Goal: Task Accomplishment & Management: Use online tool/utility

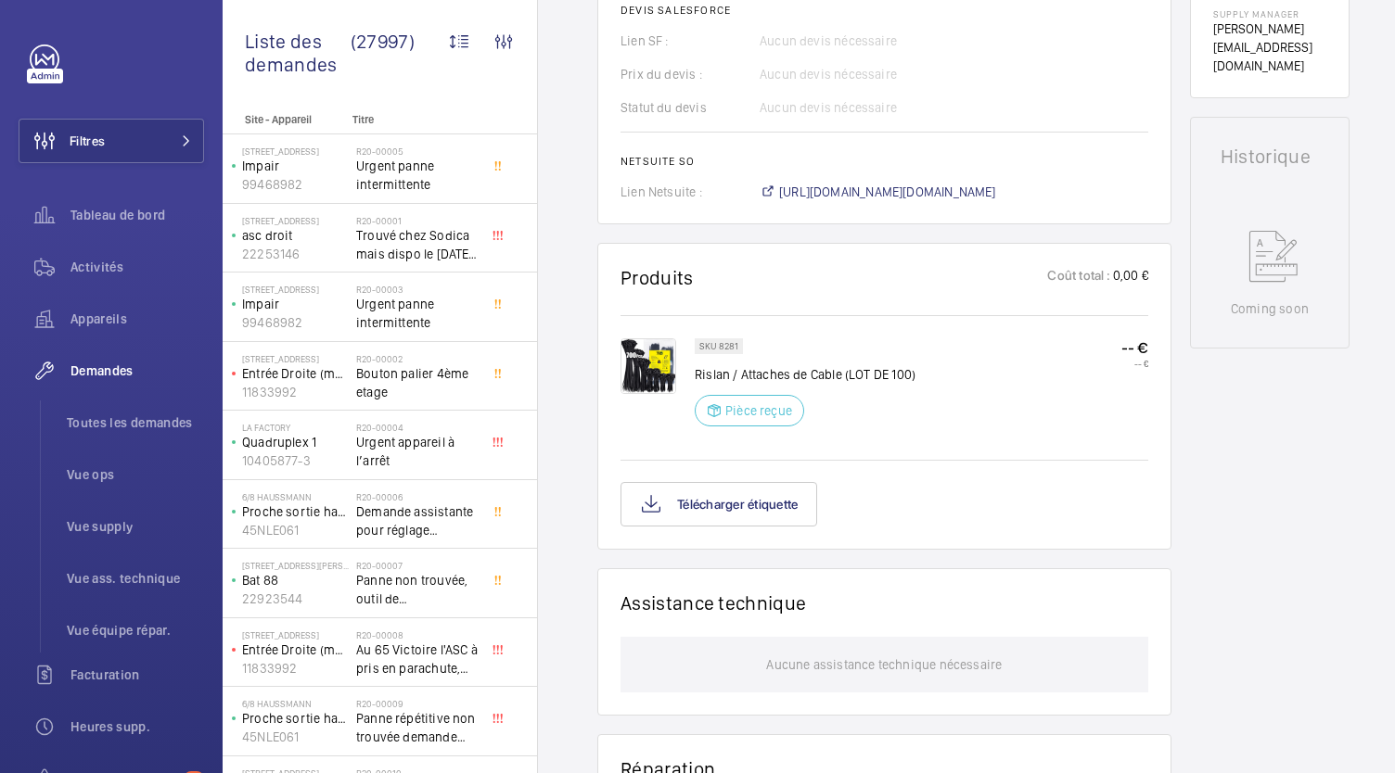
scroll to position [830, 0]
click at [799, 511] on button "Télécharger étiquette" at bounding box center [718, 503] width 197 height 45
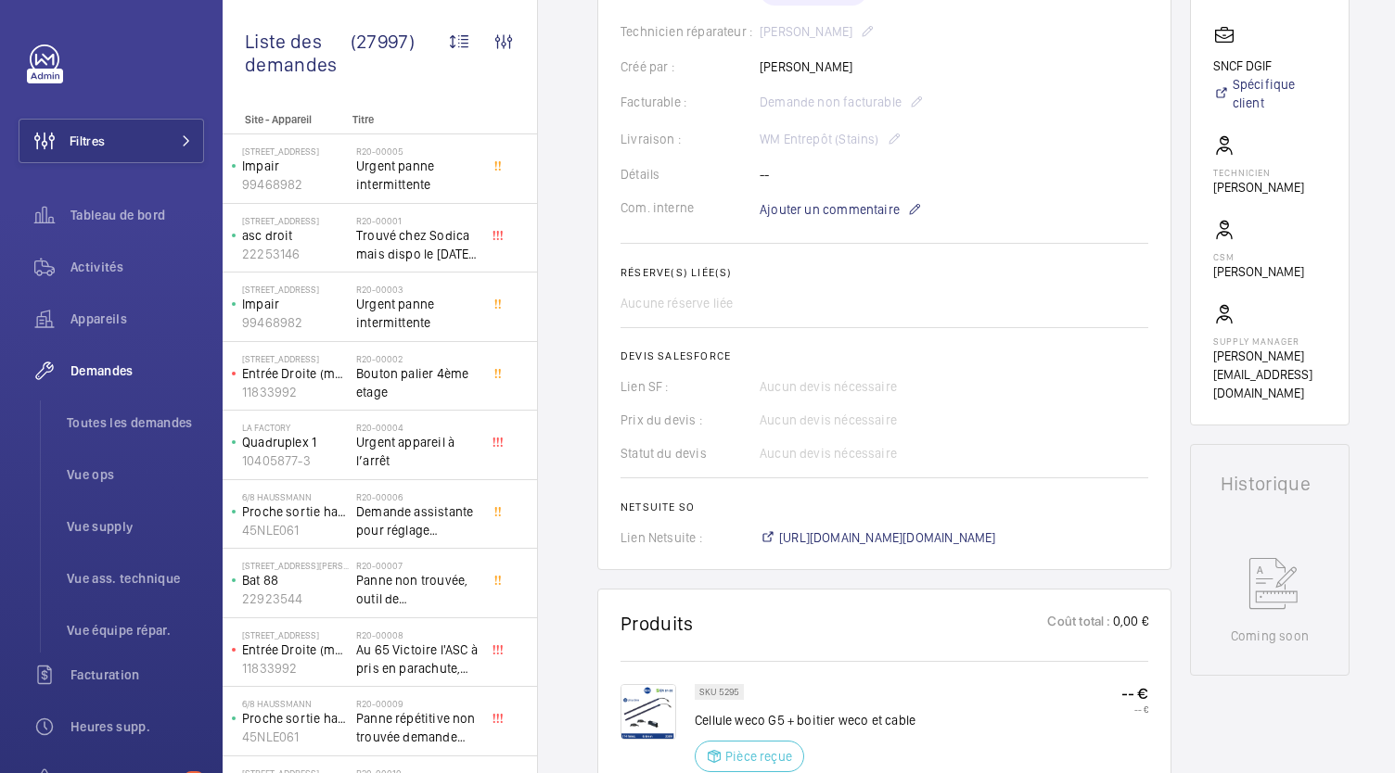
scroll to position [466, 0]
click at [923, 536] on span "https://6461500.app.netsuite.com/app/accounting/transactions/salesord.nl?id=303…" at bounding box center [887, 537] width 217 height 19
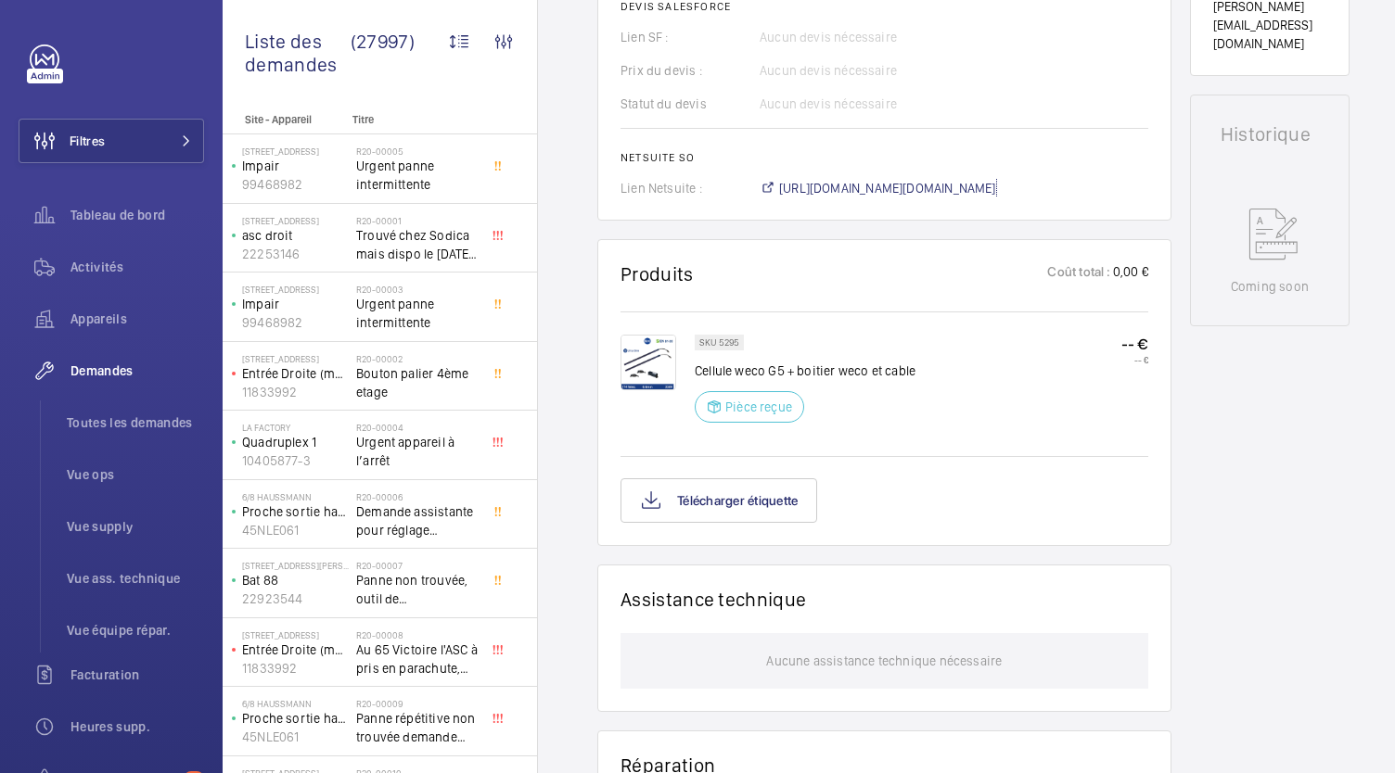
scroll to position [816, 0]
click at [791, 489] on button "Télécharger étiquette" at bounding box center [718, 499] width 197 height 45
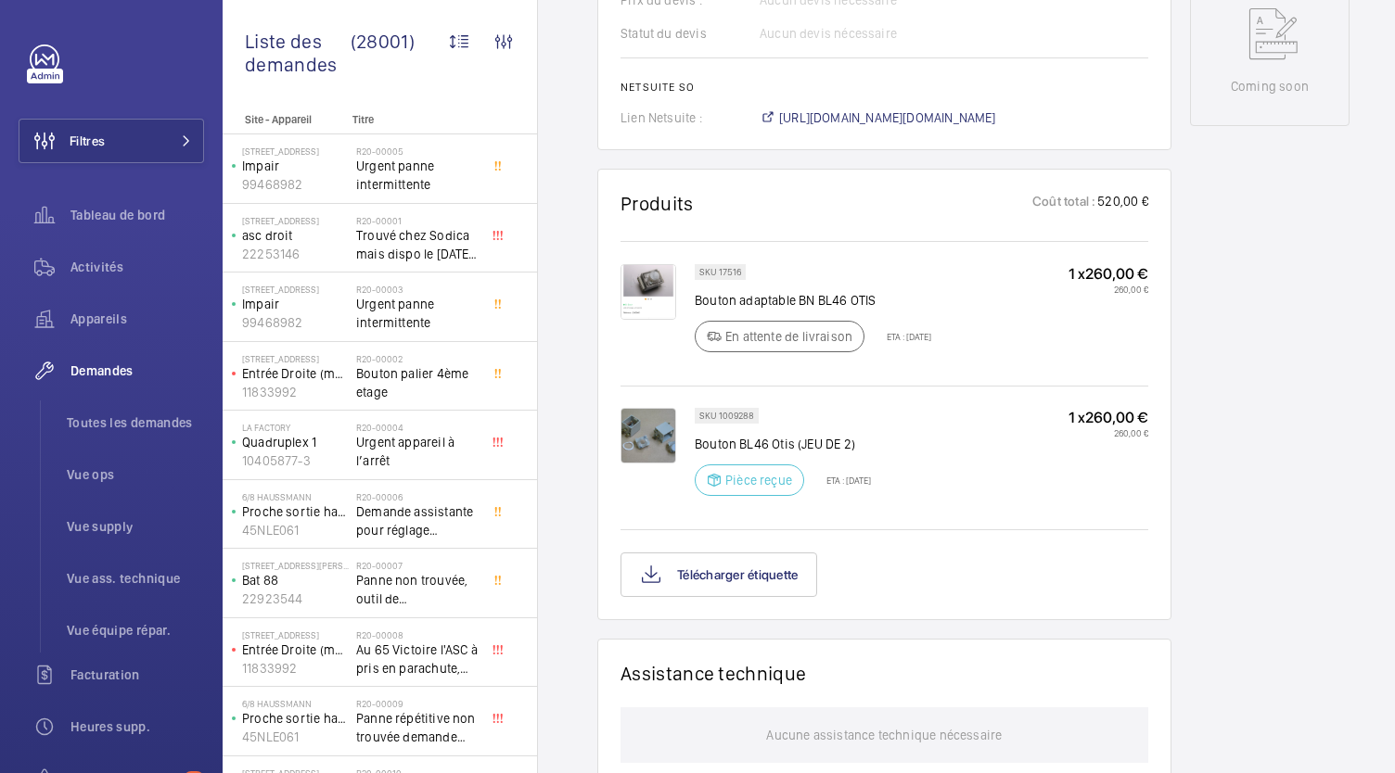
scroll to position [965, 0]
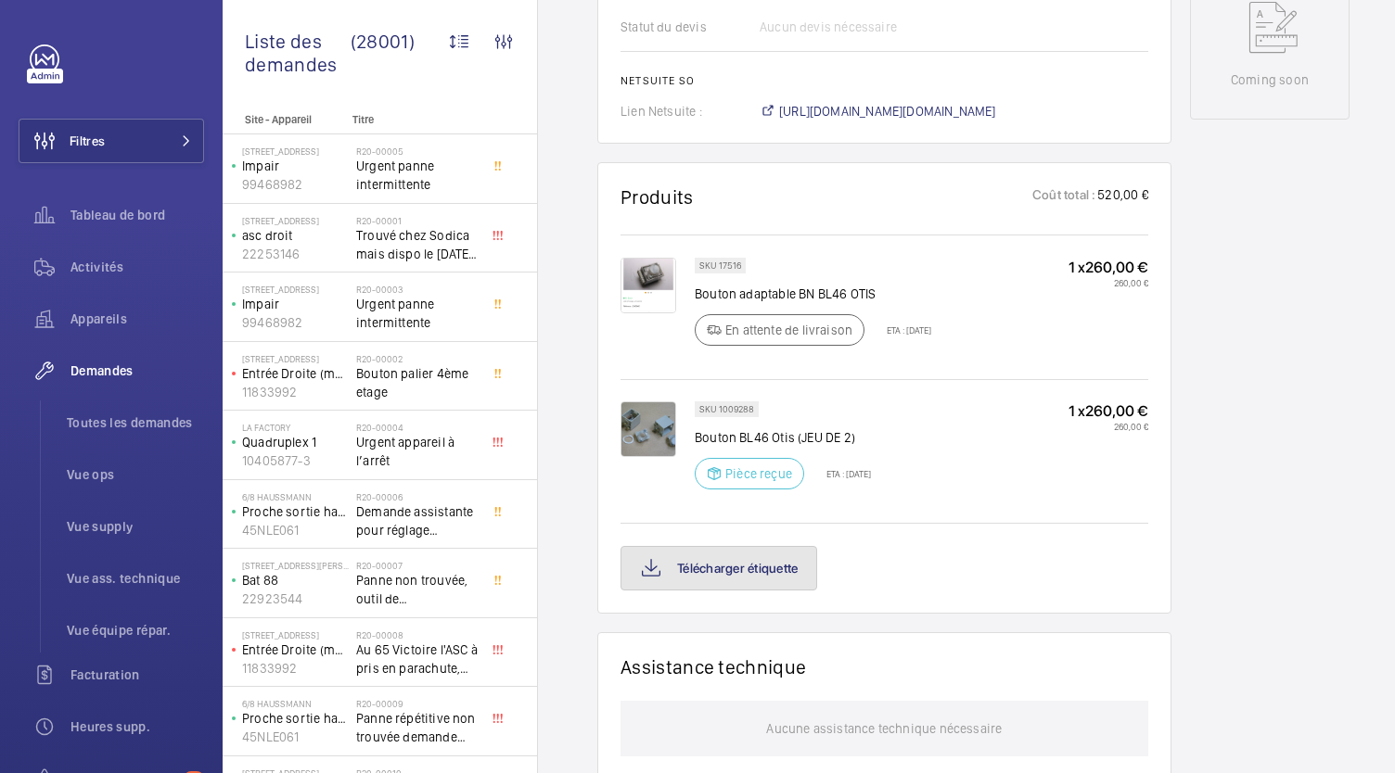
click at [733, 566] on button "Télécharger étiquette" at bounding box center [718, 568] width 197 height 45
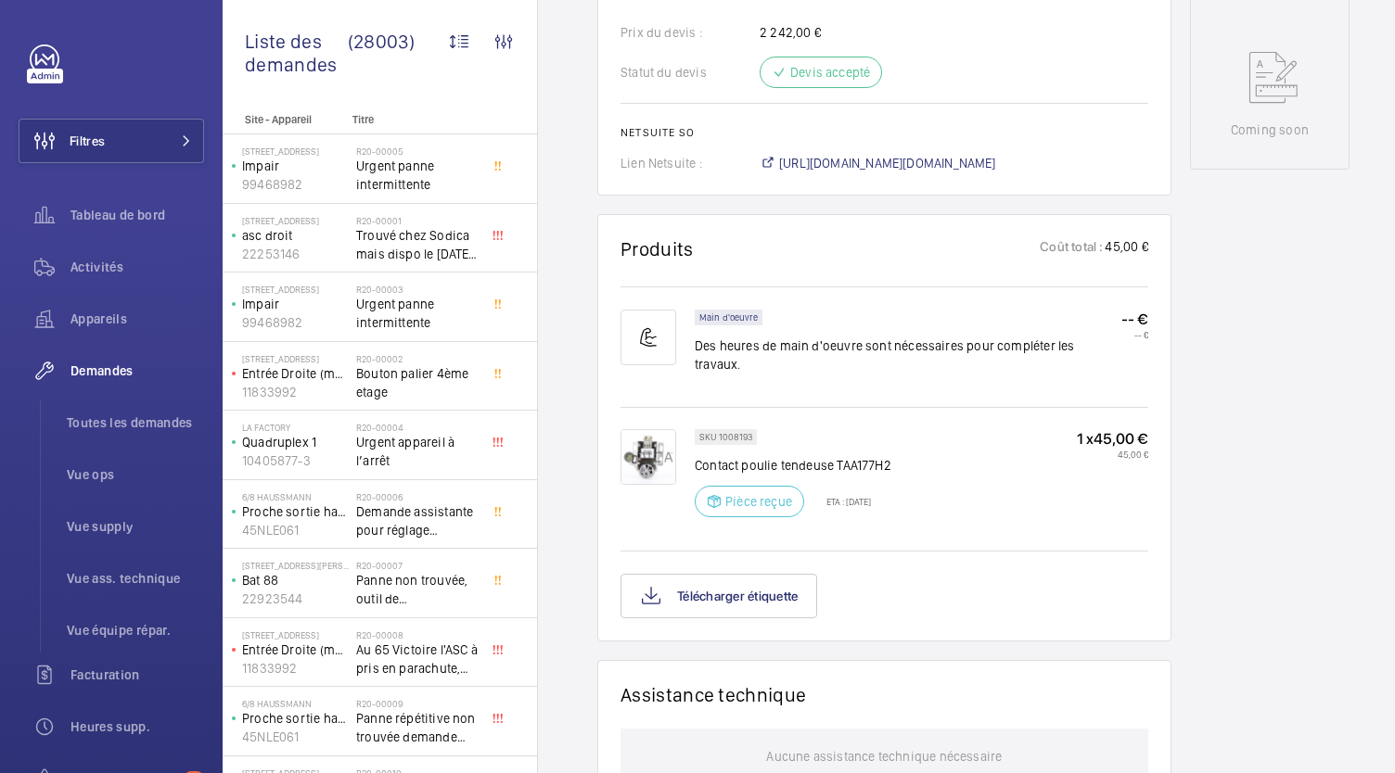
scroll to position [916, 0]
click at [799, 583] on button "Télécharger étiquette" at bounding box center [718, 595] width 197 height 45
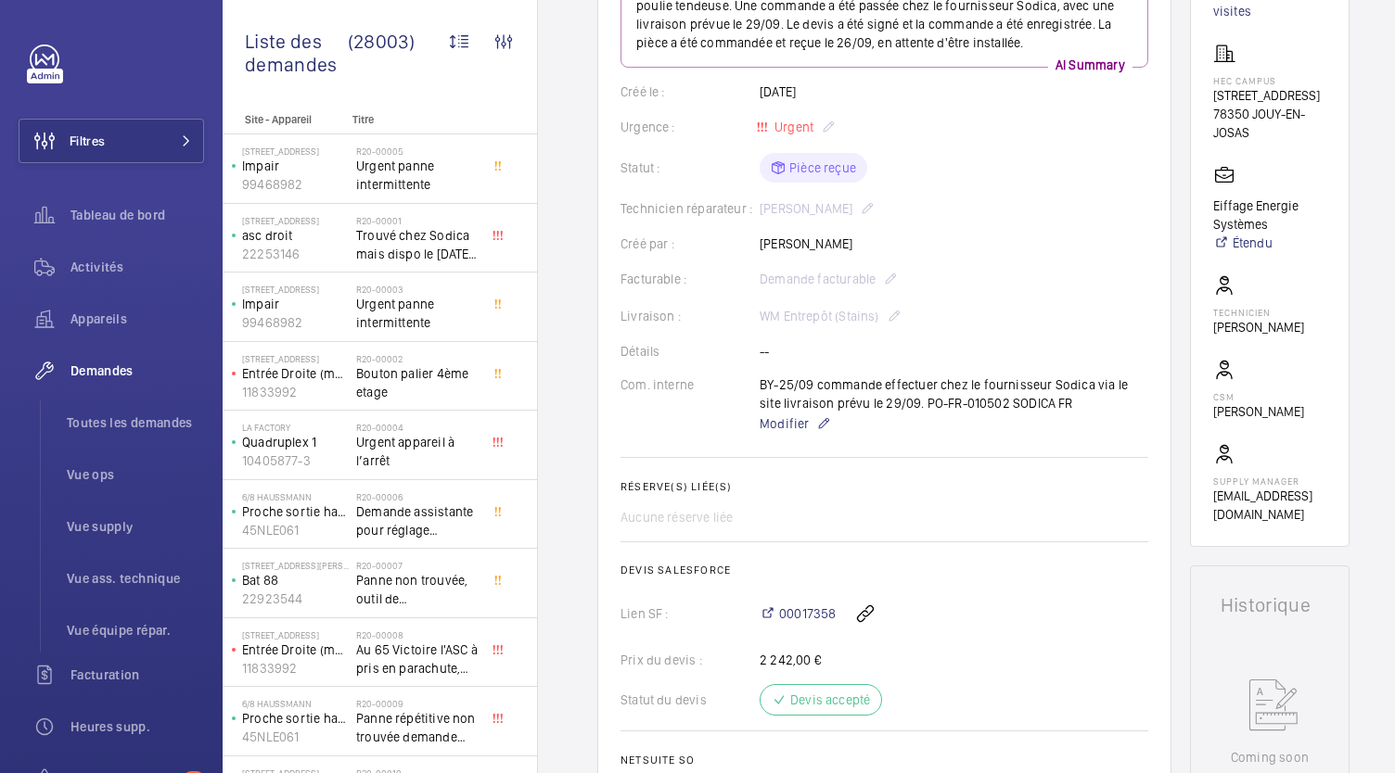
scroll to position [286, 0]
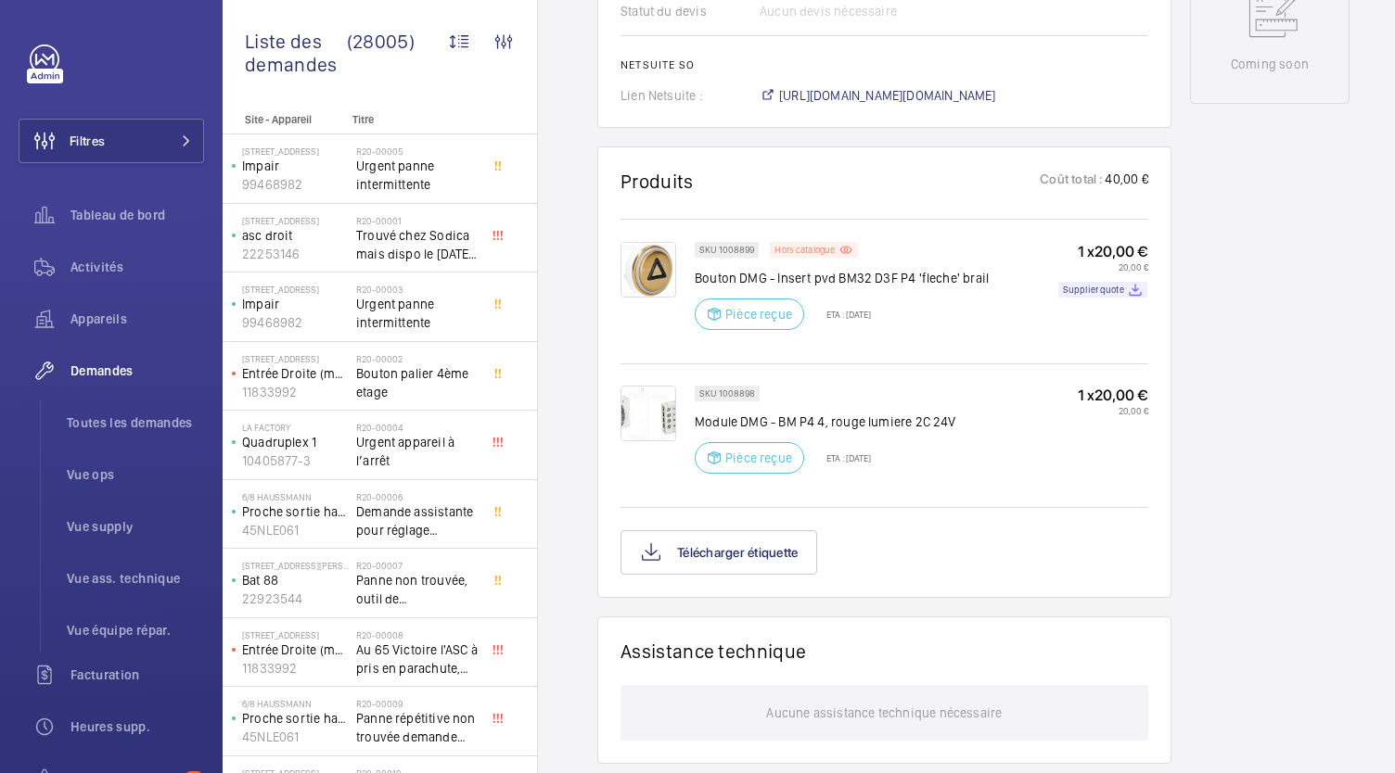
scroll to position [1034, 0]
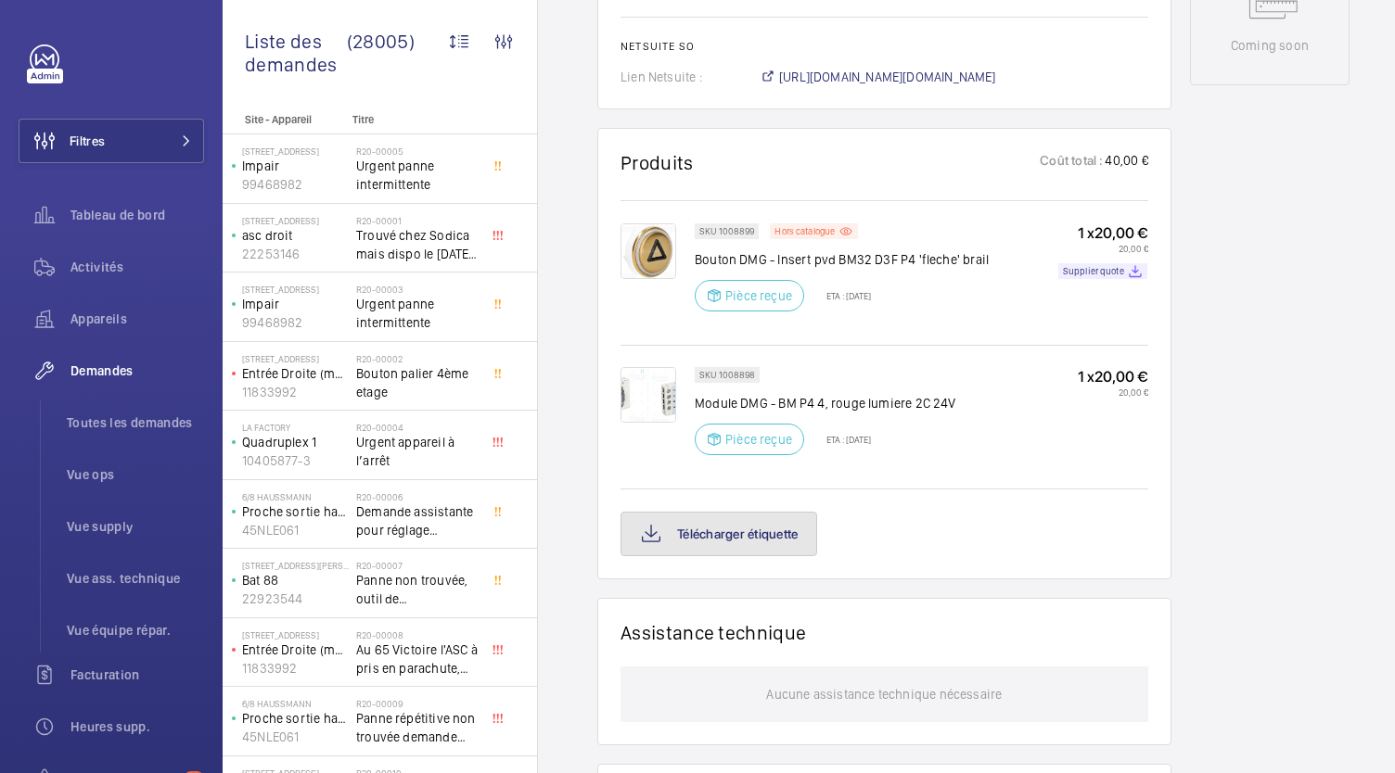
click at [758, 545] on button "Télécharger étiquette" at bounding box center [718, 534] width 197 height 45
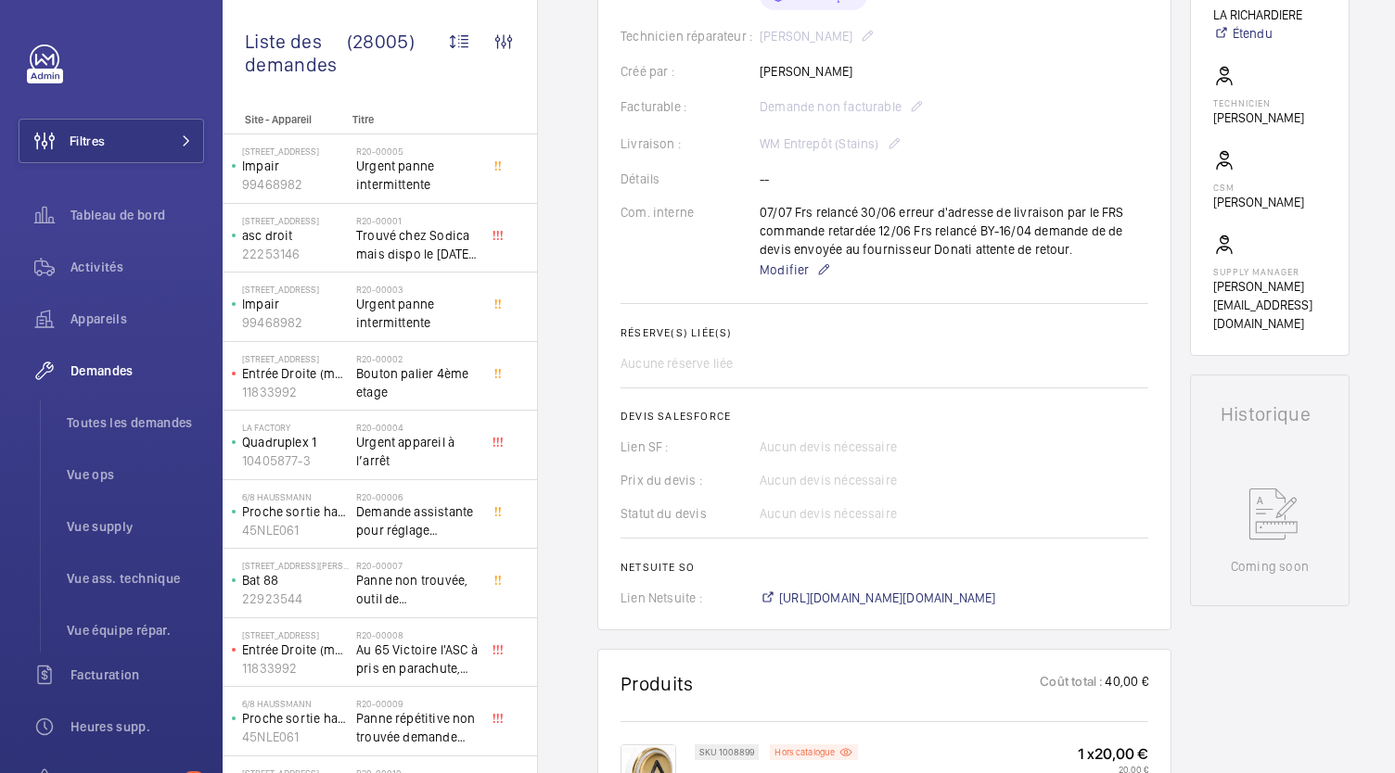
scroll to position [503, 0]
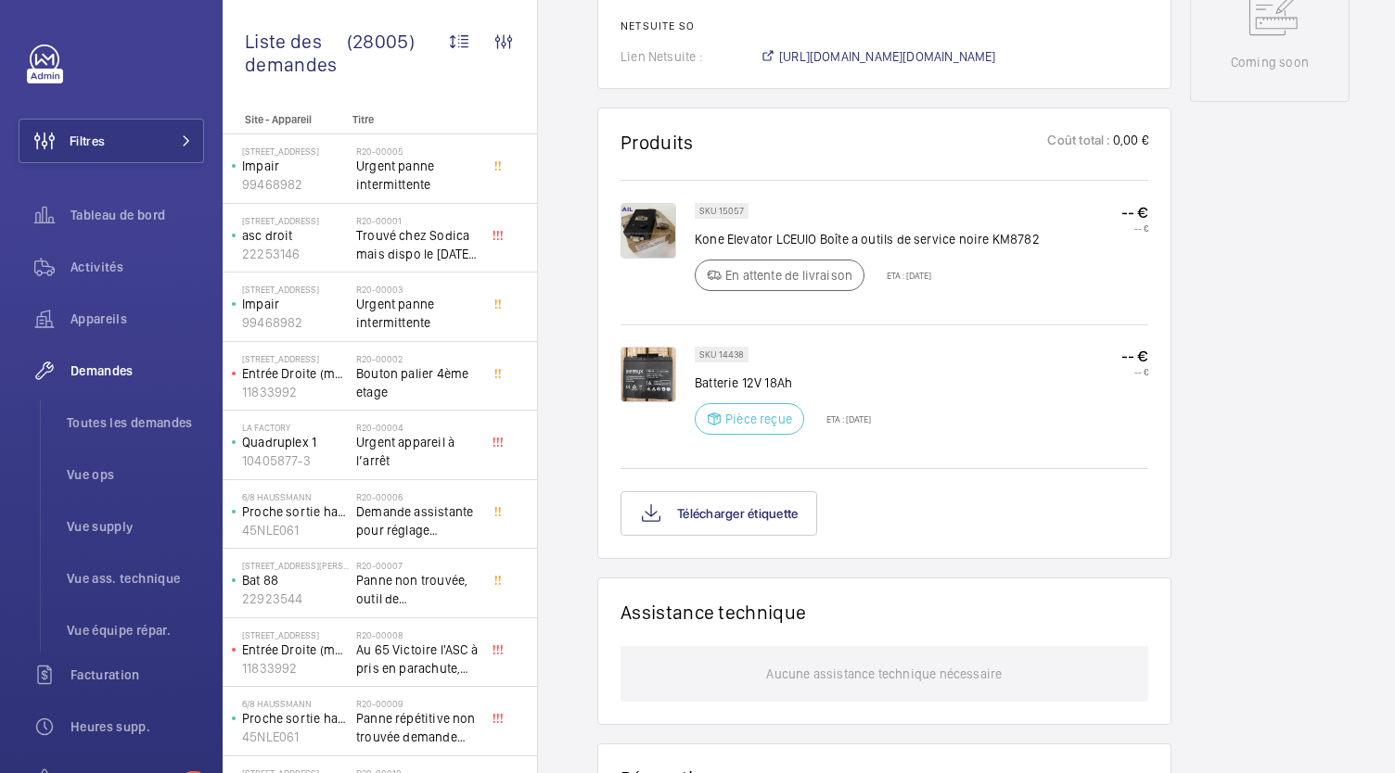
scroll to position [1058, 0]
click at [730, 519] on button "Télécharger étiquette" at bounding box center [718, 513] width 197 height 45
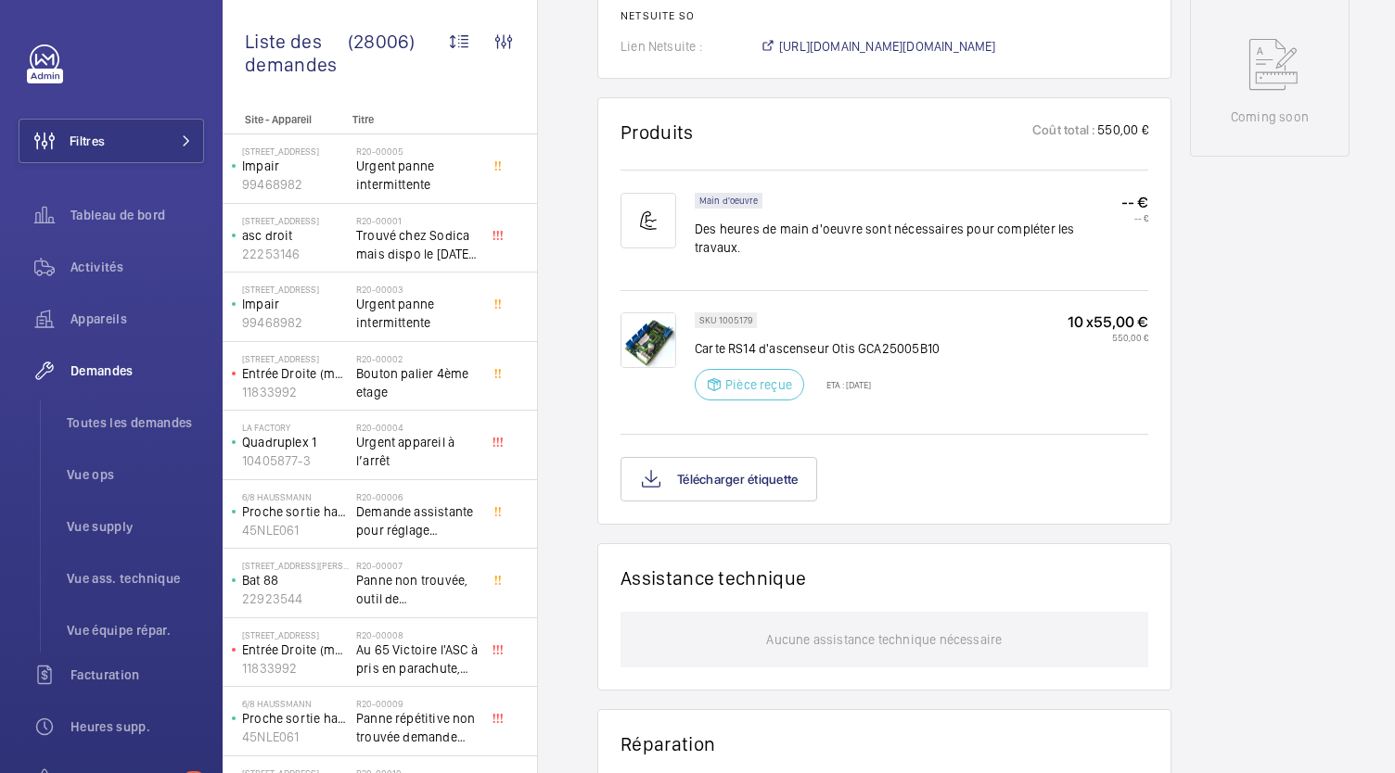
scroll to position [996, 0]
click at [719, 460] on button "Télécharger étiquette" at bounding box center [718, 478] width 197 height 45
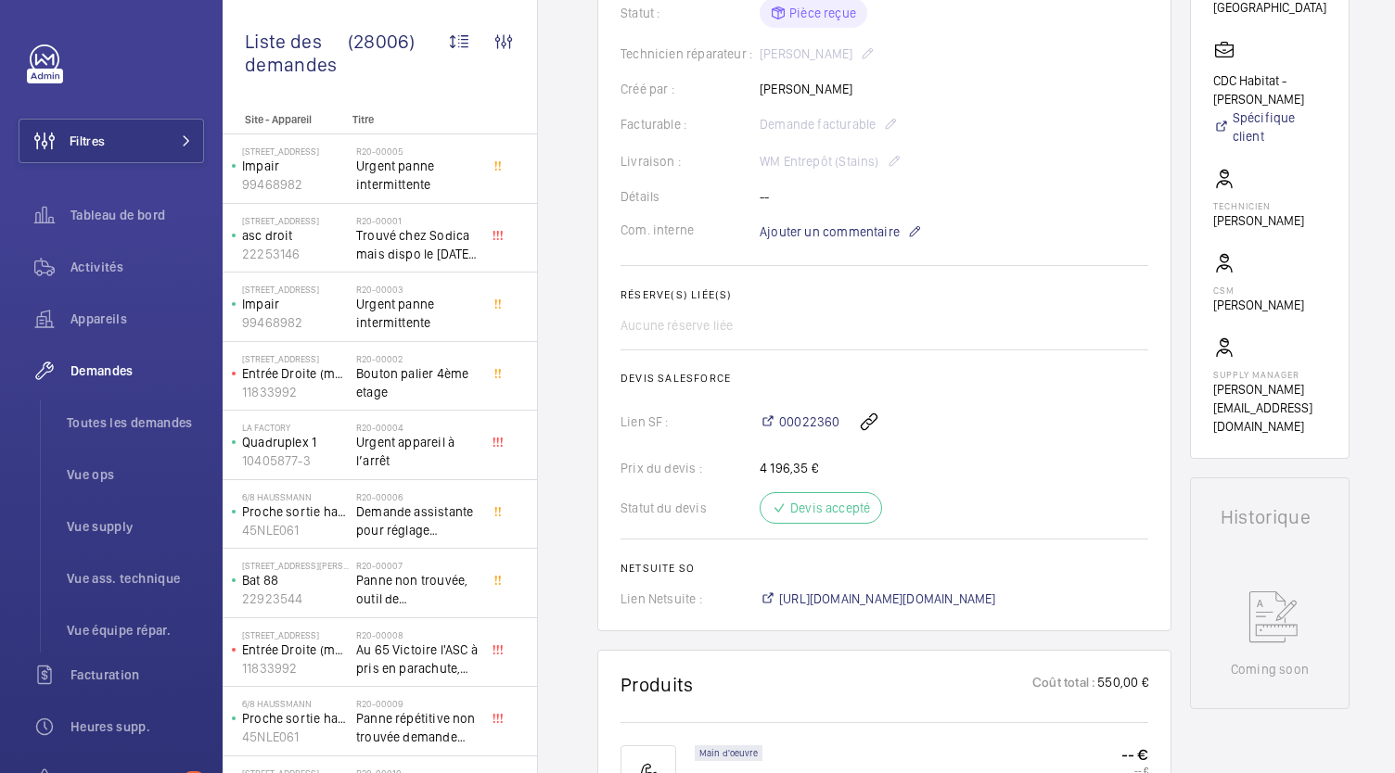
scroll to position [439, 0]
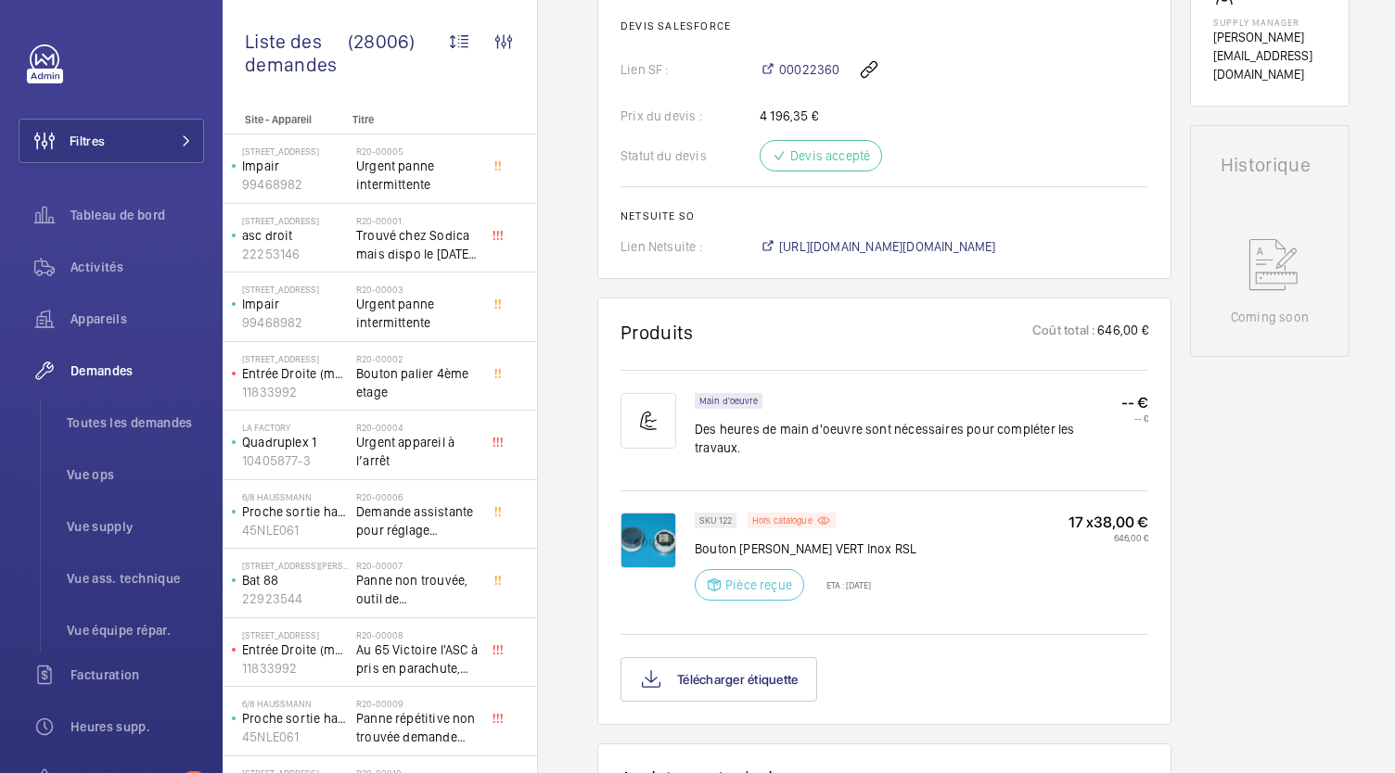
scroll to position [796, 0]
click at [757, 659] on button "Télécharger étiquette" at bounding box center [718, 679] width 197 height 45
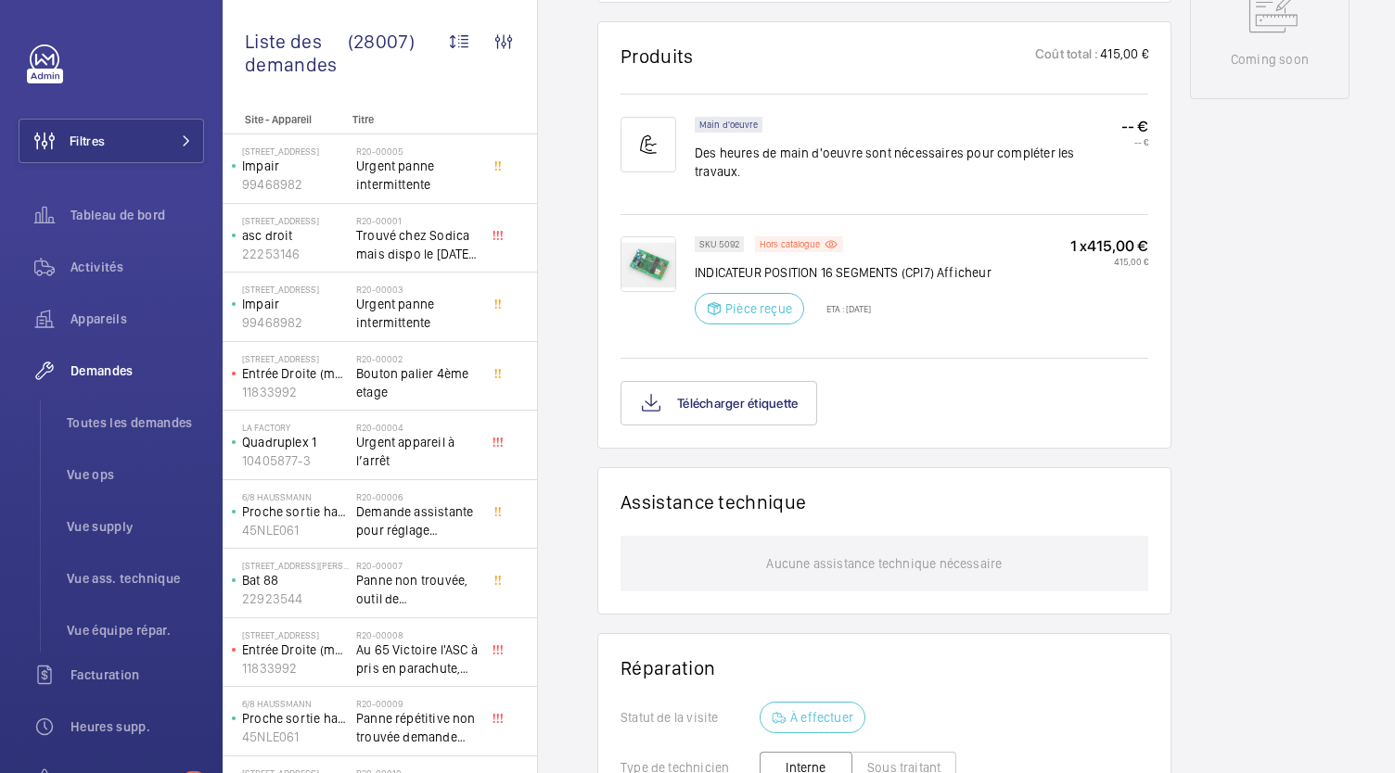
scroll to position [1053, 0]
click at [770, 415] on button "Télécharger étiquette" at bounding box center [718, 402] width 197 height 45
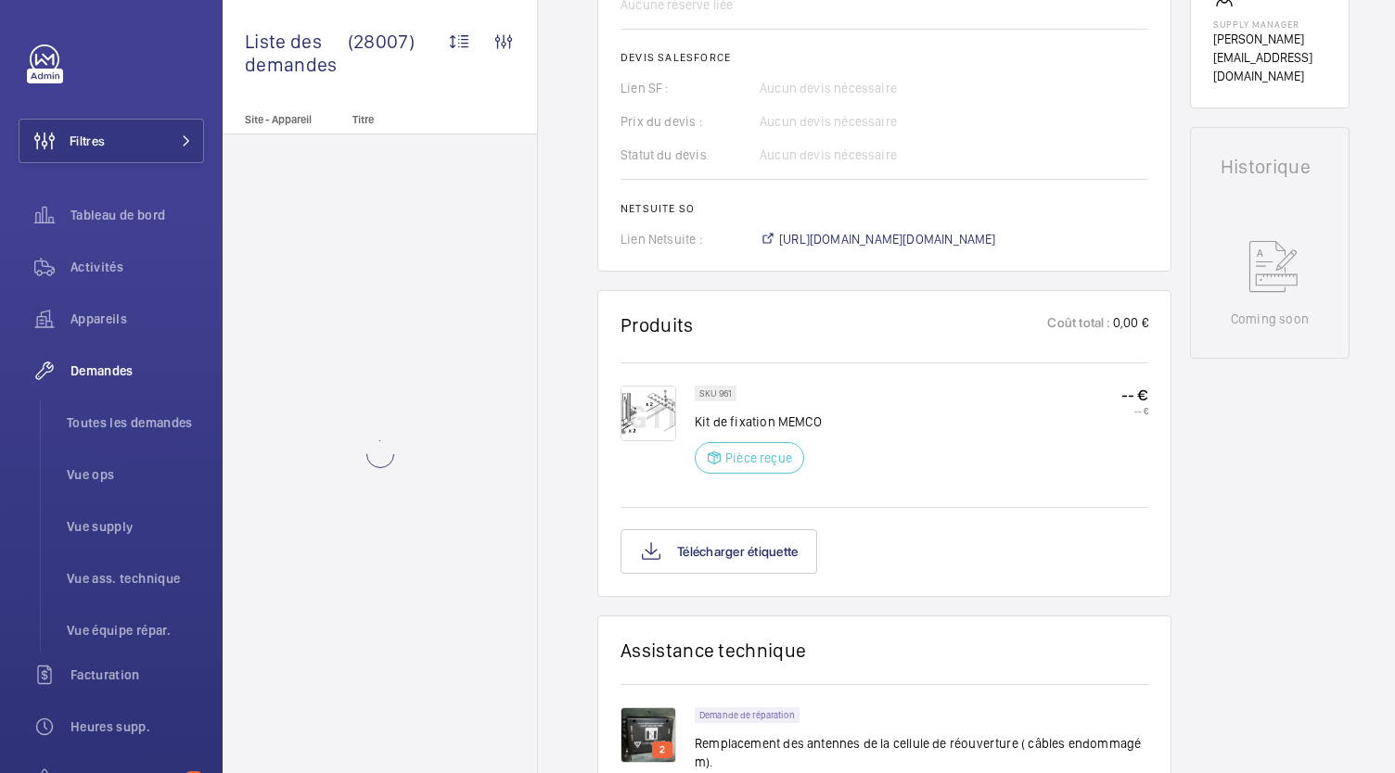
scroll to position [801, 0]
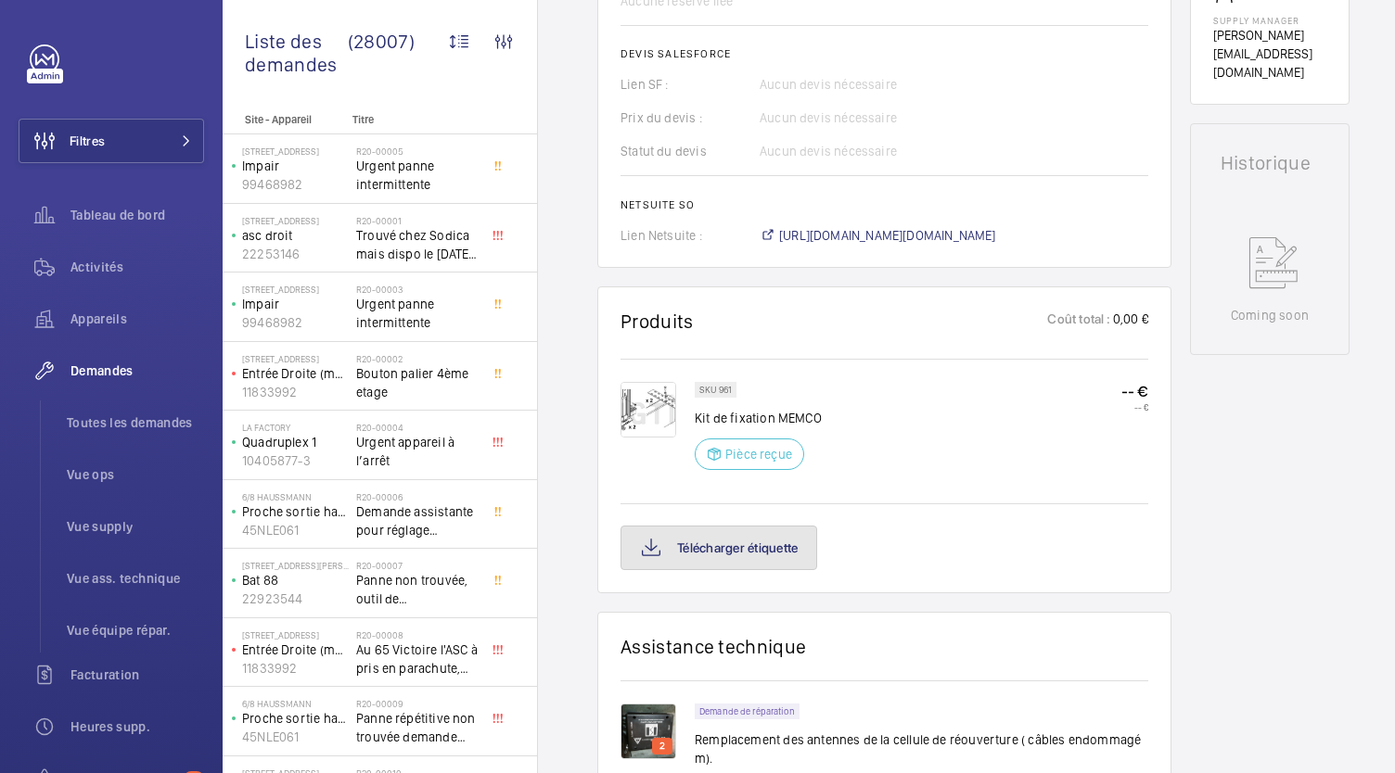
click at [785, 530] on button "Télécharger étiquette" at bounding box center [718, 548] width 197 height 45
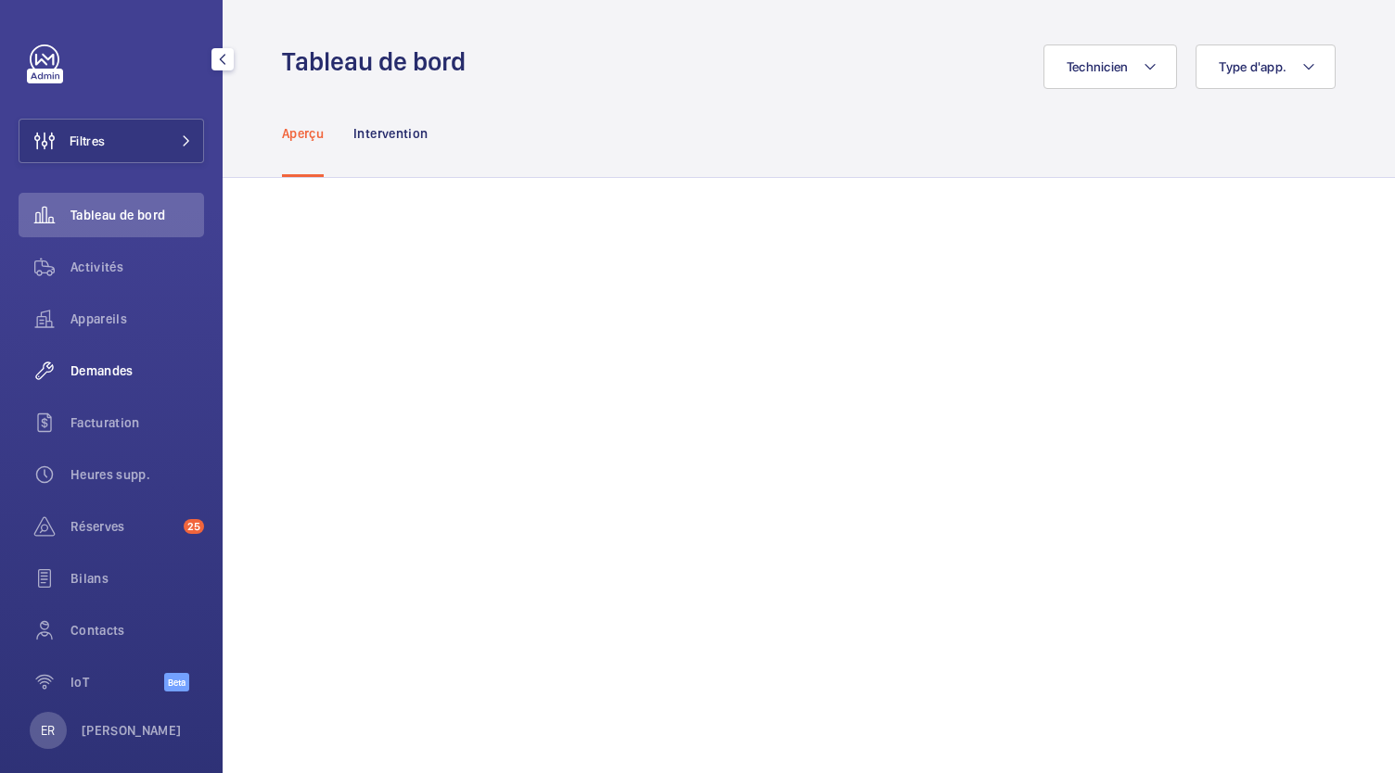
click at [102, 376] on span "Demandes" at bounding box center [137, 371] width 134 height 19
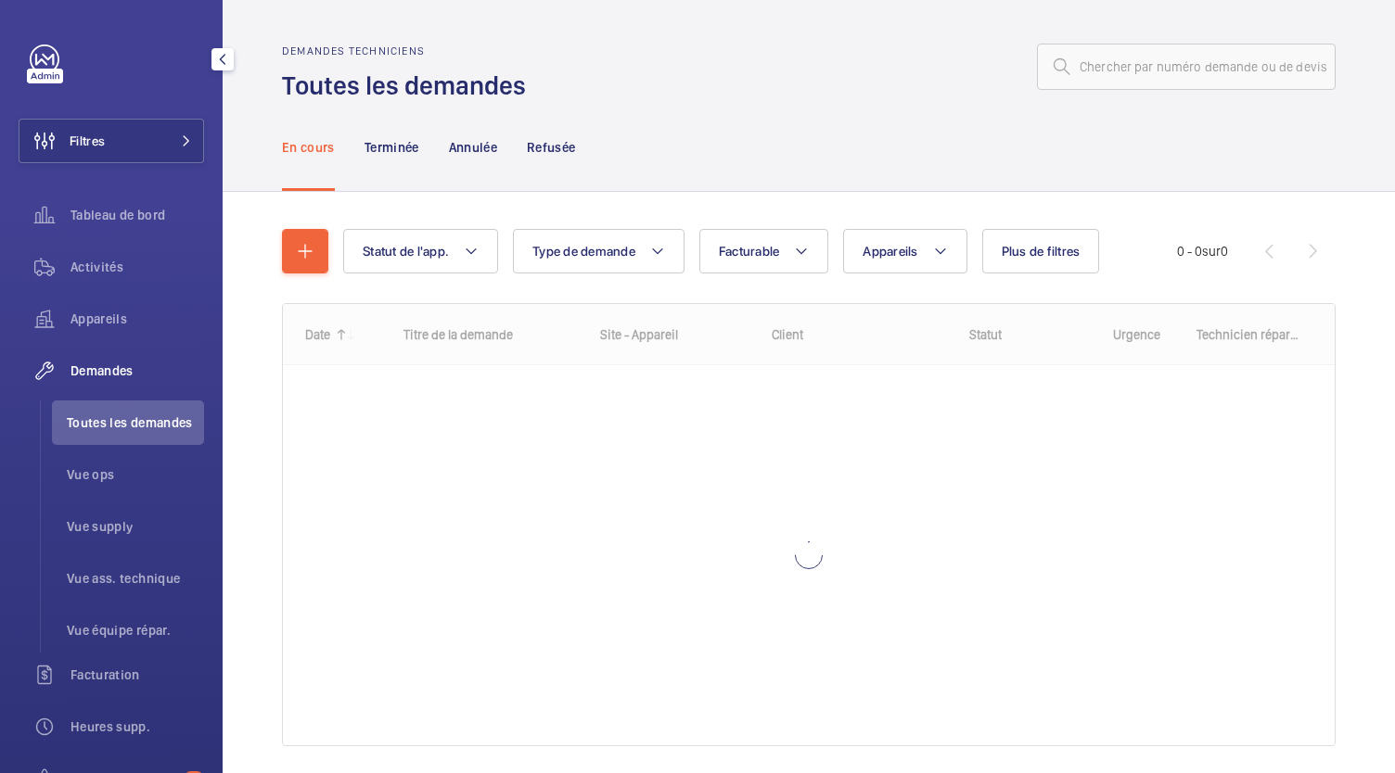
click at [121, 433] on li "Toutes les demandes" at bounding box center [128, 423] width 152 height 45
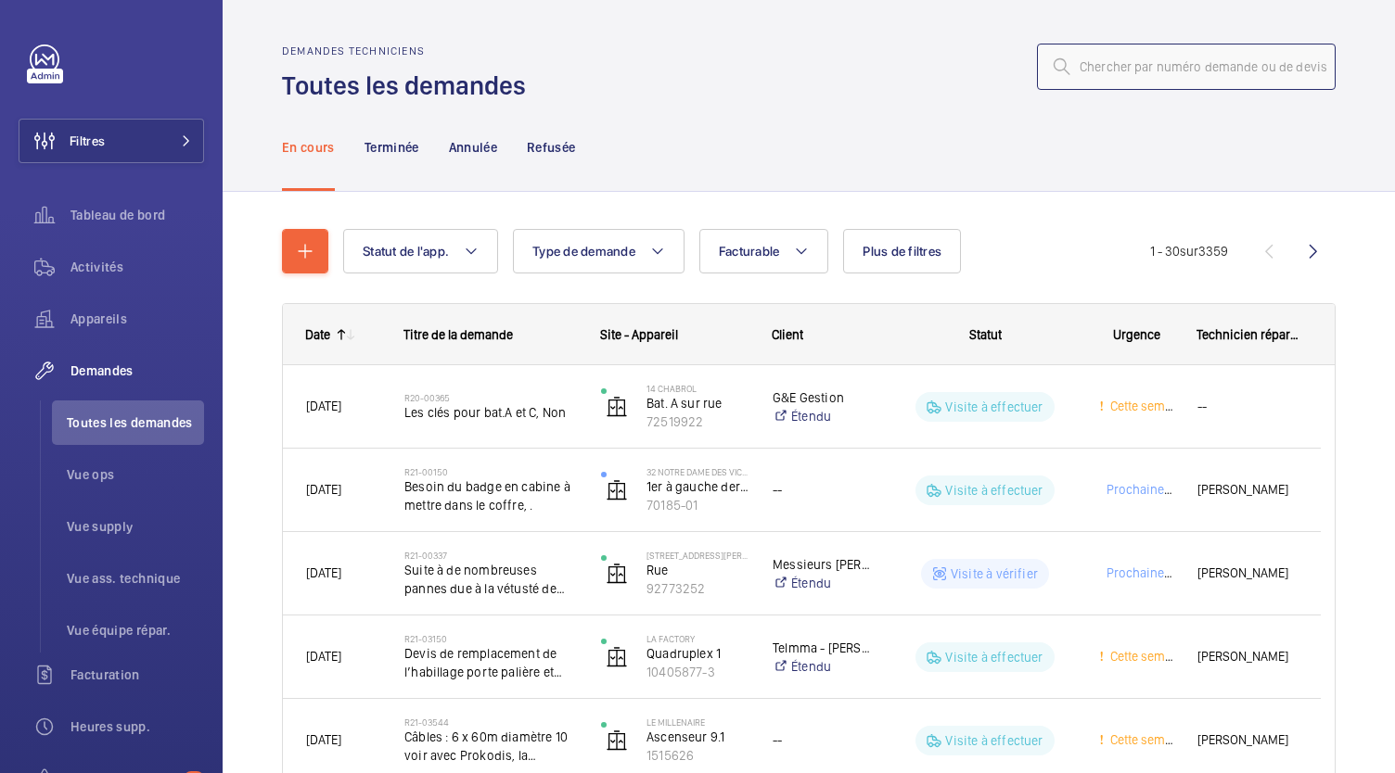
click at [1105, 79] on input "text" at bounding box center [1186, 67] width 299 height 46
click at [155, 418] on span "Toutes les demandes" at bounding box center [135, 423] width 137 height 19
click at [1199, 59] on input "text" at bounding box center [1186, 67] width 299 height 46
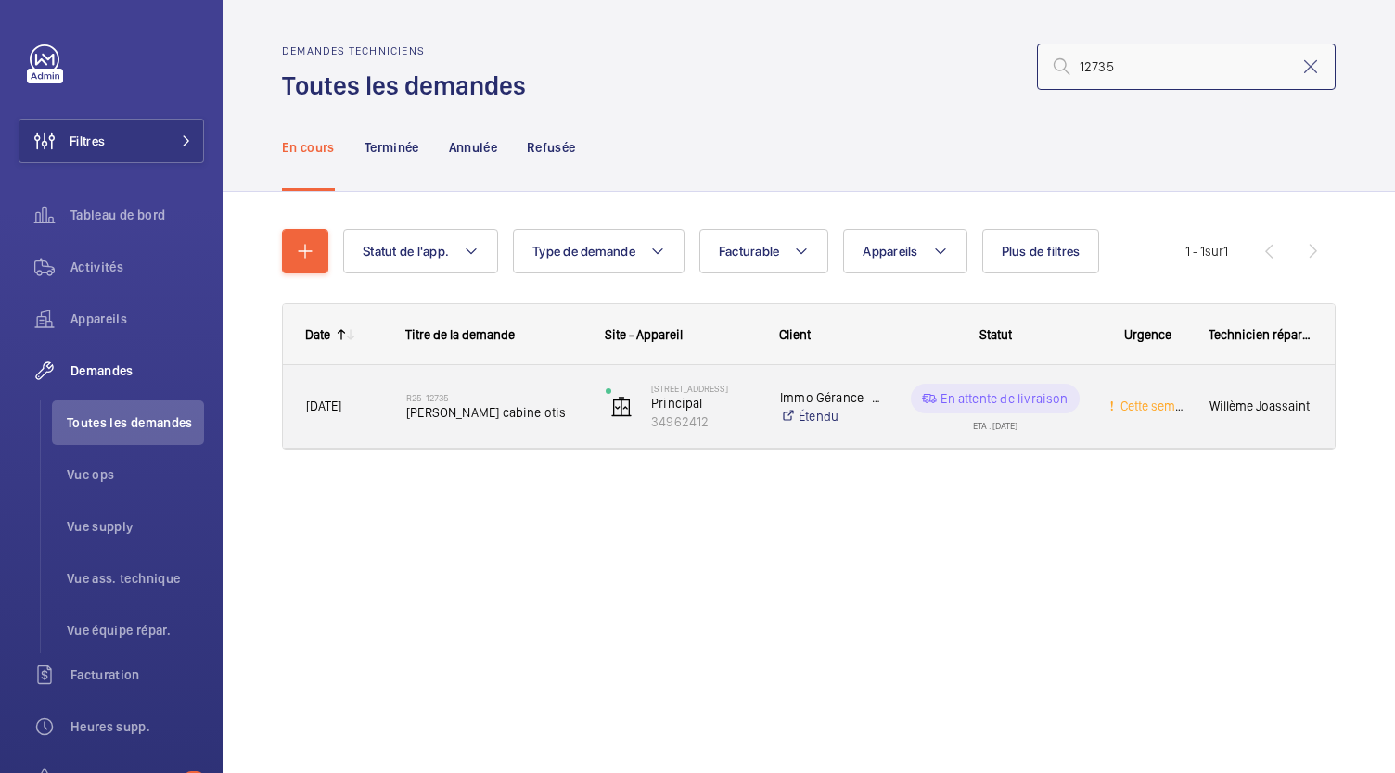
type input "12735"
click at [471, 410] on span "Bouton cabine otis" at bounding box center [493, 412] width 175 height 19
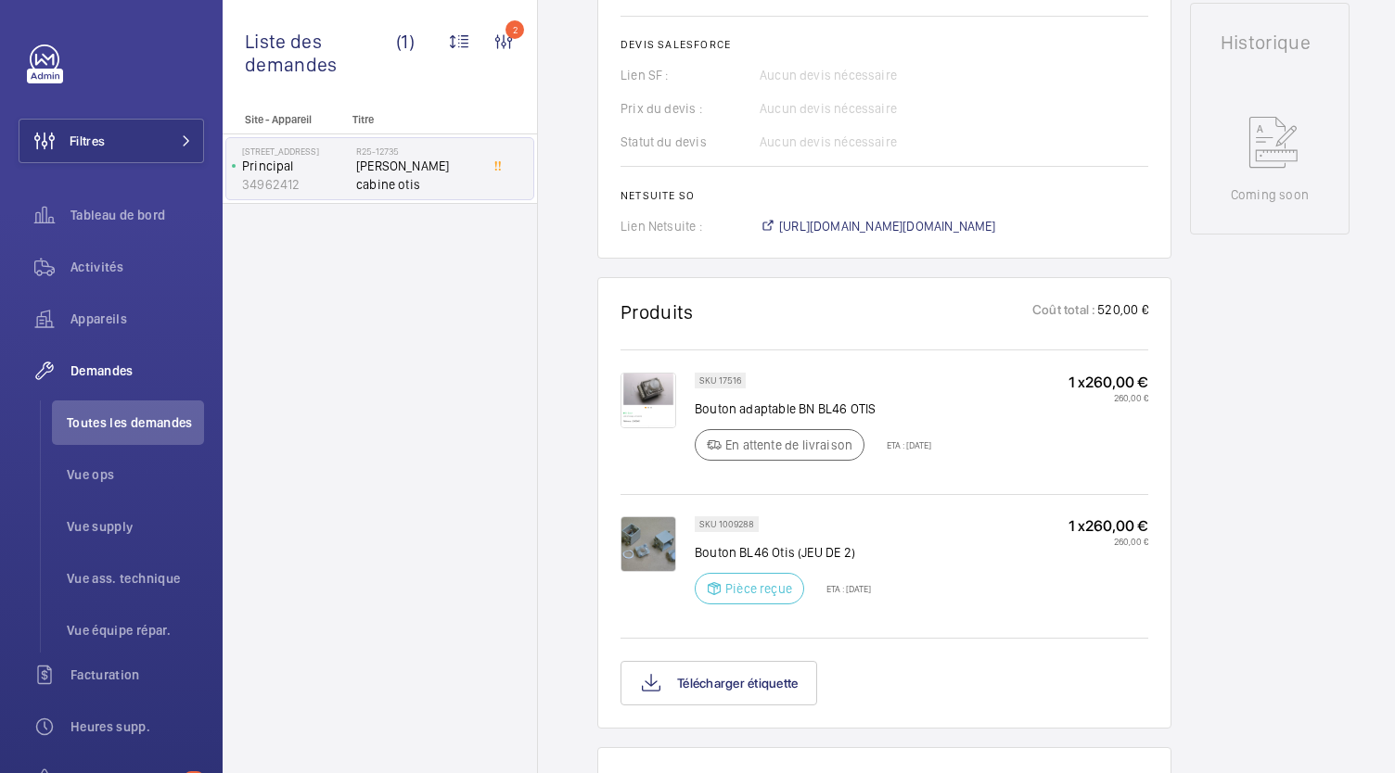
scroll to position [849, 0]
click at [822, 232] on span "https://6461500.app.netsuite.com/app/accounting/transactions/salesord.nl?id=303…" at bounding box center [887, 227] width 217 height 19
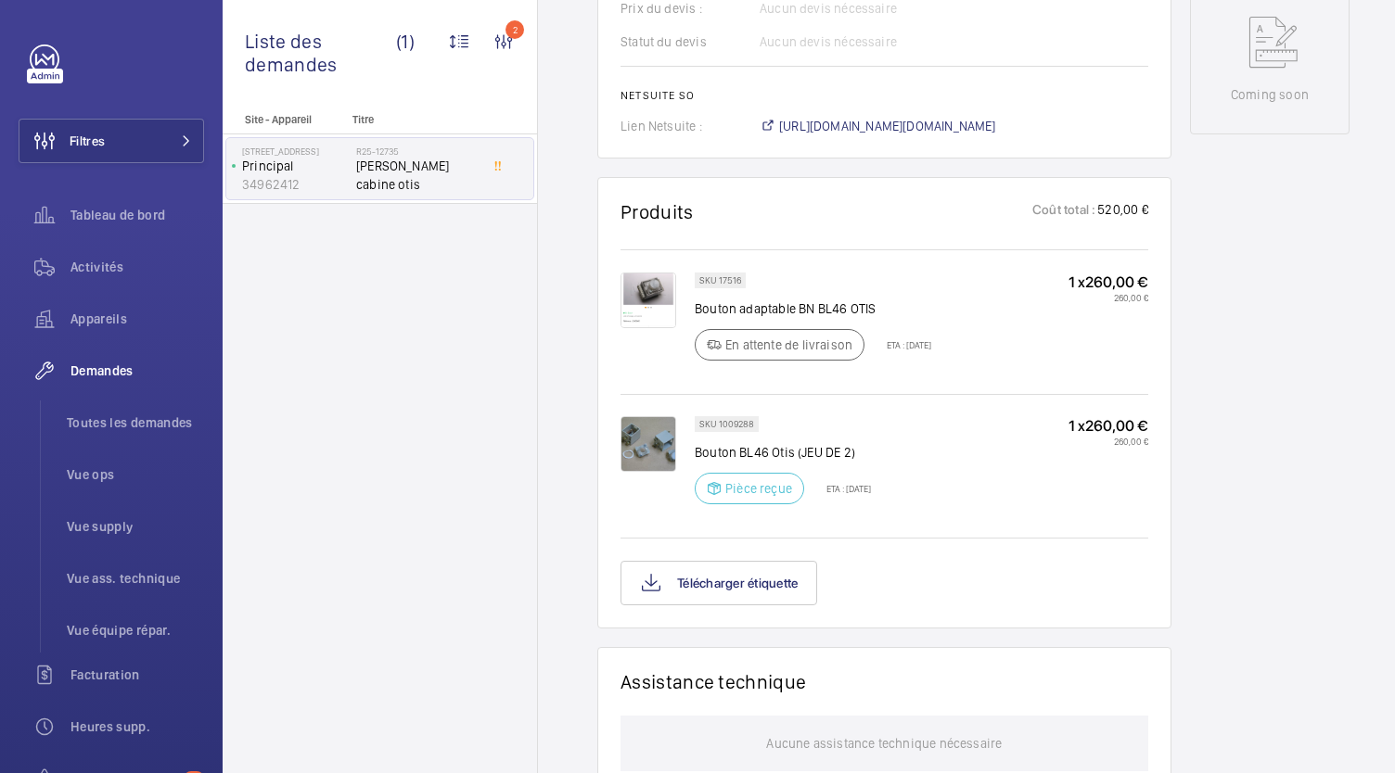
scroll to position [1046, 0]
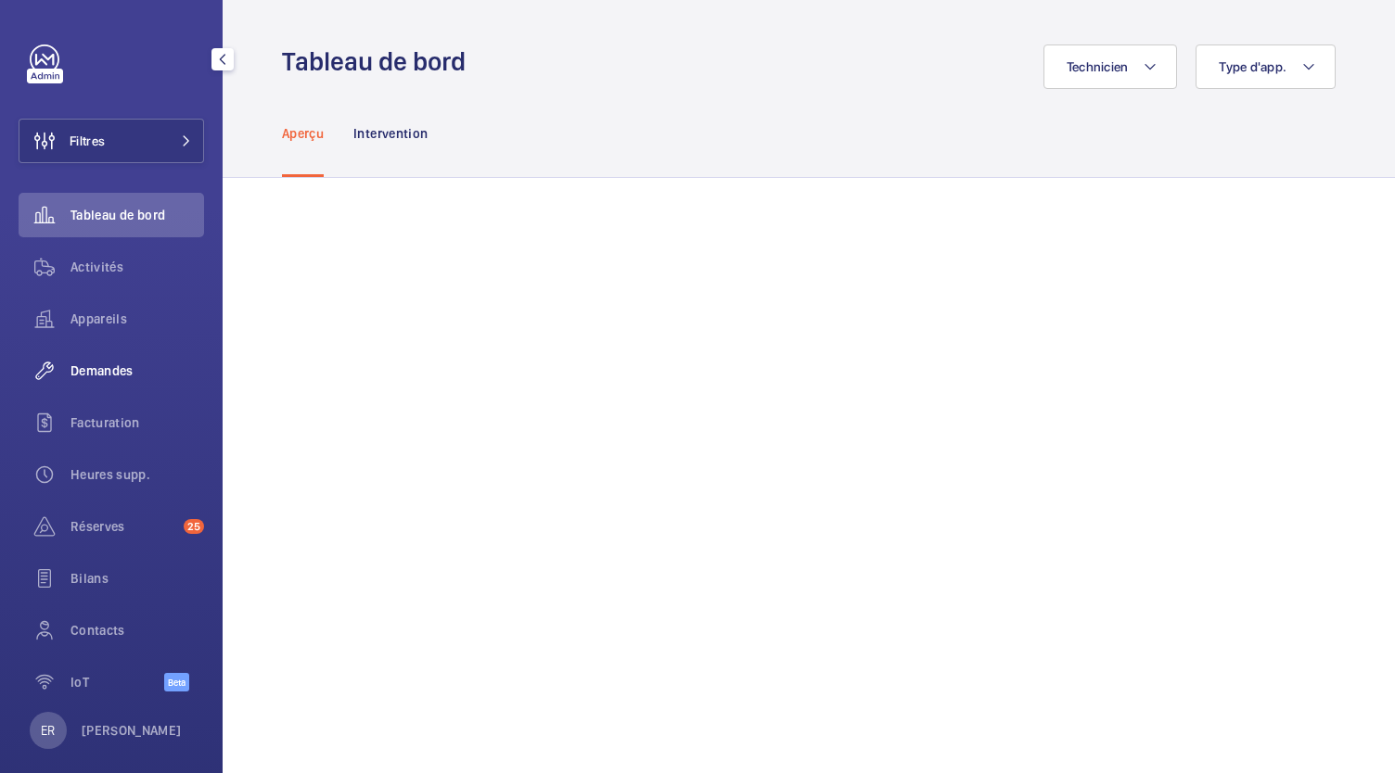
click at [92, 381] on div "Demandes" at bounding box center [111, 371] width 185 height 45
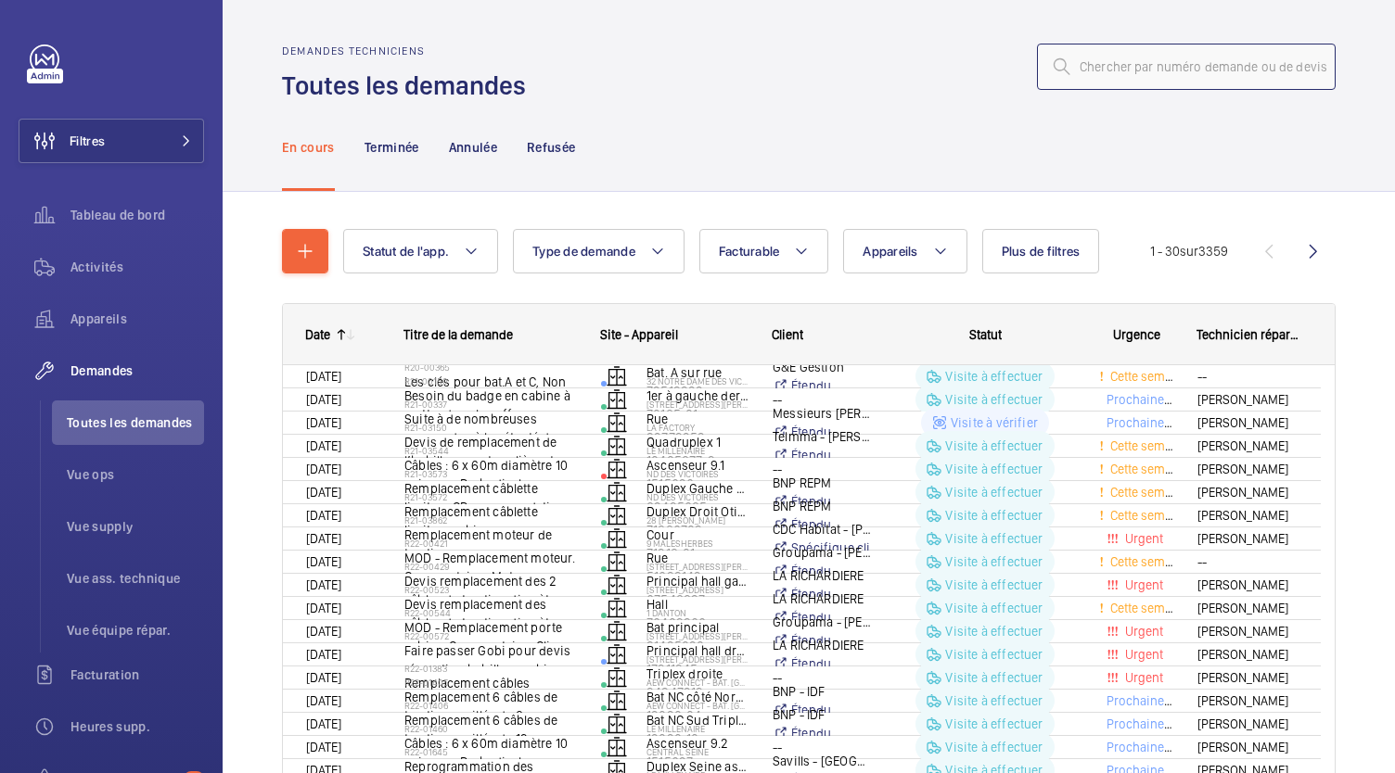
click at [1201, 79] on input "text" at bounding box center [1186, 67] width 299 height 46
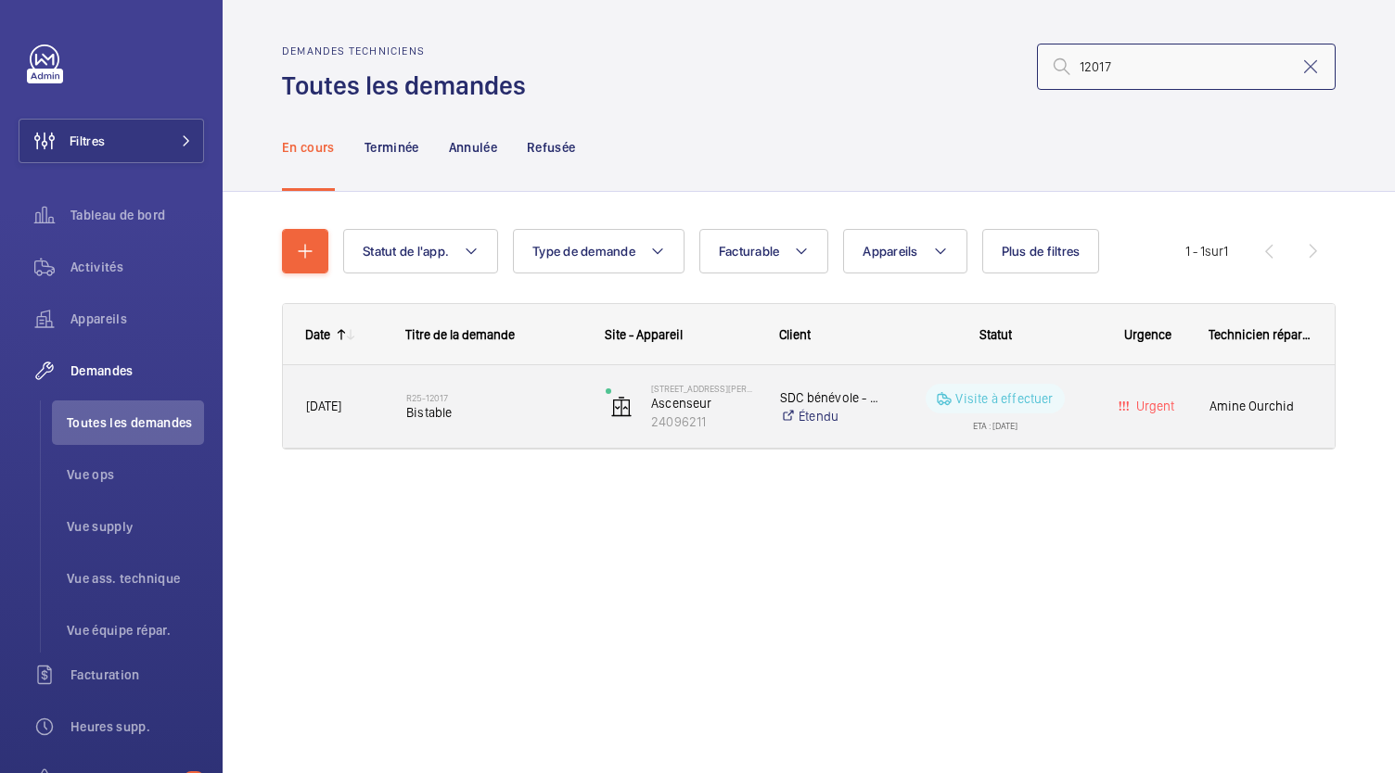
type input "12017"
click at [440, 407] on span "Bistable" at bounding box center [493, 412] width 175 height 19
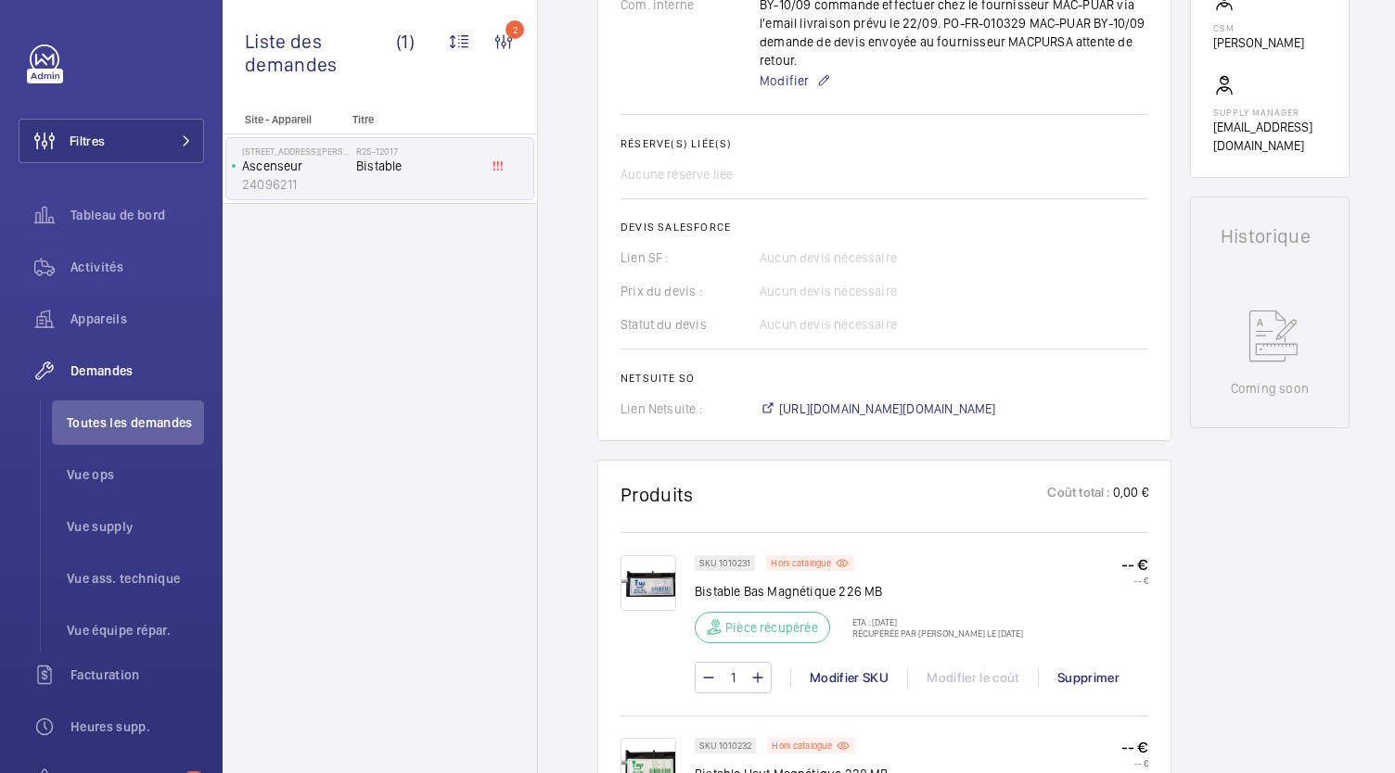
scroll to position [701, 0]
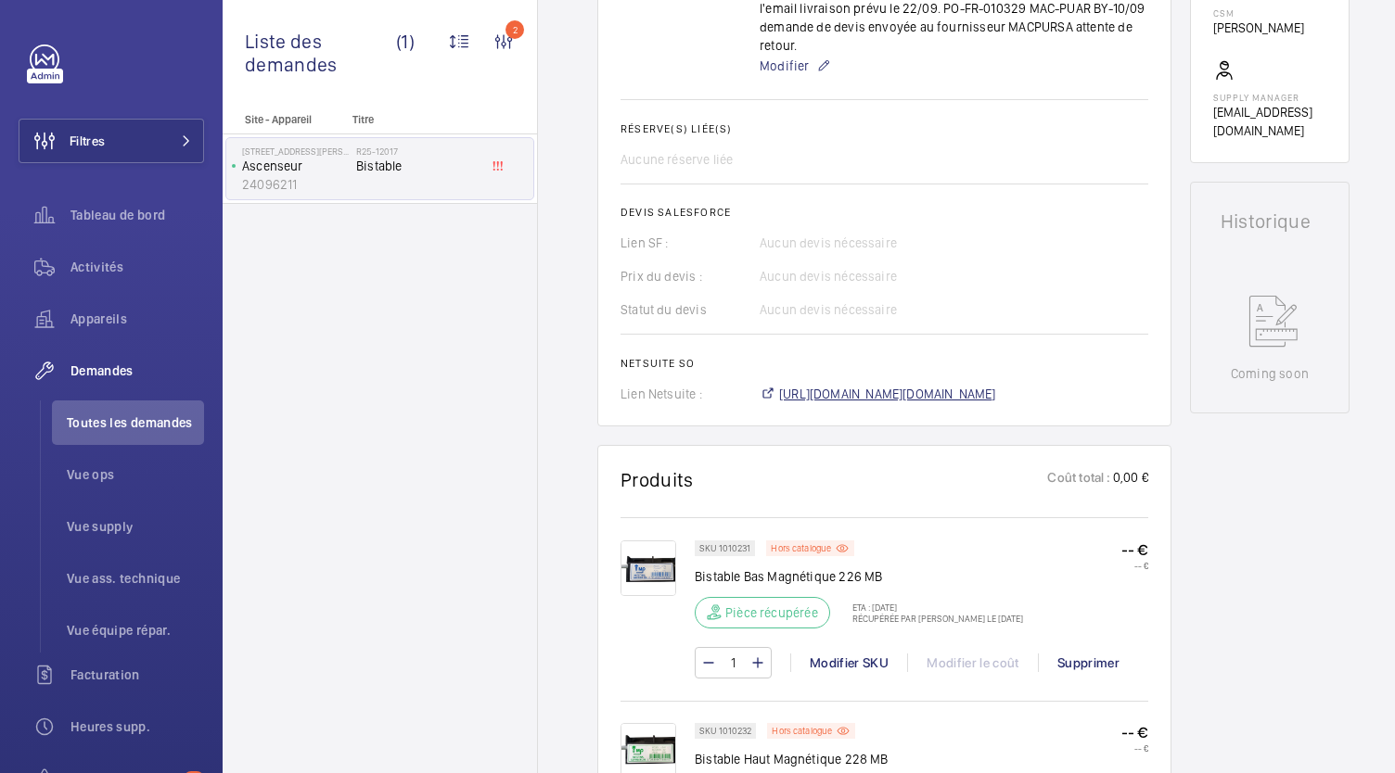
click at [953, 392] on span "https://6461500.app.netsuite.com/app/accounting/transactions/salesord.nl?id=299…" at bounding box center [887, 394] width 217 height 19
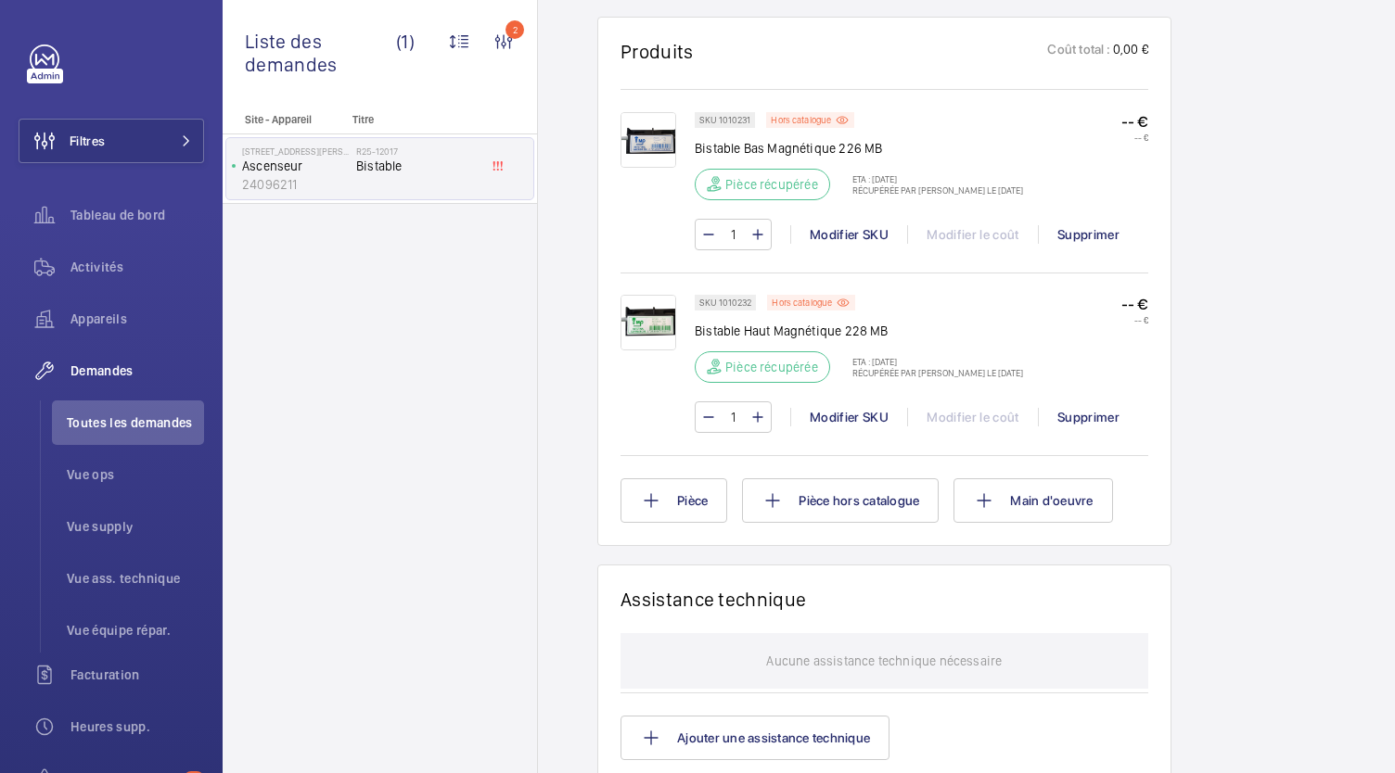
scroll to position [1104, 0]
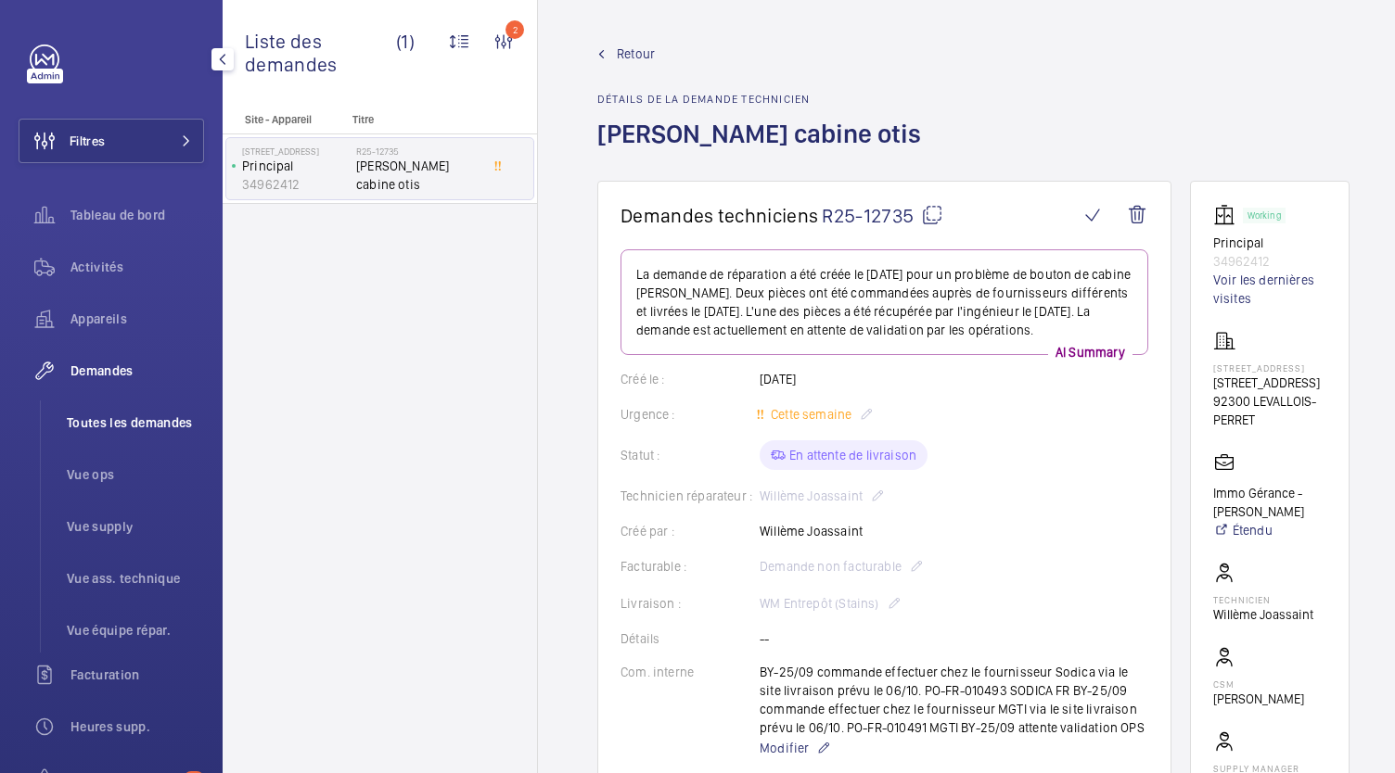
click at [182, 426] on span "Toutes les demandes" at bounding box center [135, 423] width 137 height 19
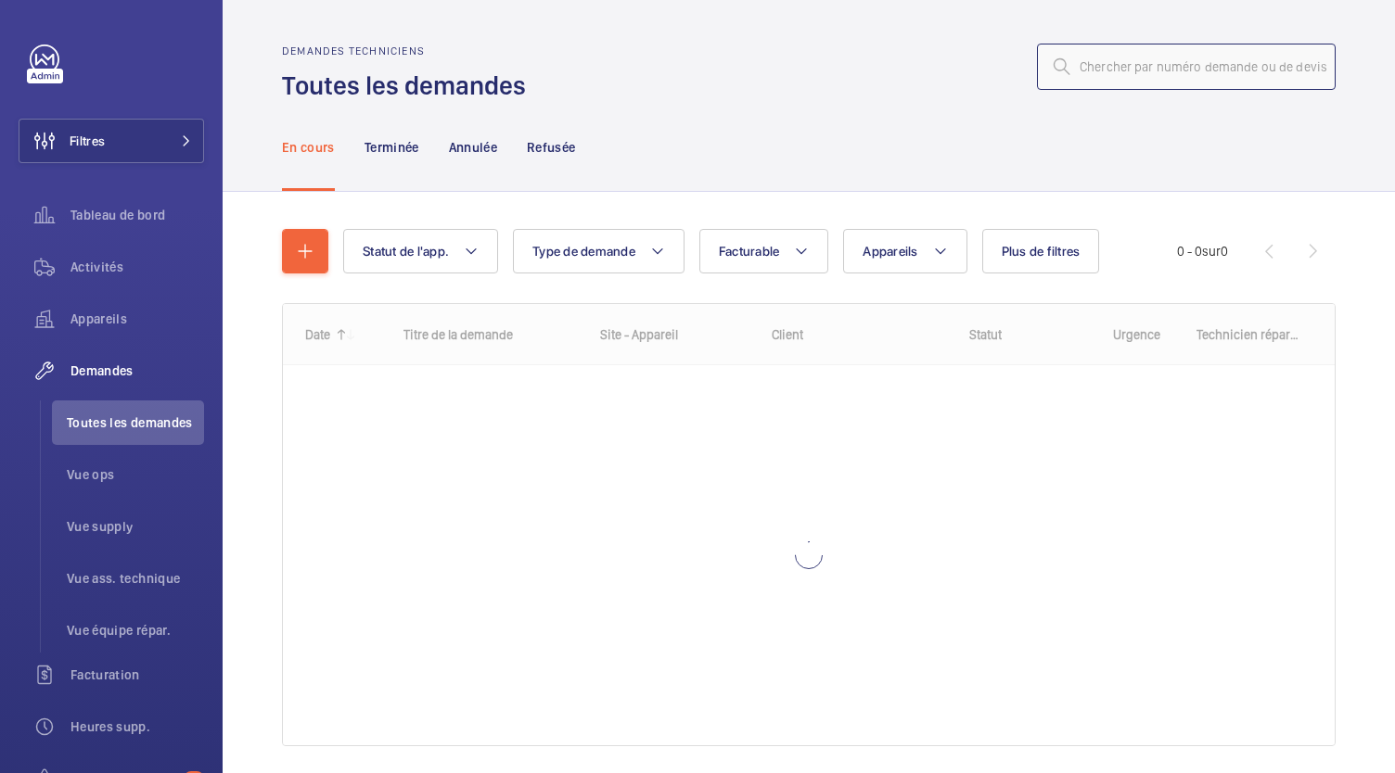
click at [1097, 58] on input "text" at bounding box center [1186, 67] width 299 height 46
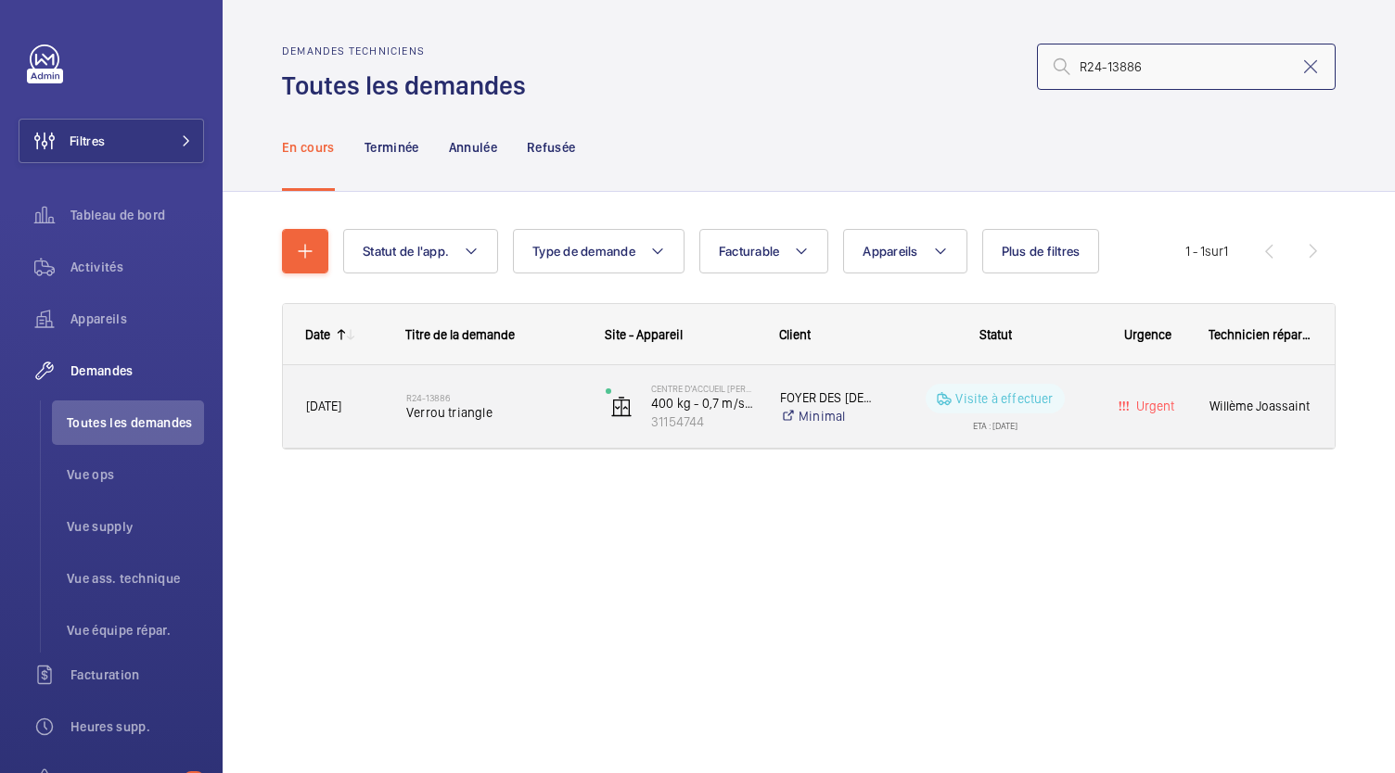
type input "R24-13886"
click at [444, 400] on h2 "R24-13886" at bounding box center [493, 397] width 175 height 11
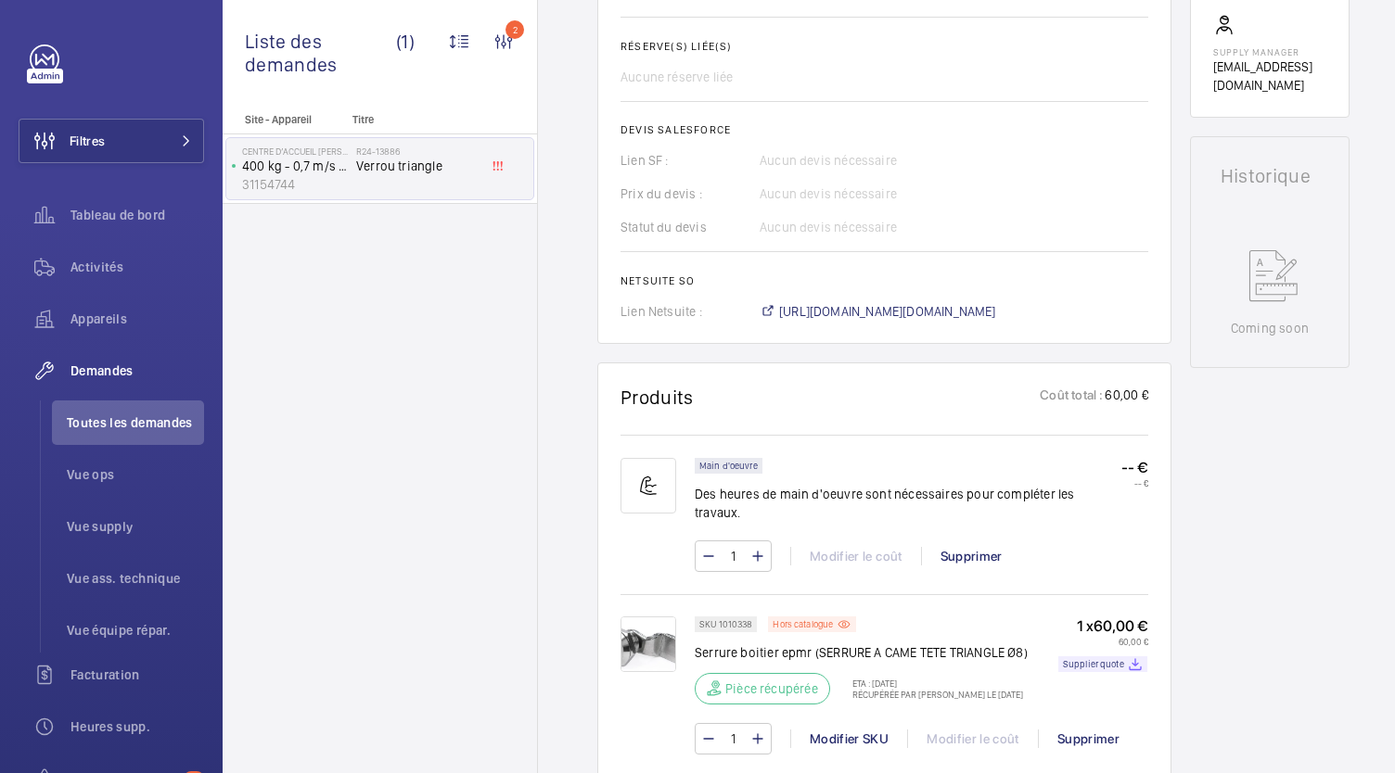
scroll to position [800, 0]
click at [825, 304] on span "https://6461500.app.netsuite.com/app/accounting/transactions/salesord.nl?id=303…" at bounding box center [887, 313] width 217 height 19
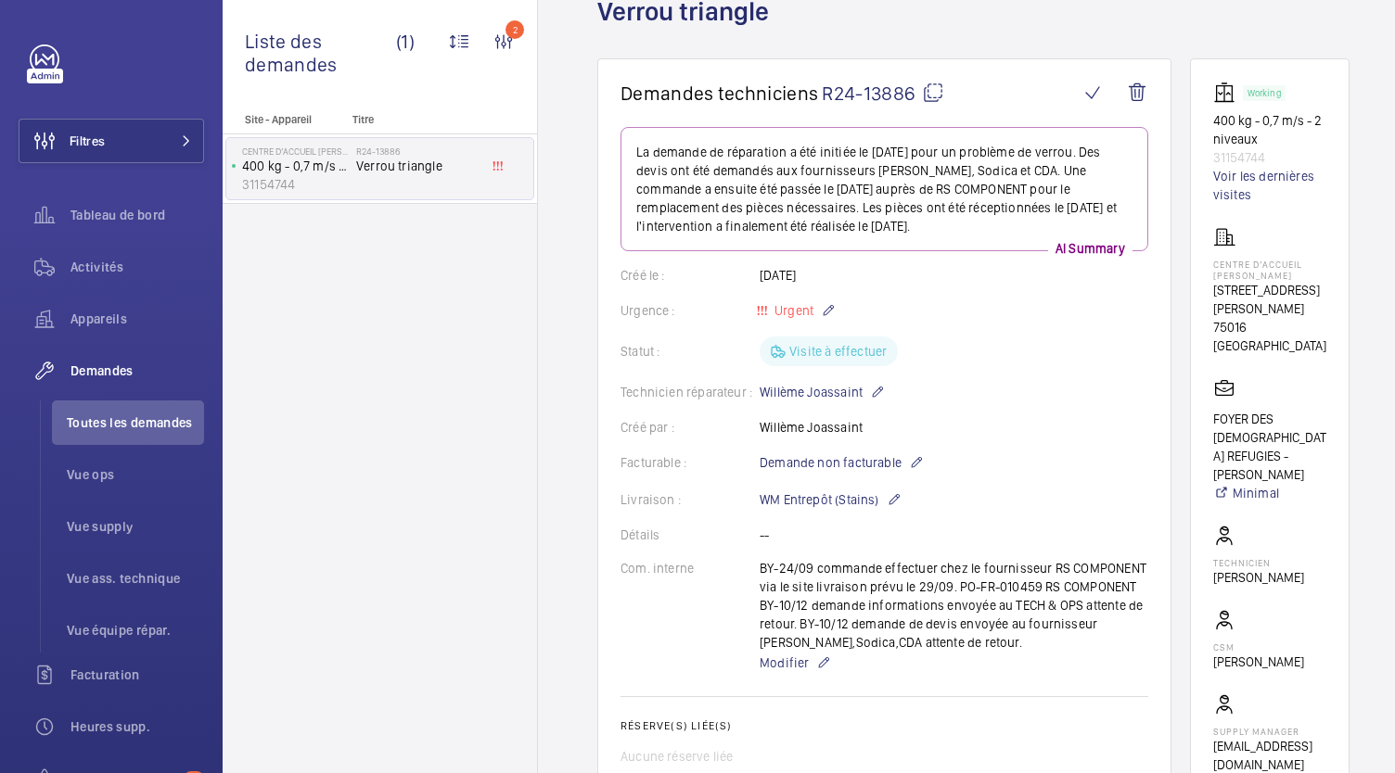
scroll to position [0, 0]
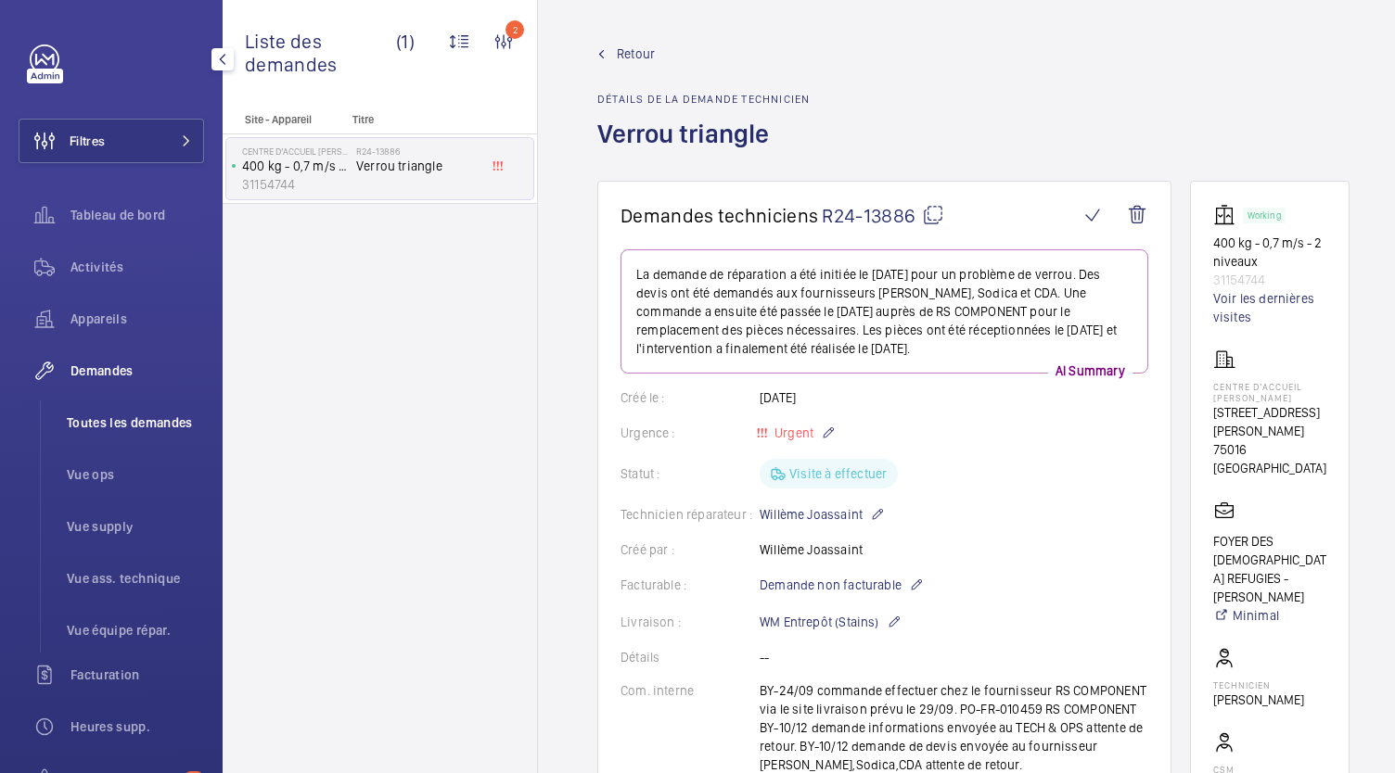
click at [167, 433] on li "Toutes les demandes" at bounding box center [128, 423] width 152 height 45
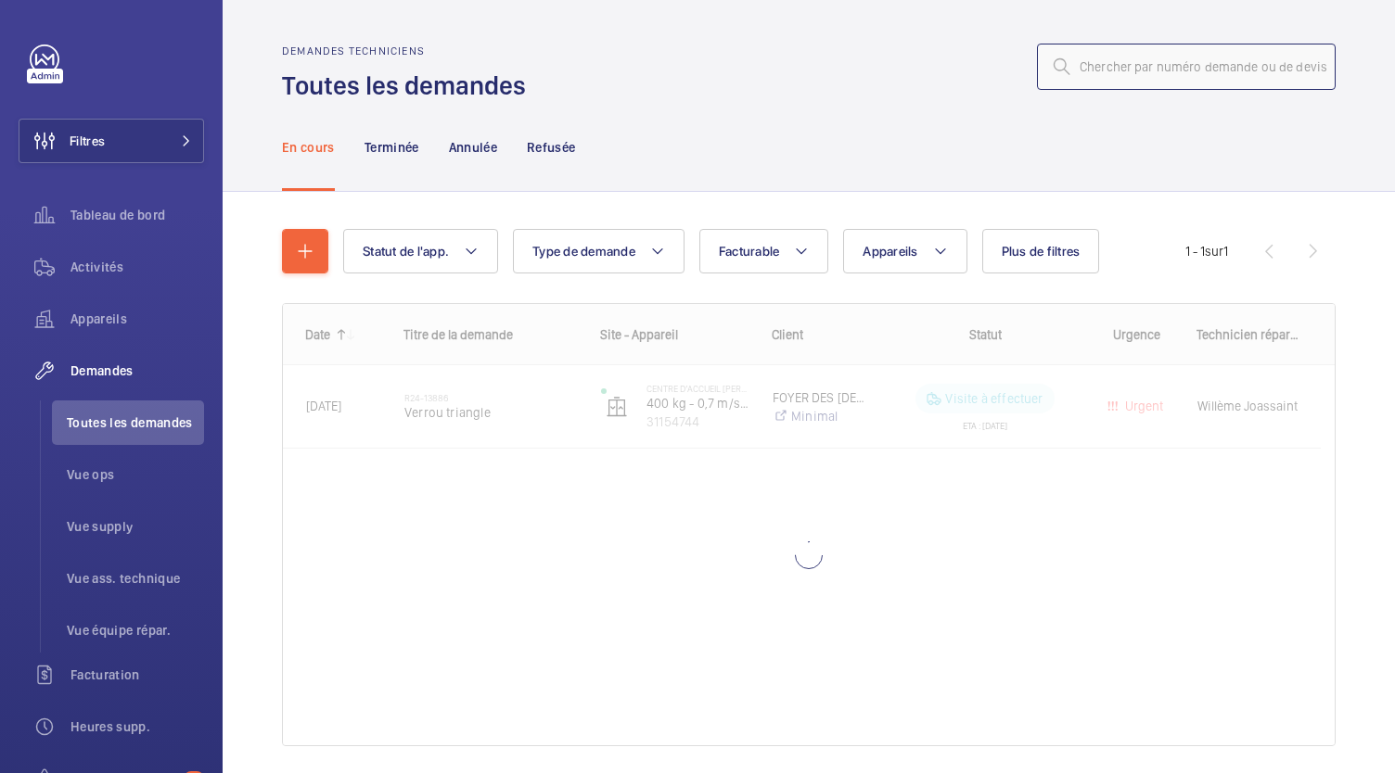
click at [1095, 66] on input "text" at bounding box center [1186, 67] width 299 height 46
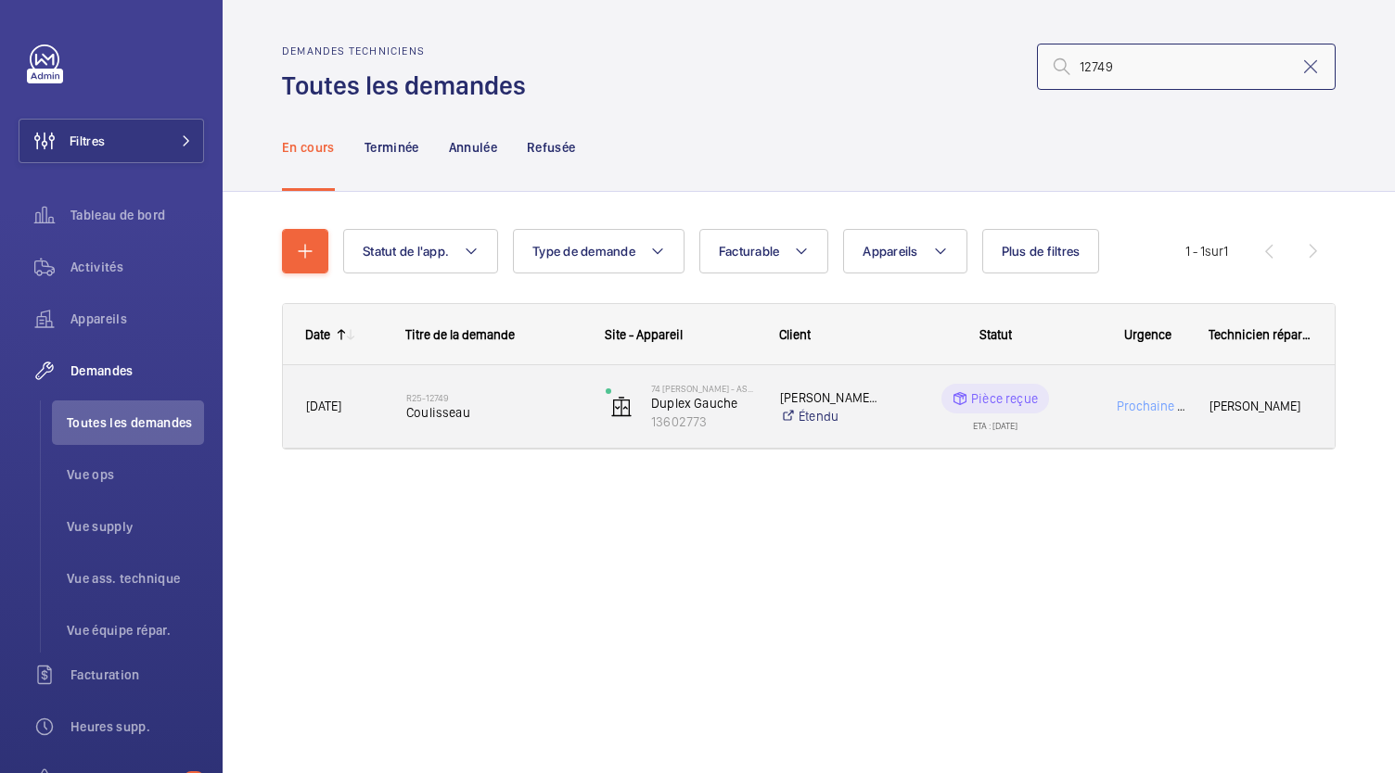
type input "12749"
click at [458, 413] on span "Coulisseau" at bounding box center [493, 412] width 175 height 19
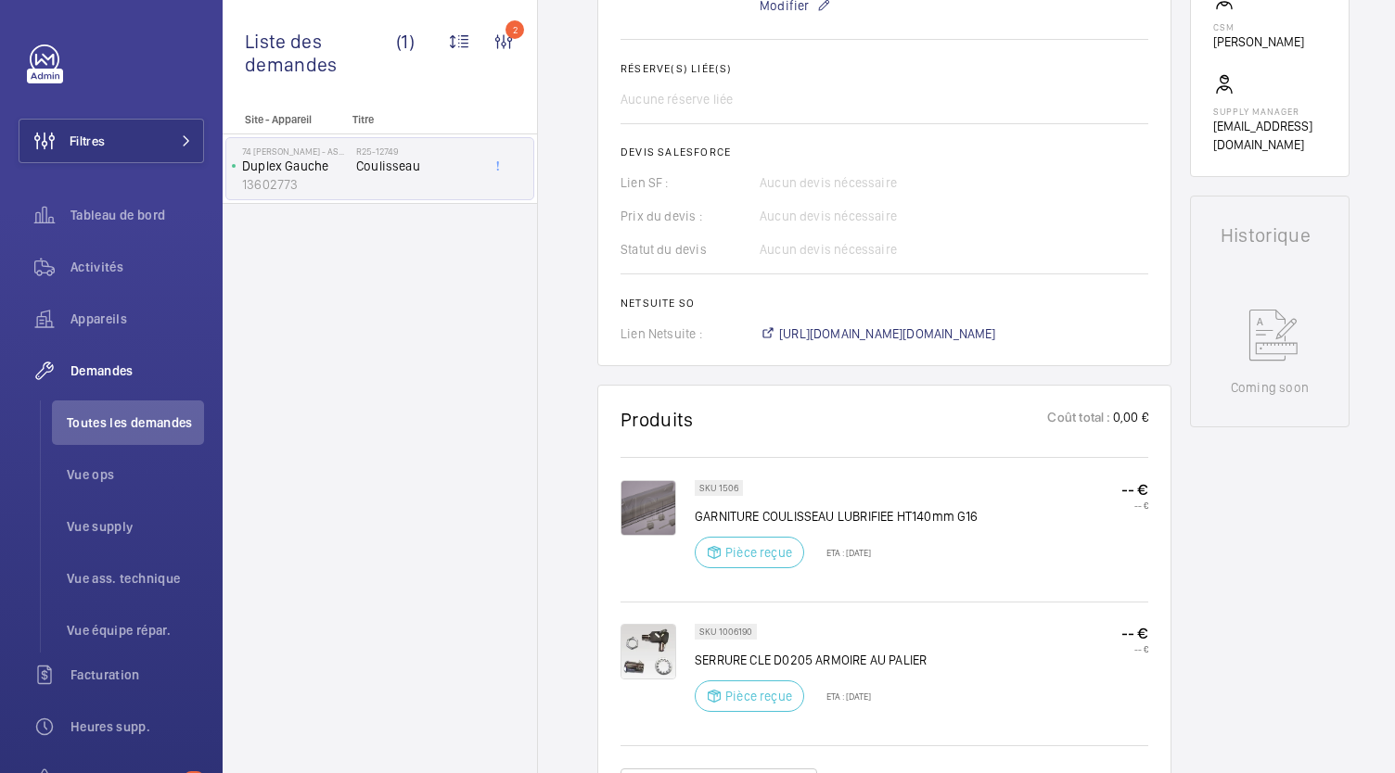
scroll to position [705, 0]
click at [848, 331] on span "https://6461500.app.netsuite.com/app/accounting/transactions/salesord.nl?id=303…" at bounding box center [887, 334] width 217 height 19
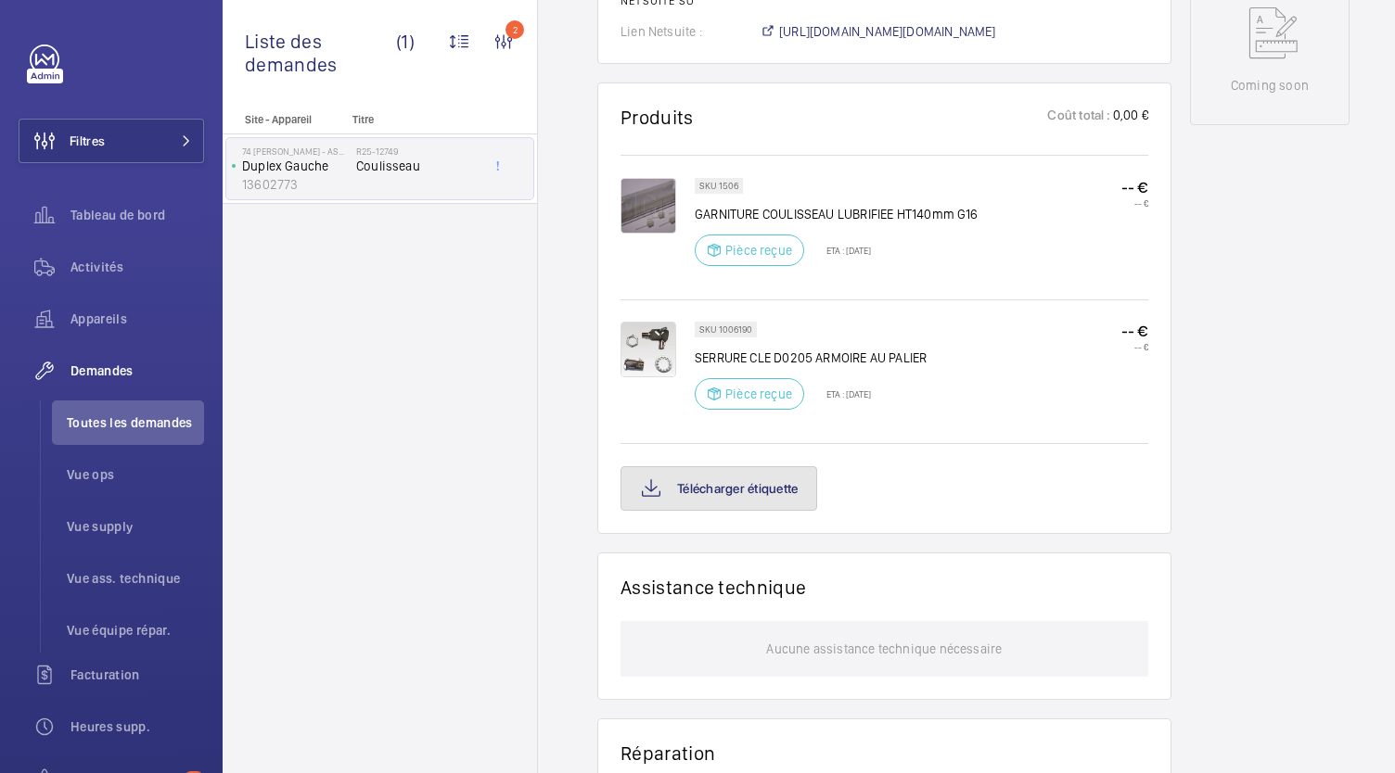
click at [788, 487] on button "Télécharger étiquette" at bounding box center [718, 488] width 197 height 45
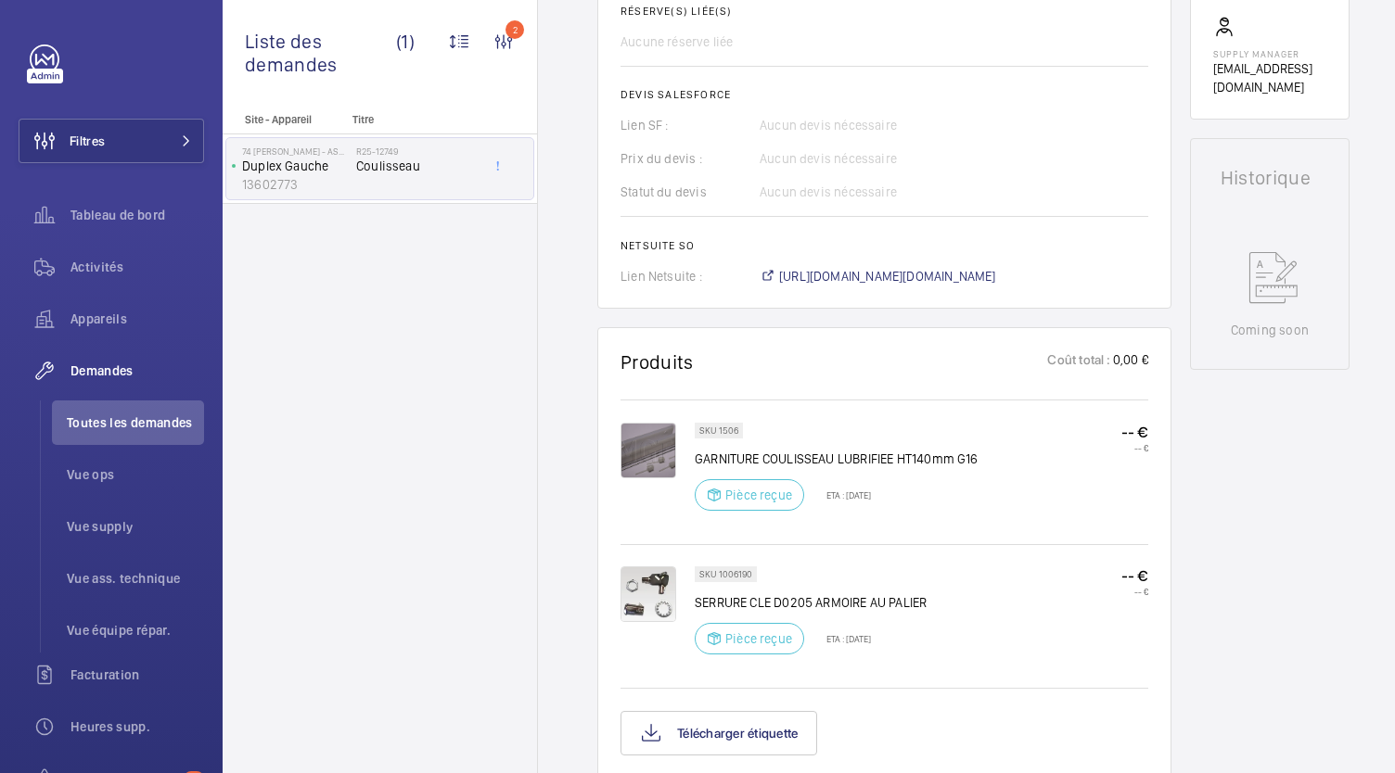
scroll to position [781, 0]
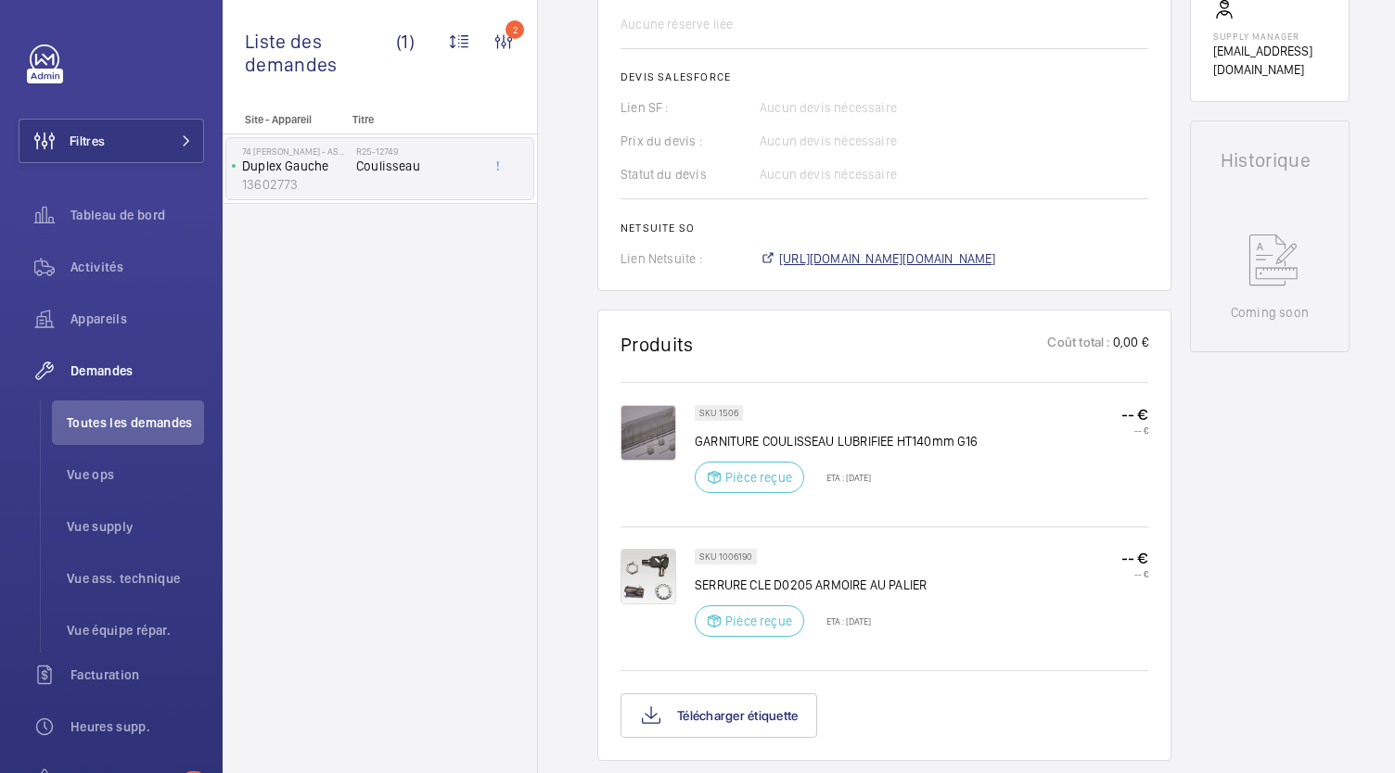
click at [911, 261] on span "https://6461500.app.netsuite.com/app/accounting/transactions/salesord.nl?id=303…" at bounding box center [887, 258] width 217 height 19
click at [145, 423] on span "Toutes les demandes" at bounding box center [135, 423] width 137 height 19
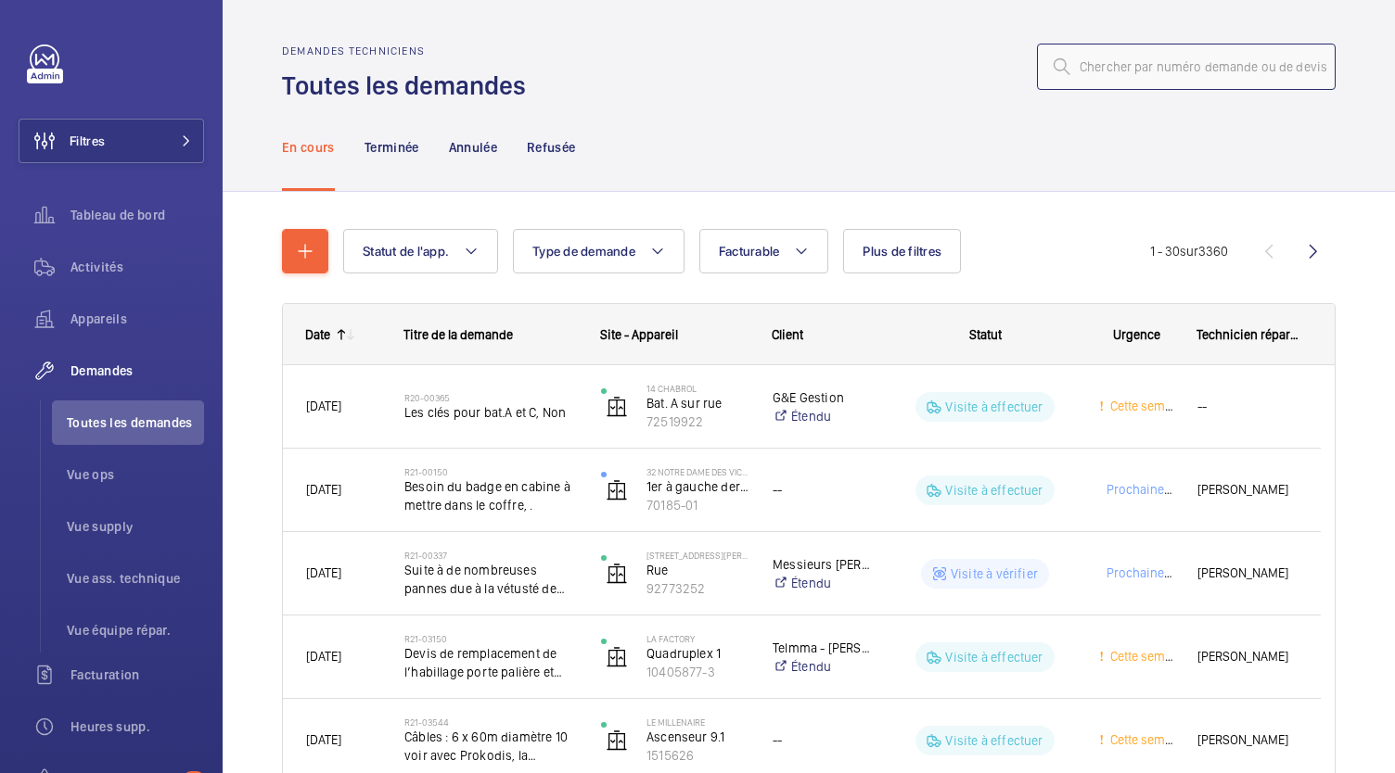
click at [1088, 57] on input "text" at bounding box center [1186, 67] width 299 height 46
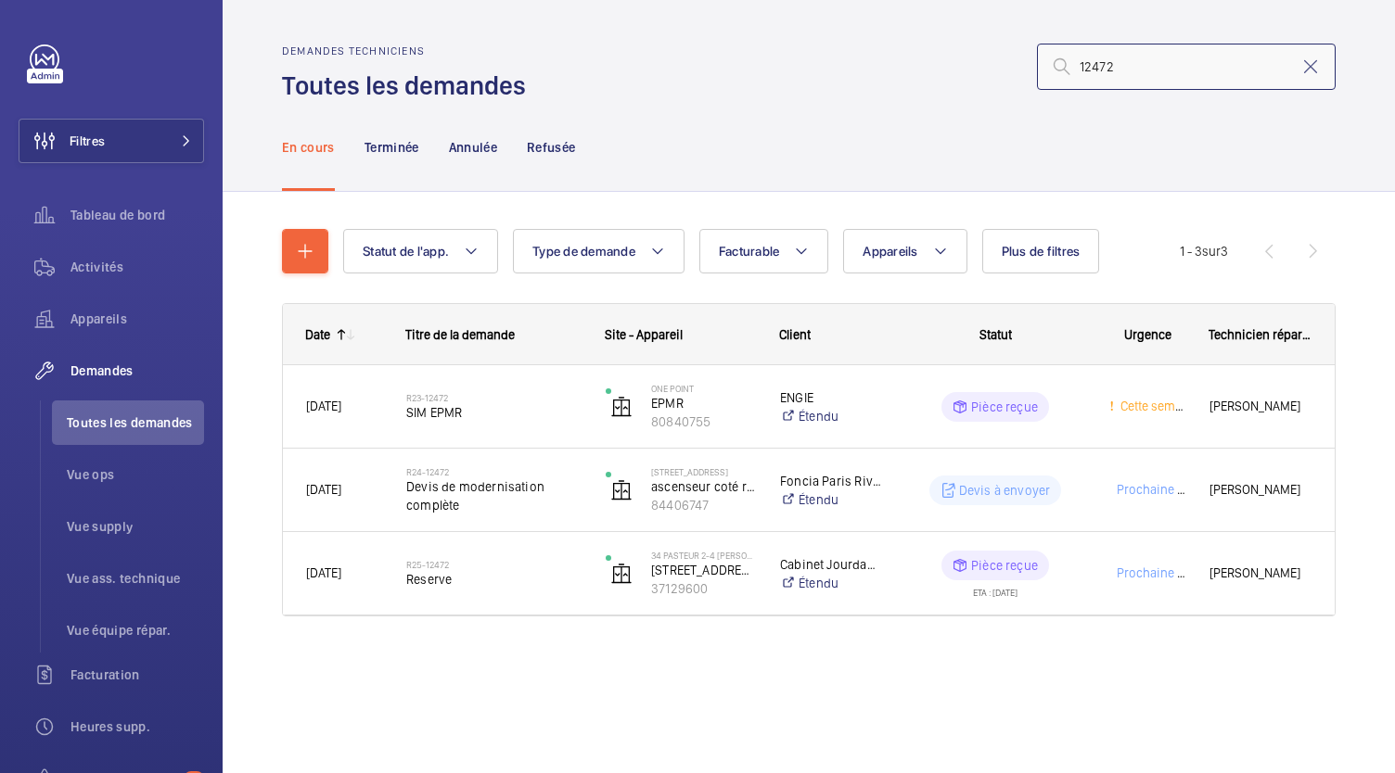
click at [1085, 70] on input "12472" at bounding box center [1186, 67] width 299 height 46
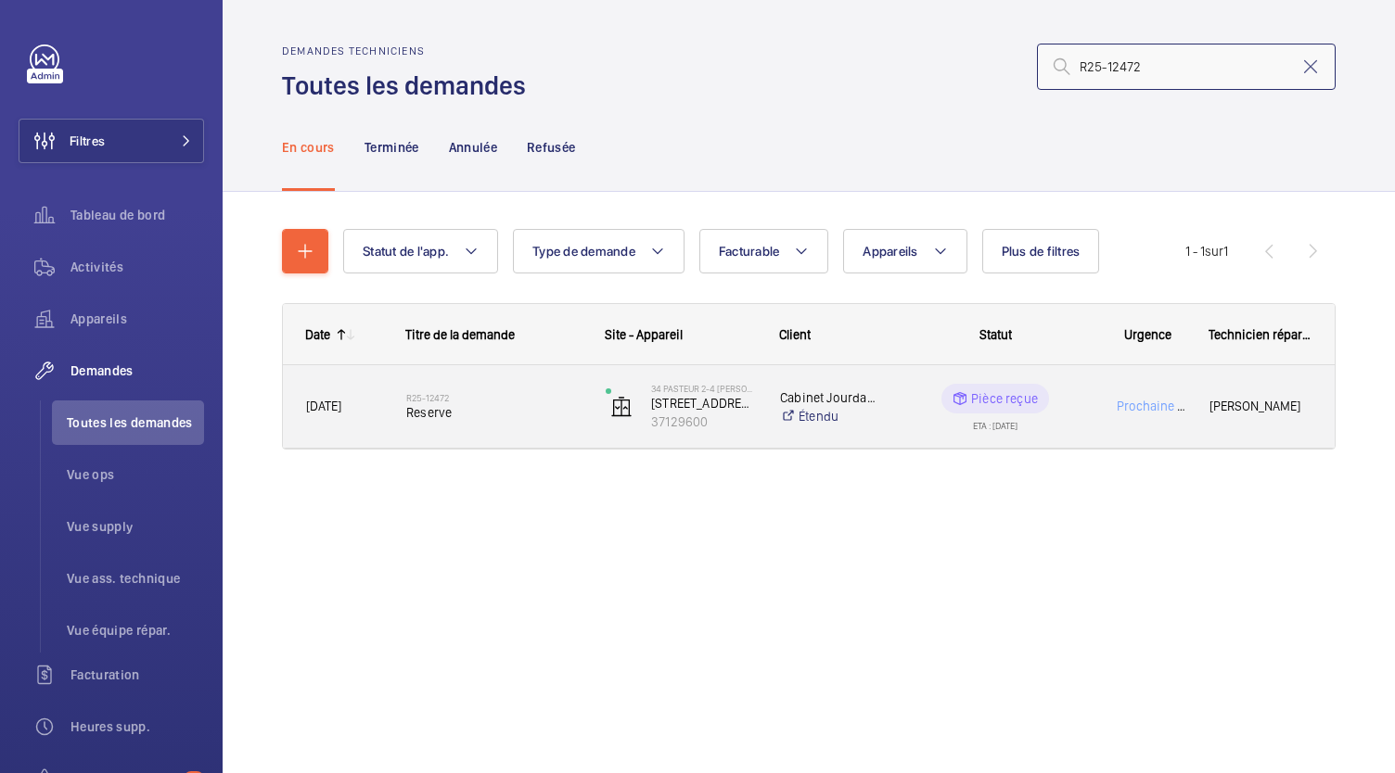
type input "R25-12472"
click at [441, 398] on h2 "R25-12472" at bounding box center [493, 397] width 175 height 11
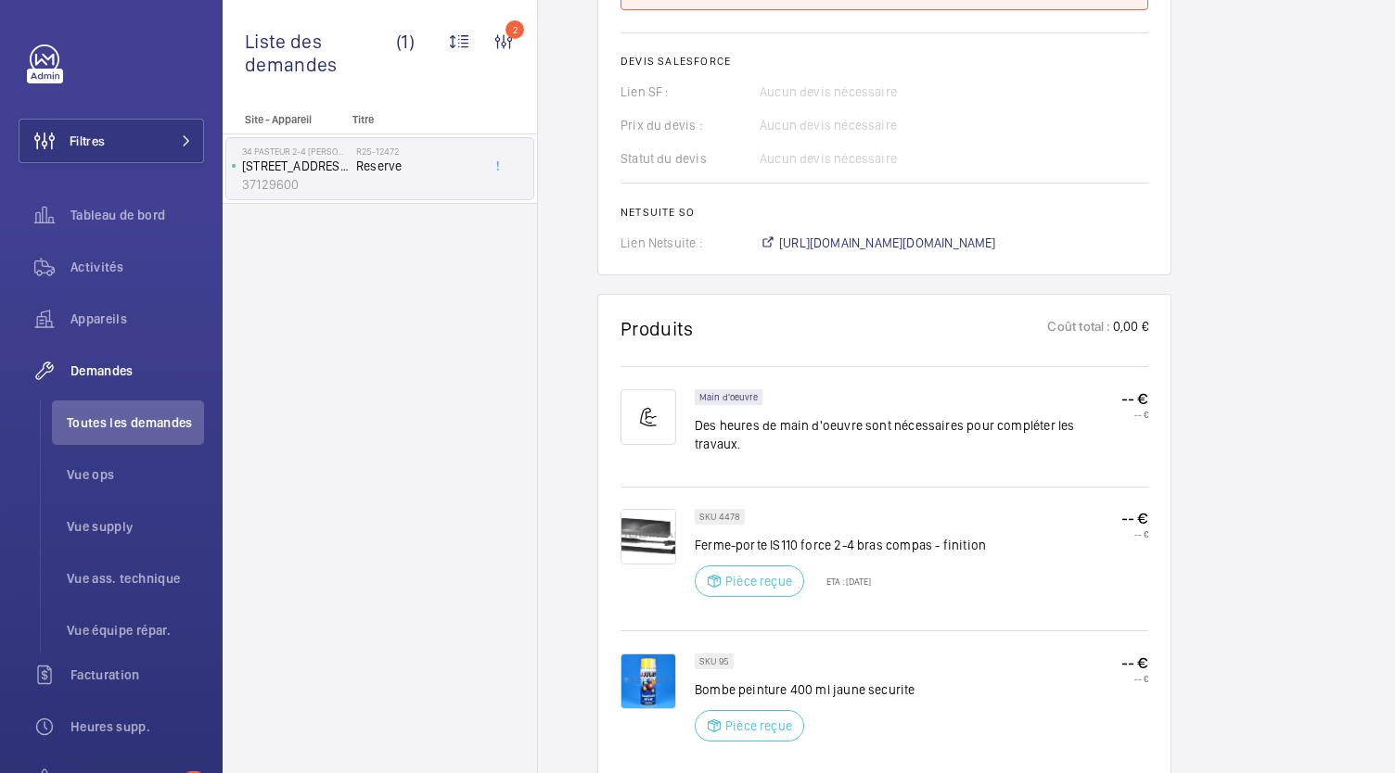
scroll to position [1087, 0]
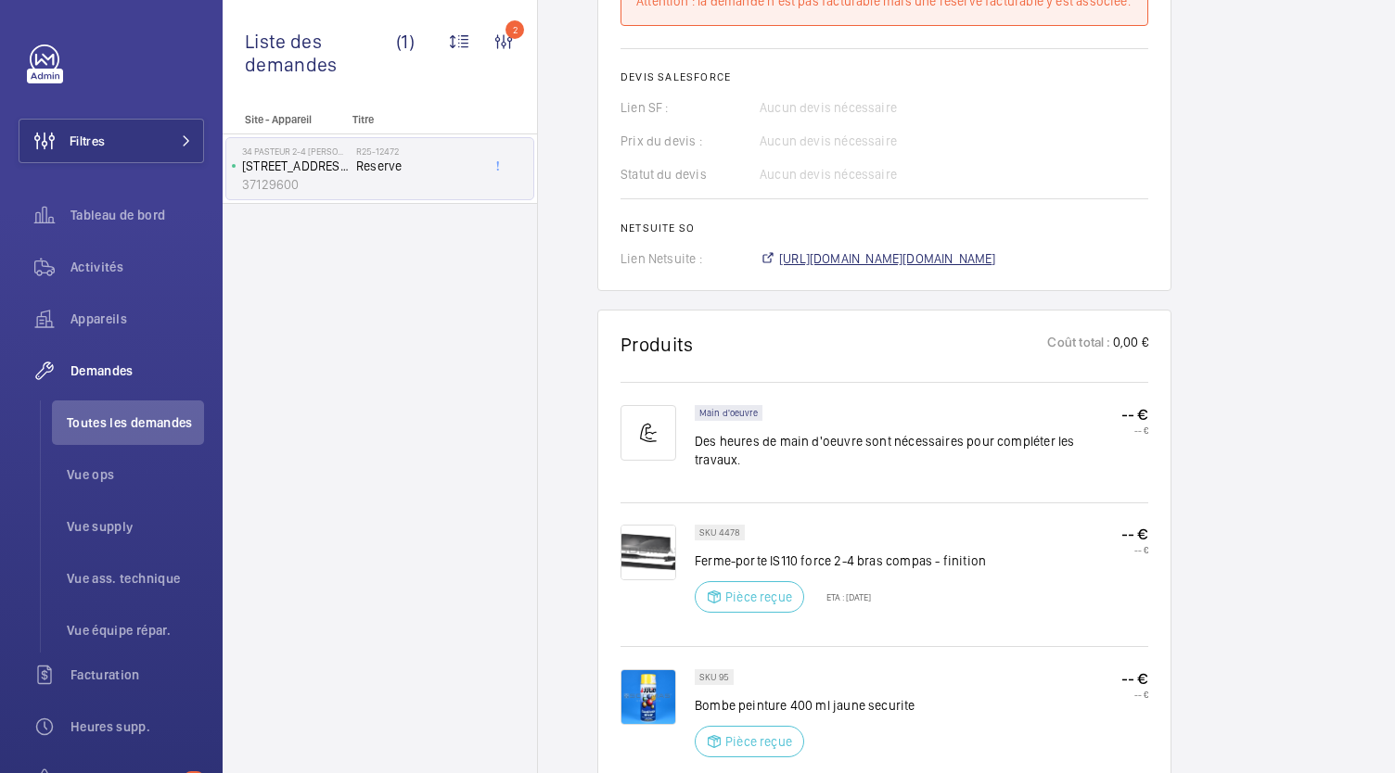
click at [928, 261] on span "https://6461500.app.netsuite.com/app/accounting/transactions/salesord.nl?id=302…" at bounding box center [887, 258] width 217 height 19
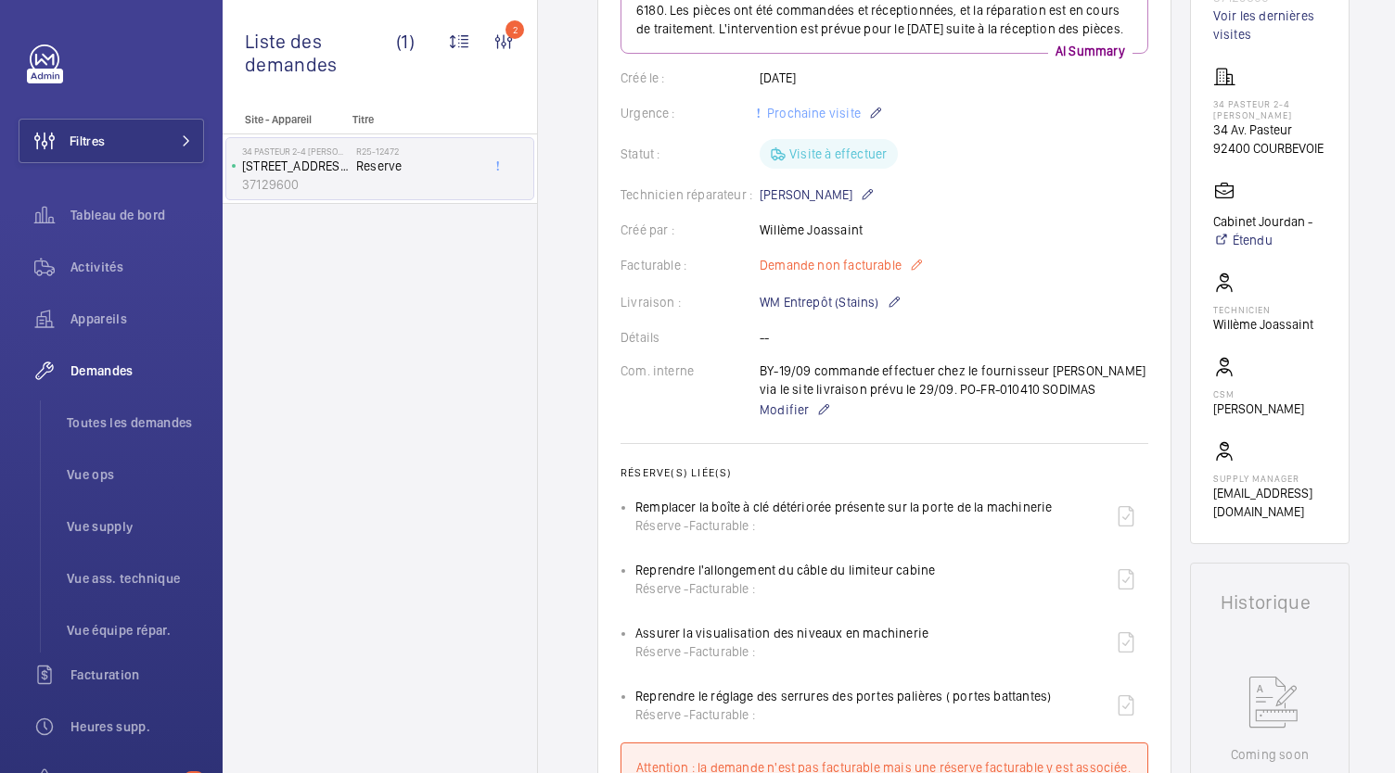
scroll to position [236, 0]
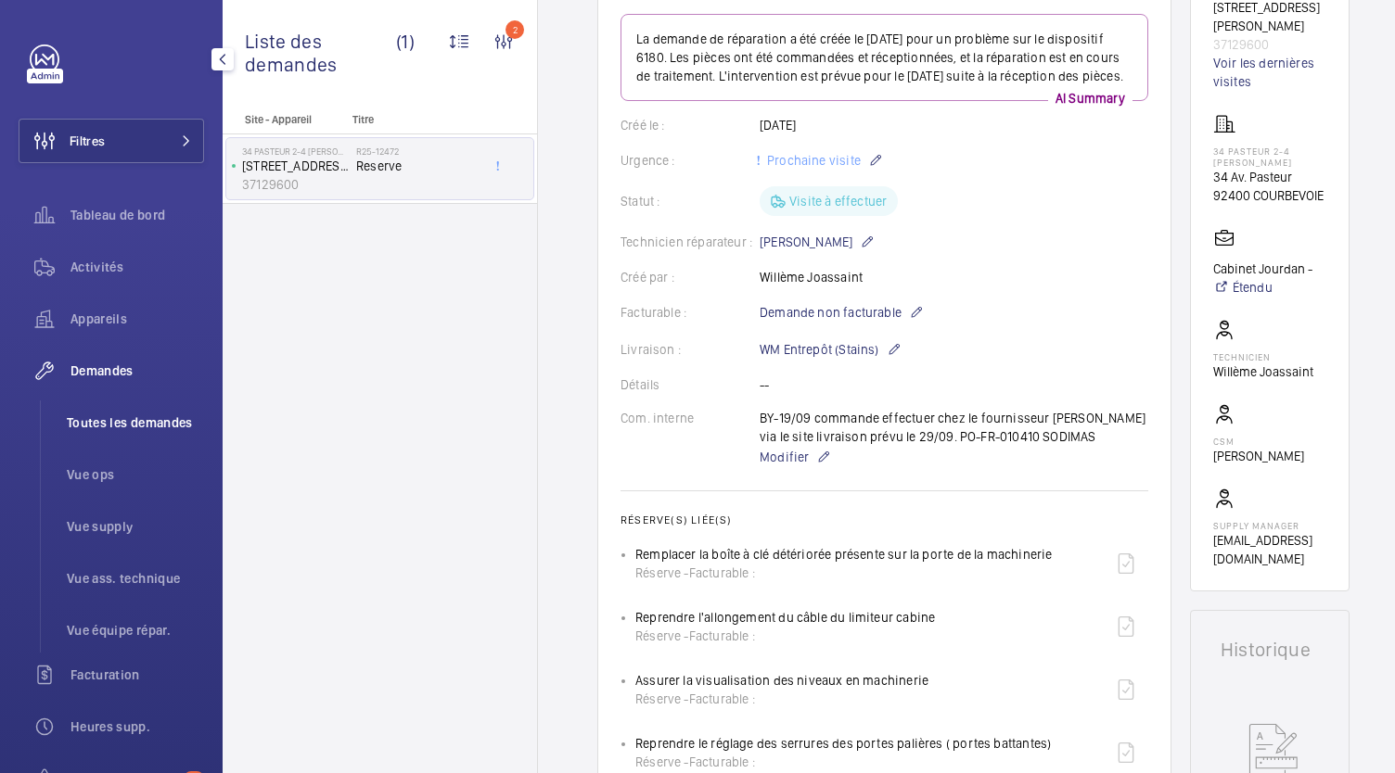
click at [112, 433] on li "Toutes les demandes" at bounding box center [128, 423] width 152 height 45
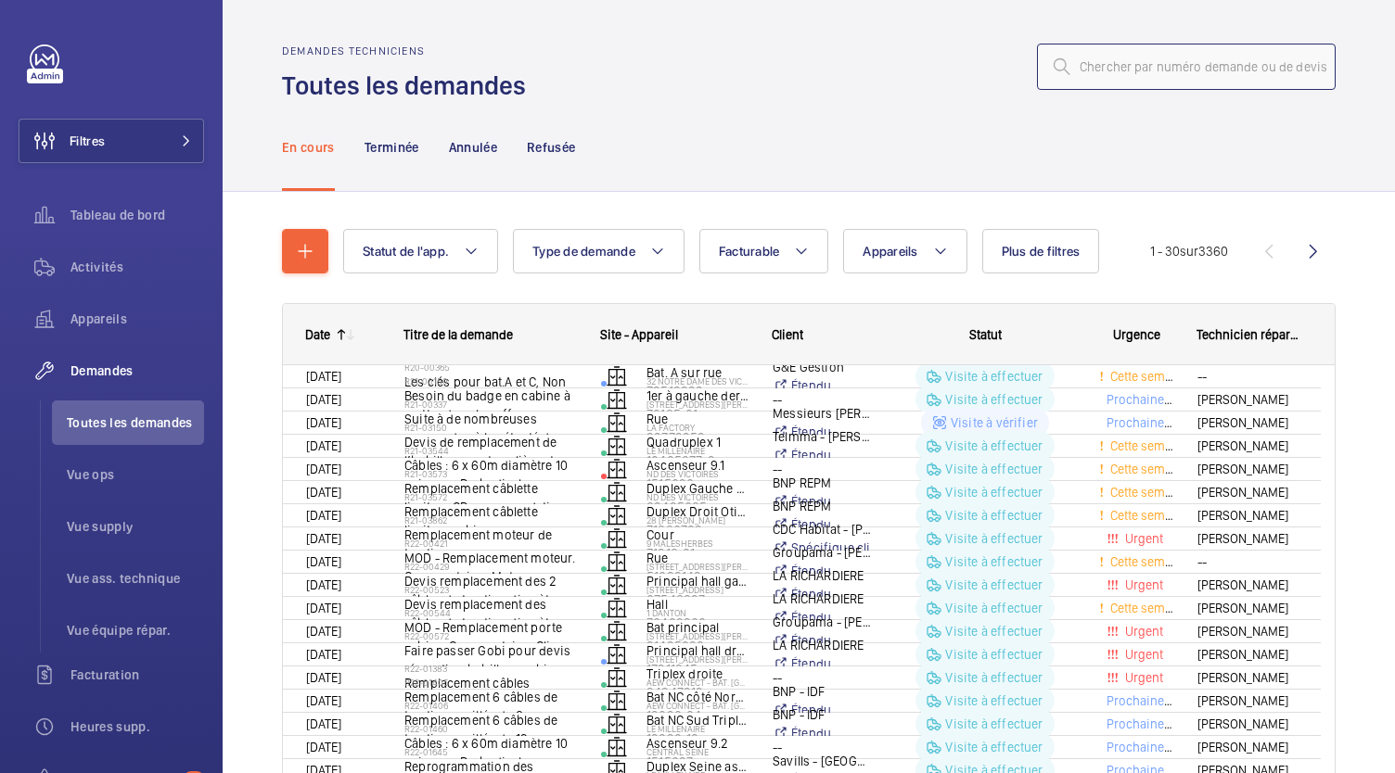
click at [1130, 78] on input "text" at bounding box center [1186, 67] width 299 height 46
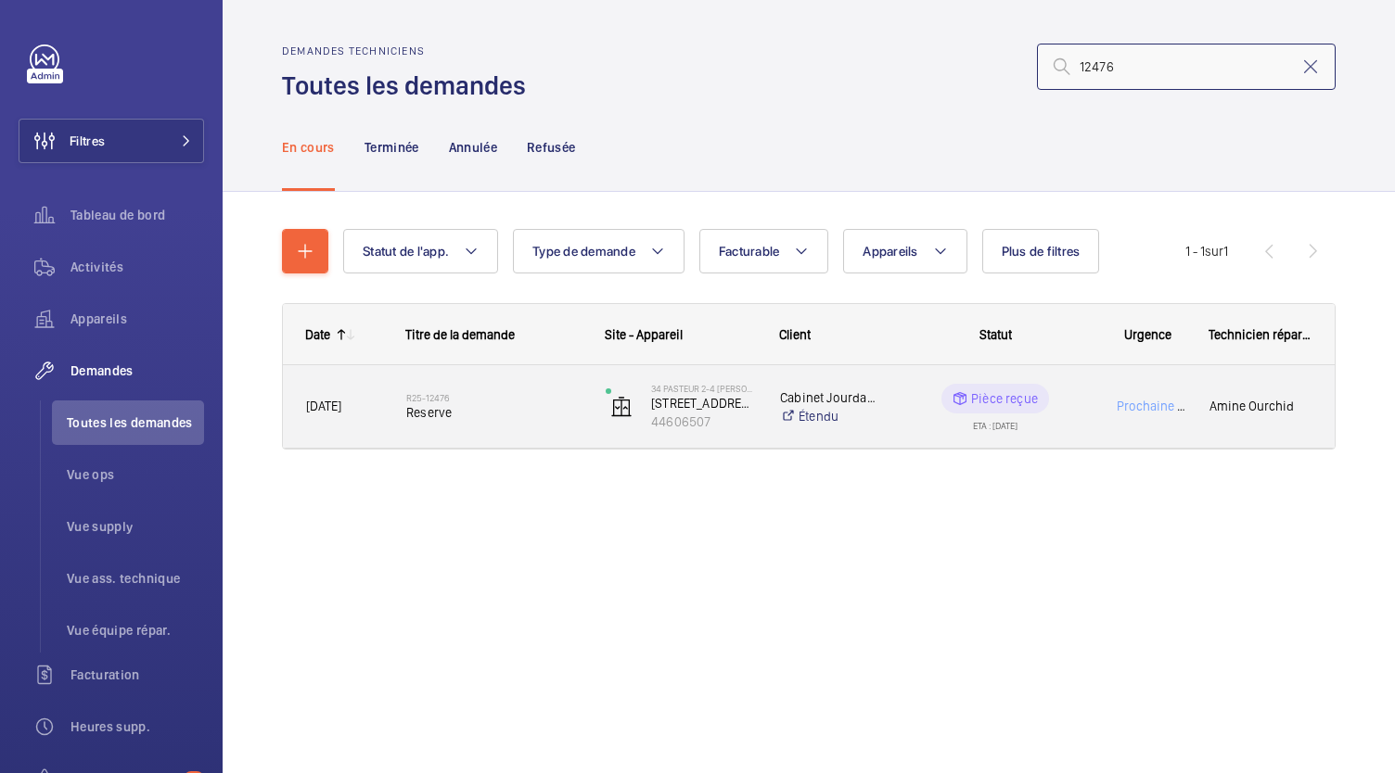
type input "12476"
click at [417, 415] on span "Reserve" at bounding box center [493, 412] width 175 height 19
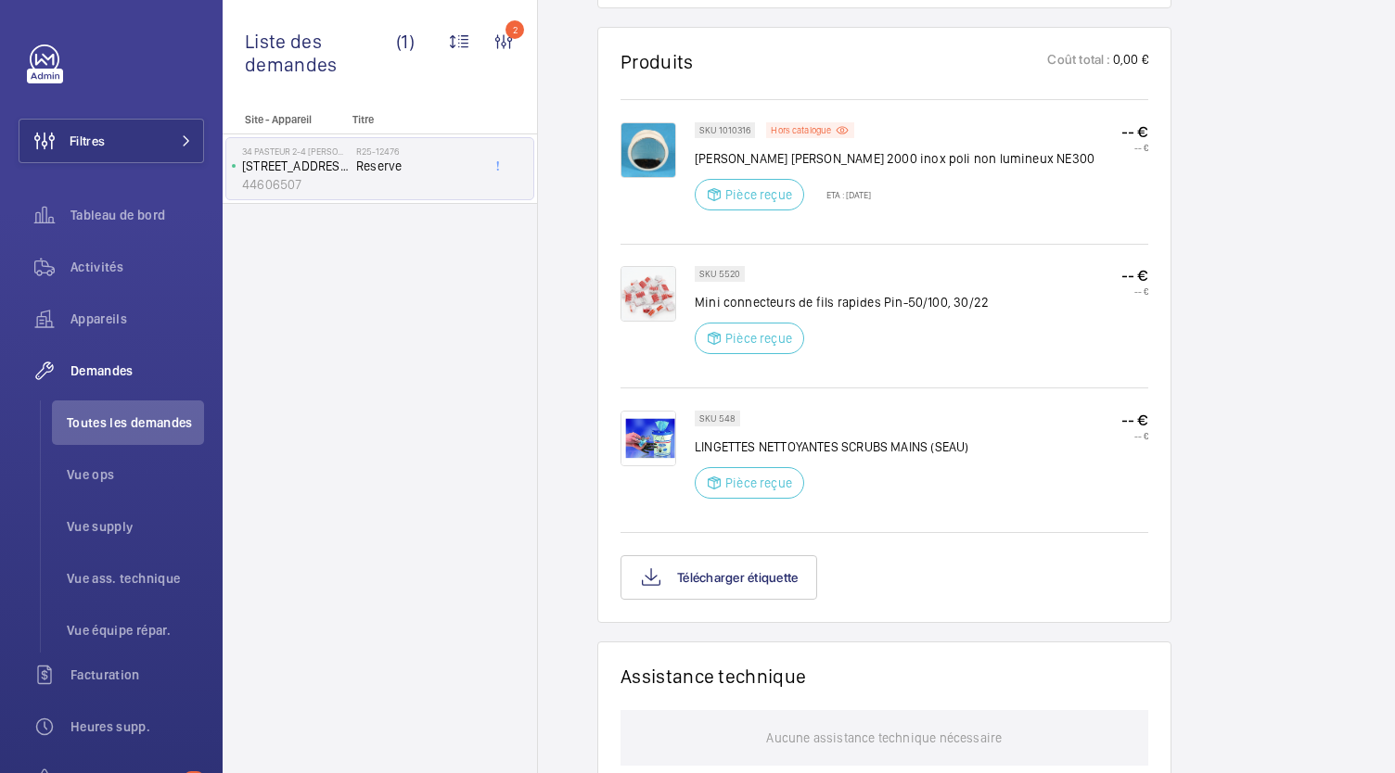
scroll to position [1481, 0]
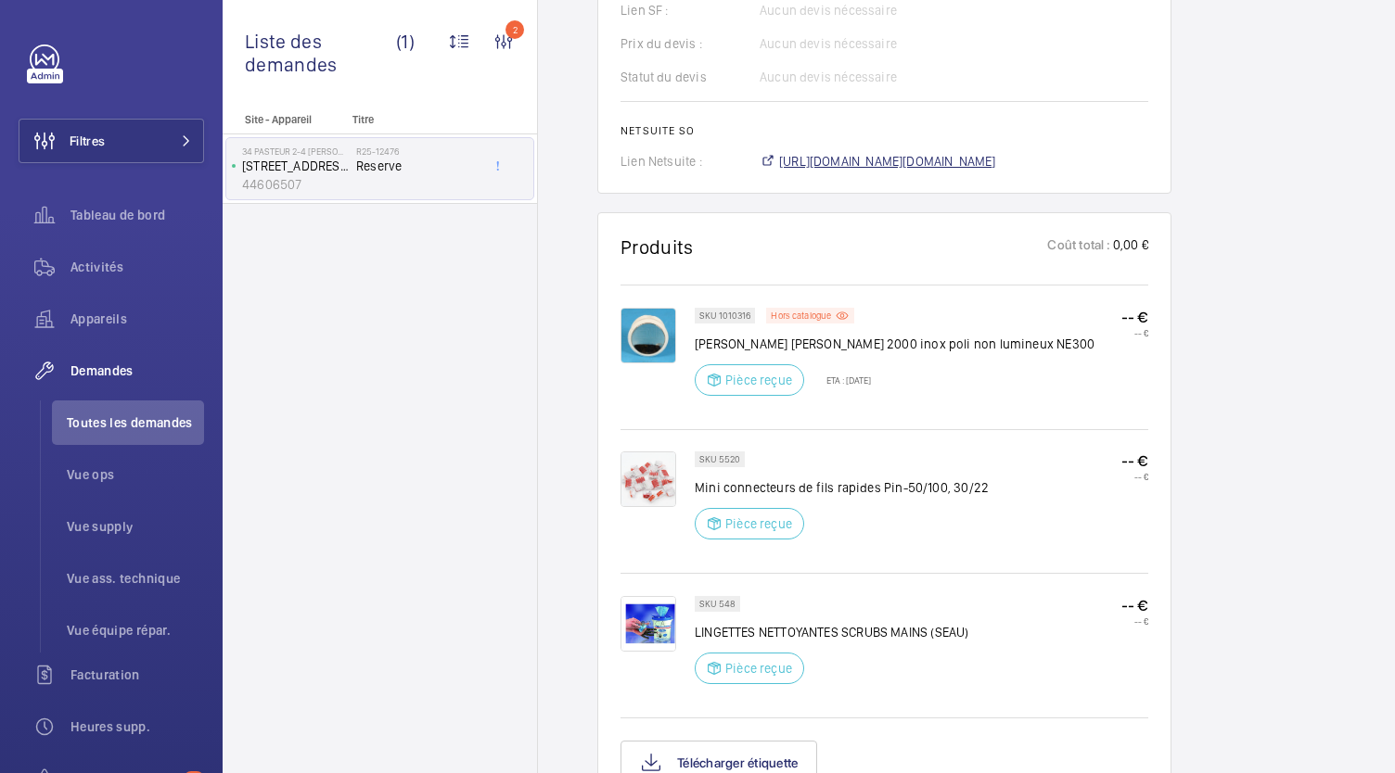
click at [917, 163] on span "[URL][DOMAIN_NAME][DOMAIN_NAME]" at bounding box center [887, 161] width 217 height 19
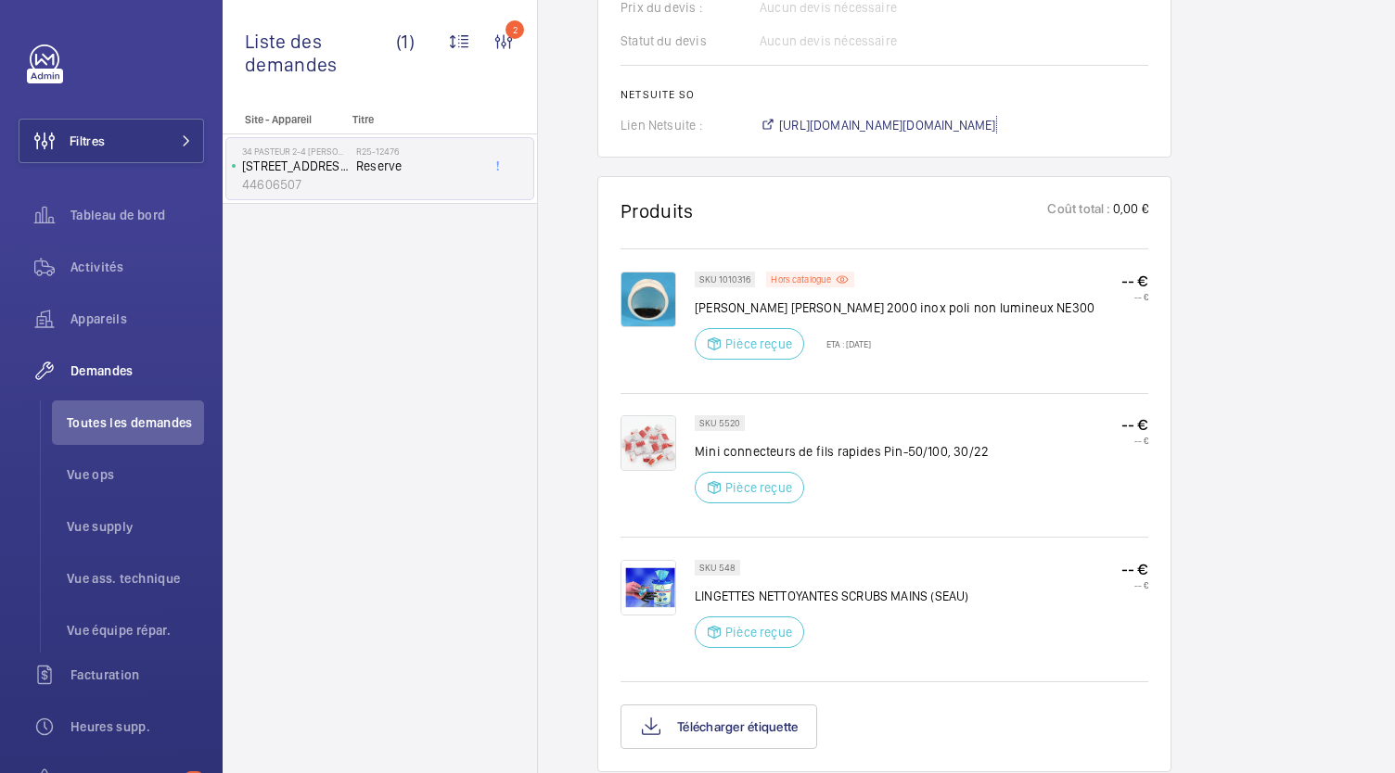
scroll to position [1516, 0]
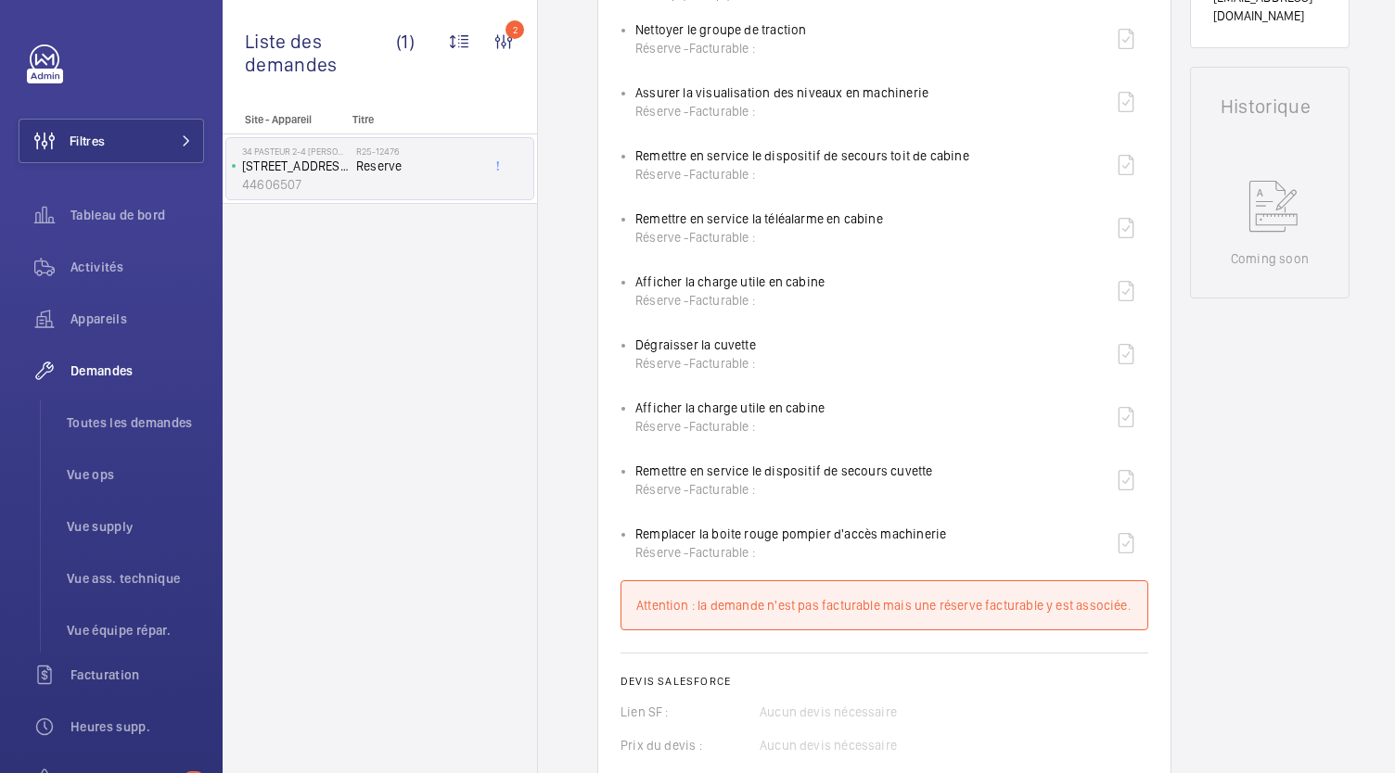
scroll to position [727, 0]
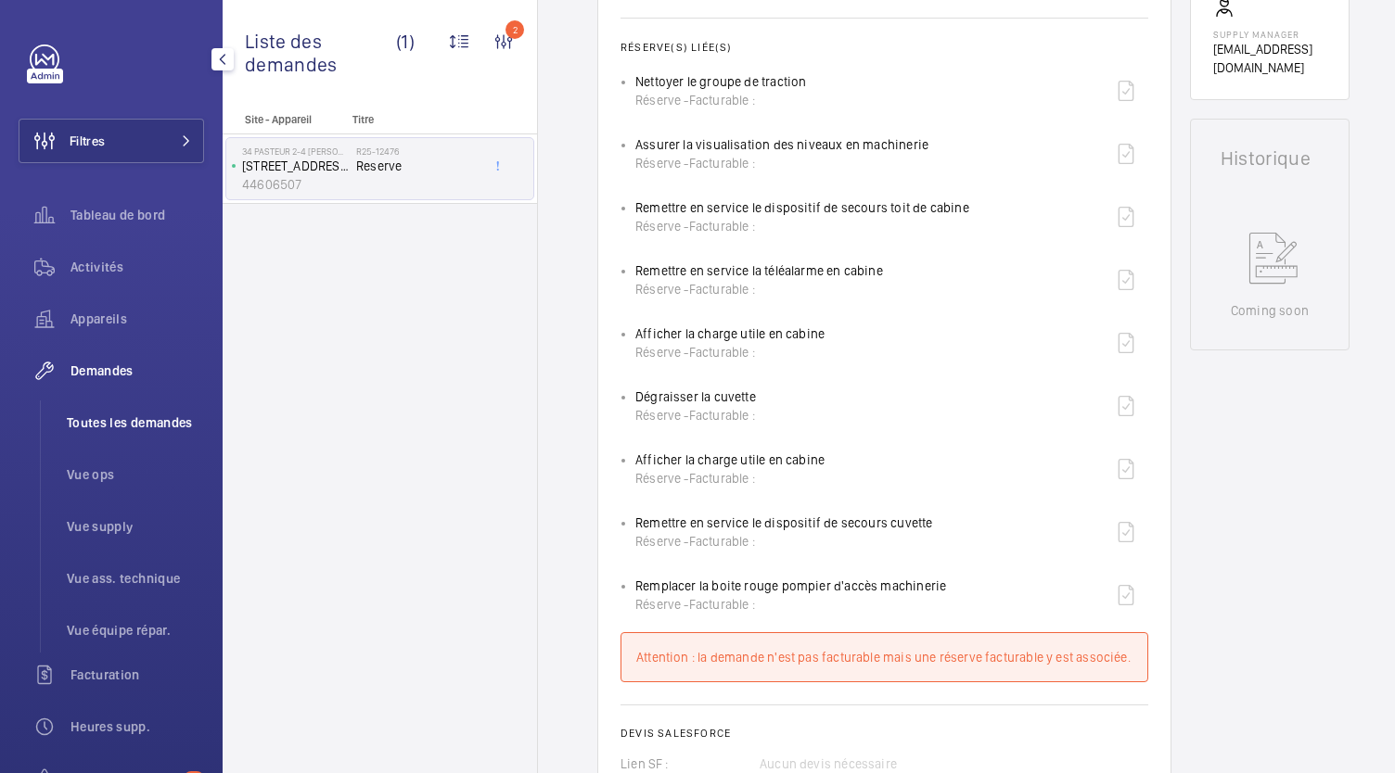
click at [182, 424] on span "Toutes les demandes" at bounding box center [135, 423] width 137 height 19
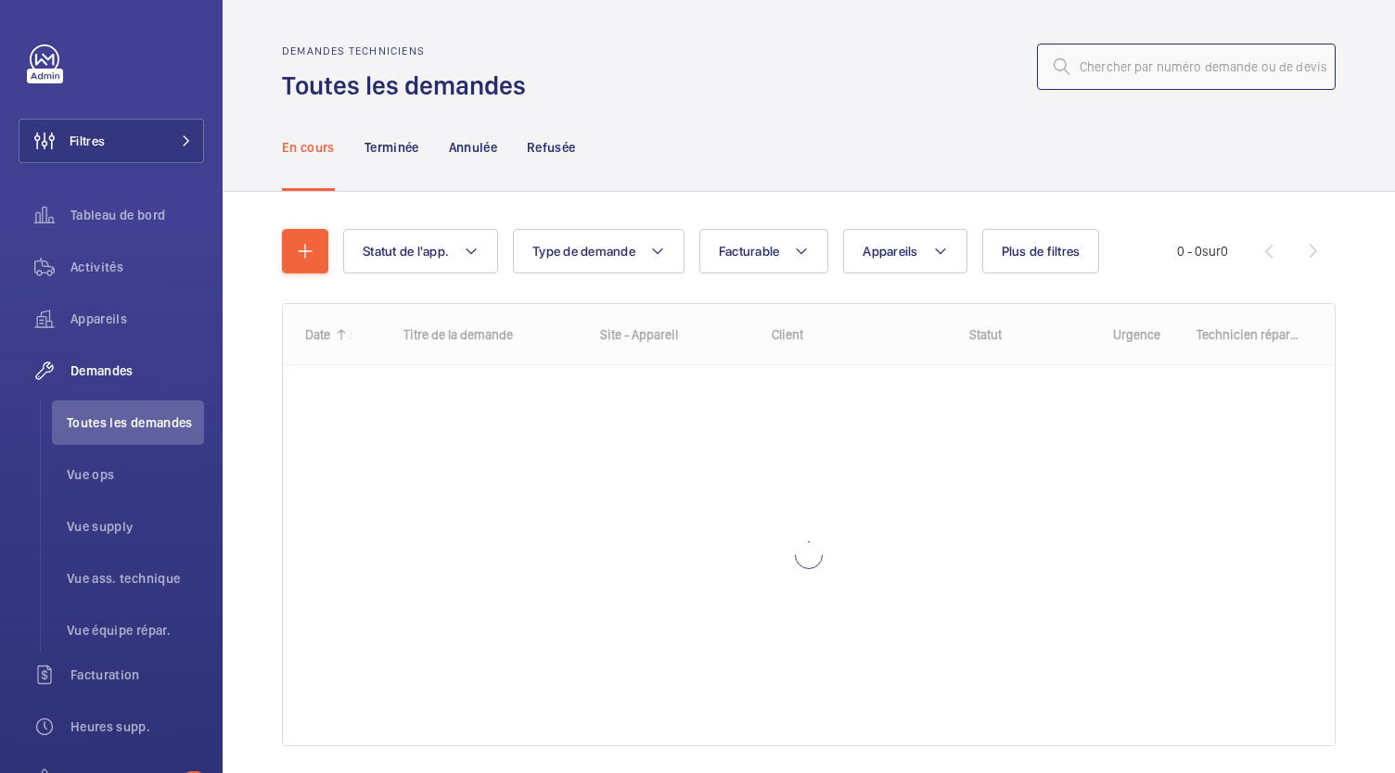
click at [1117, 60] on input "text" at bounding box center [1186, 67] width 299 height 46
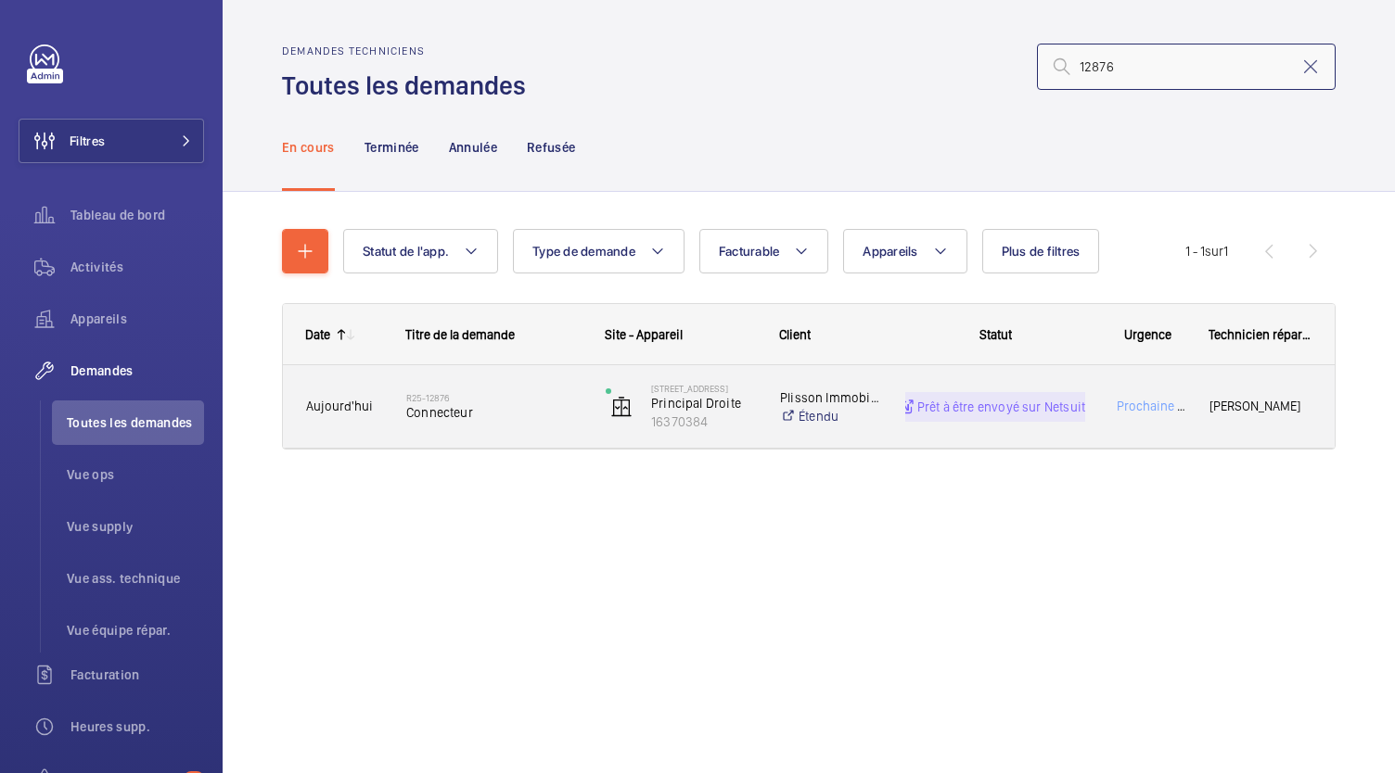
type input "12876"
click at [466, 409] on span "Connecteur" at bounding box center [493, 412] width 175 height 19
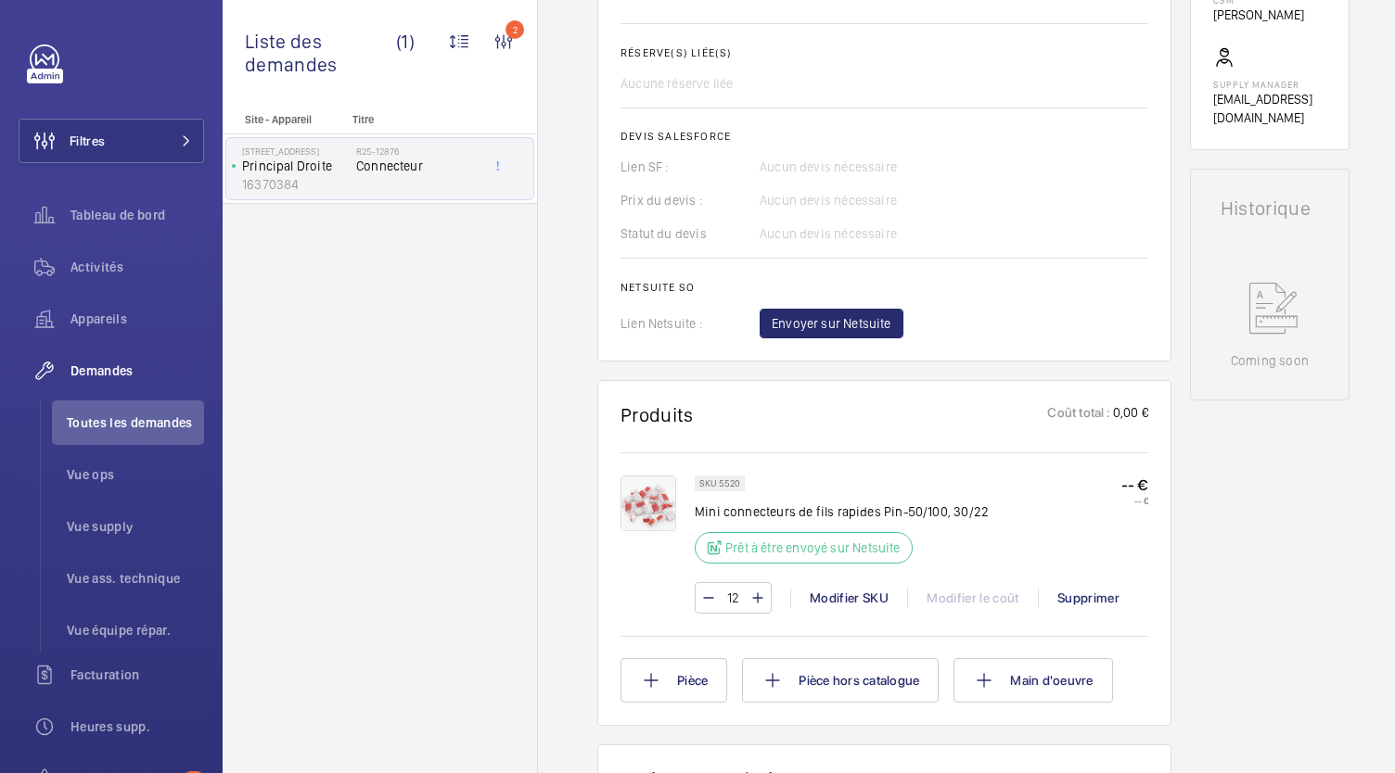
scroll to position [668, 0]
click at [794, 331] on span "Envoyer sur Netsuite" at bounding box center [832, 322] width 120 height 19
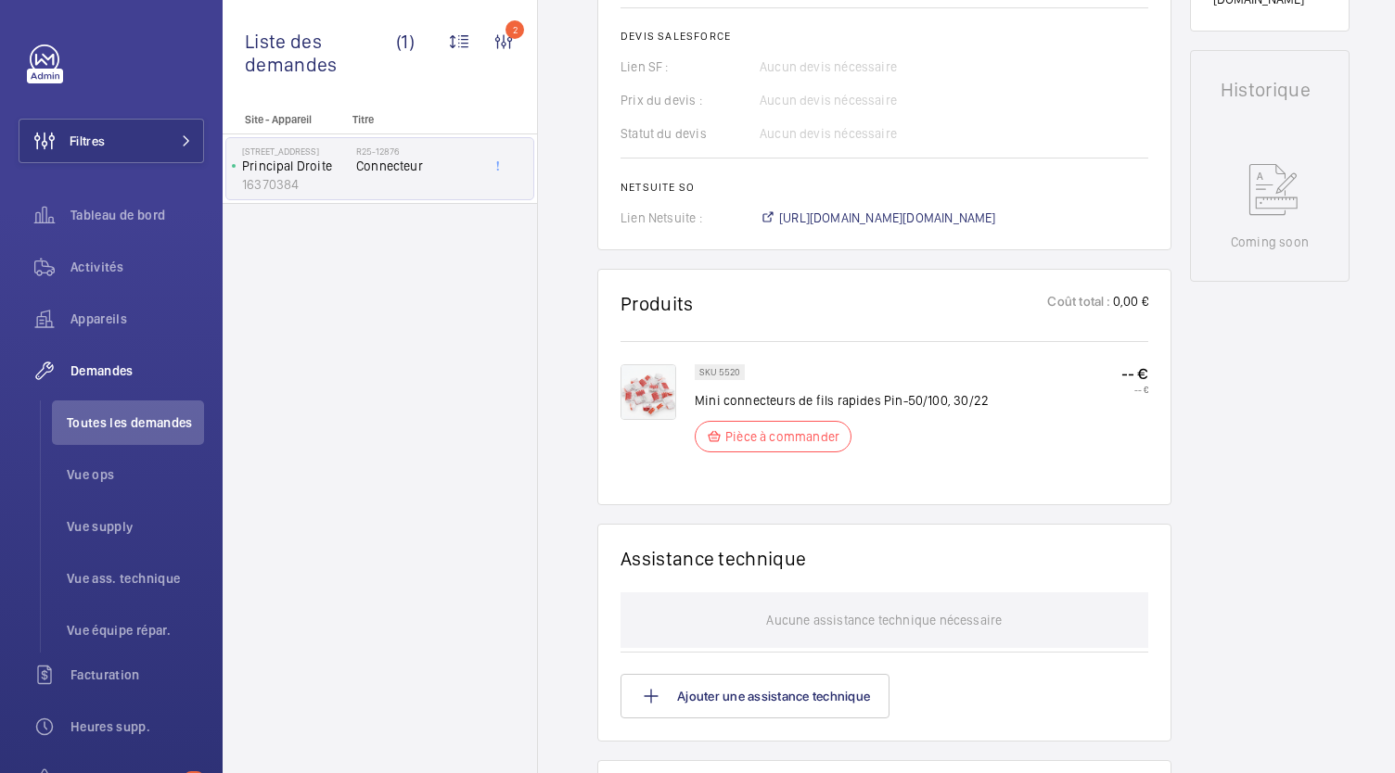
scroll to position [782, 0]
click at [891, 222] on span "[URL][DOMAIN_NAME][DOMAIN_NAME]" at bounding box center [887, 220] width 217 height 19
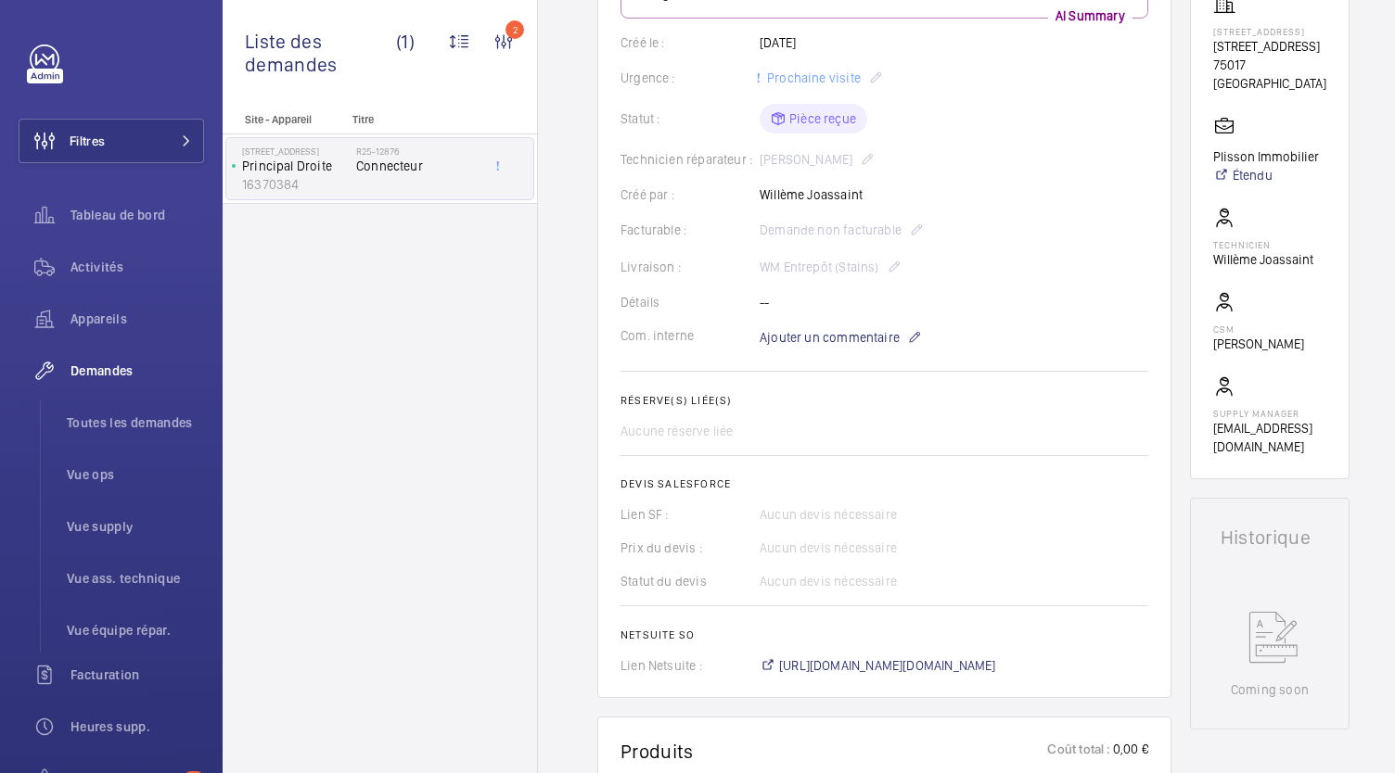
scroll to position [339, 0]
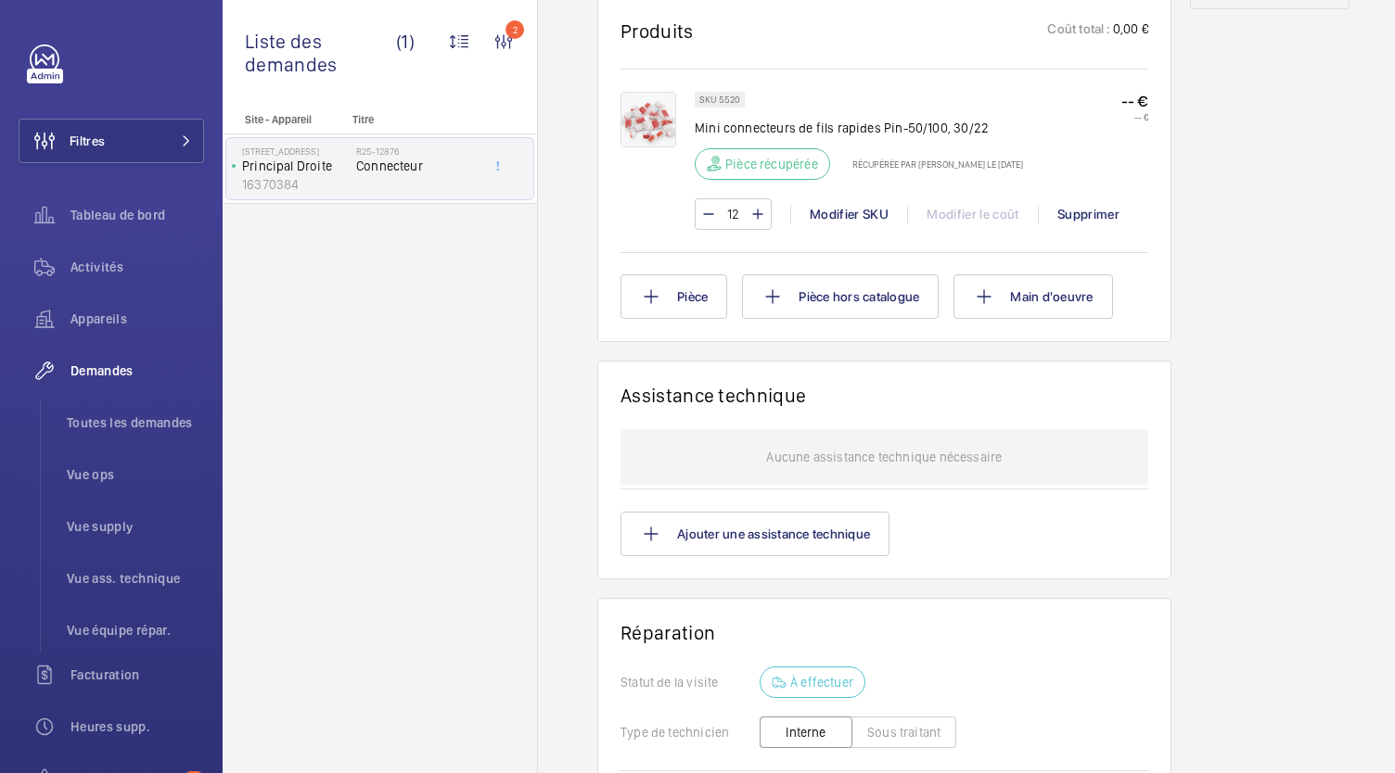
scroll to position [1065, 0]
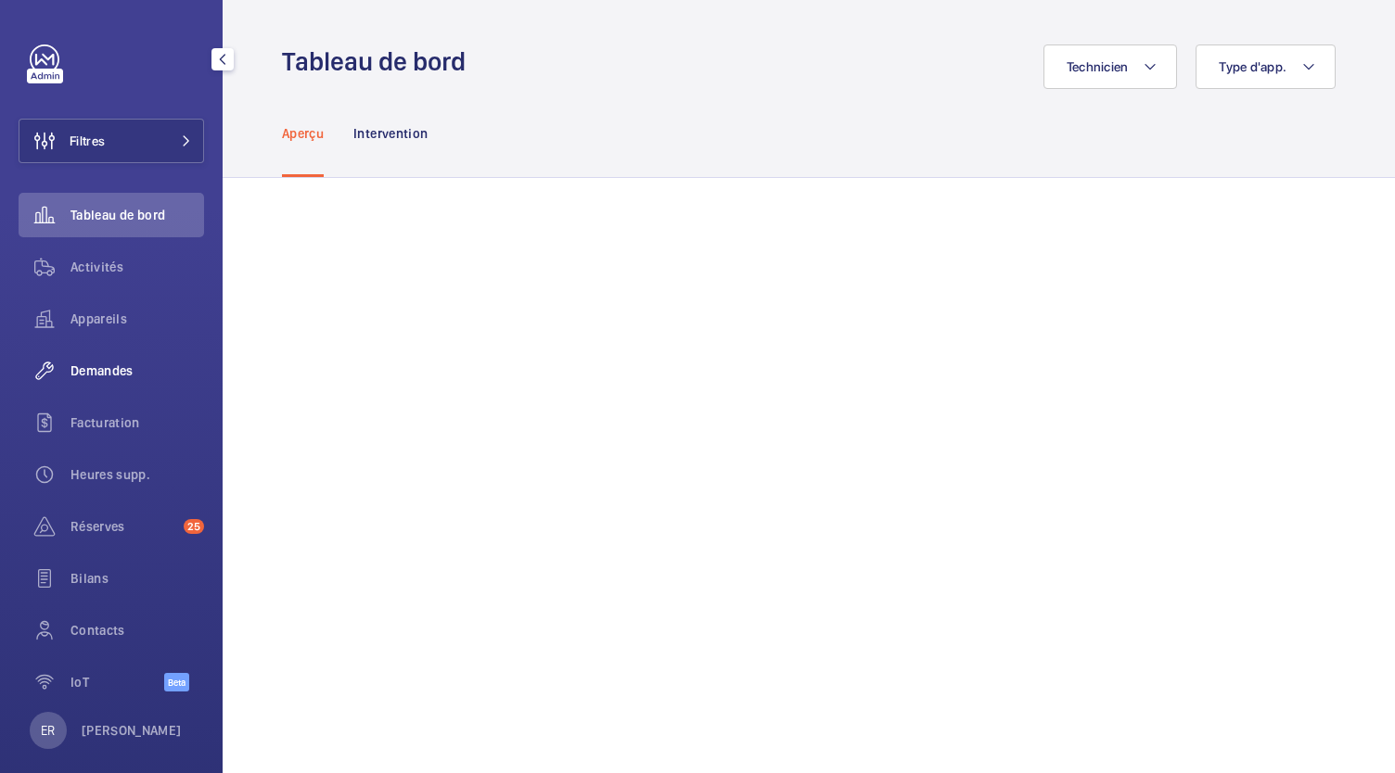
click at [126, 375] on span "Demandes" at bounding box center [137, 371] width 134 height 19
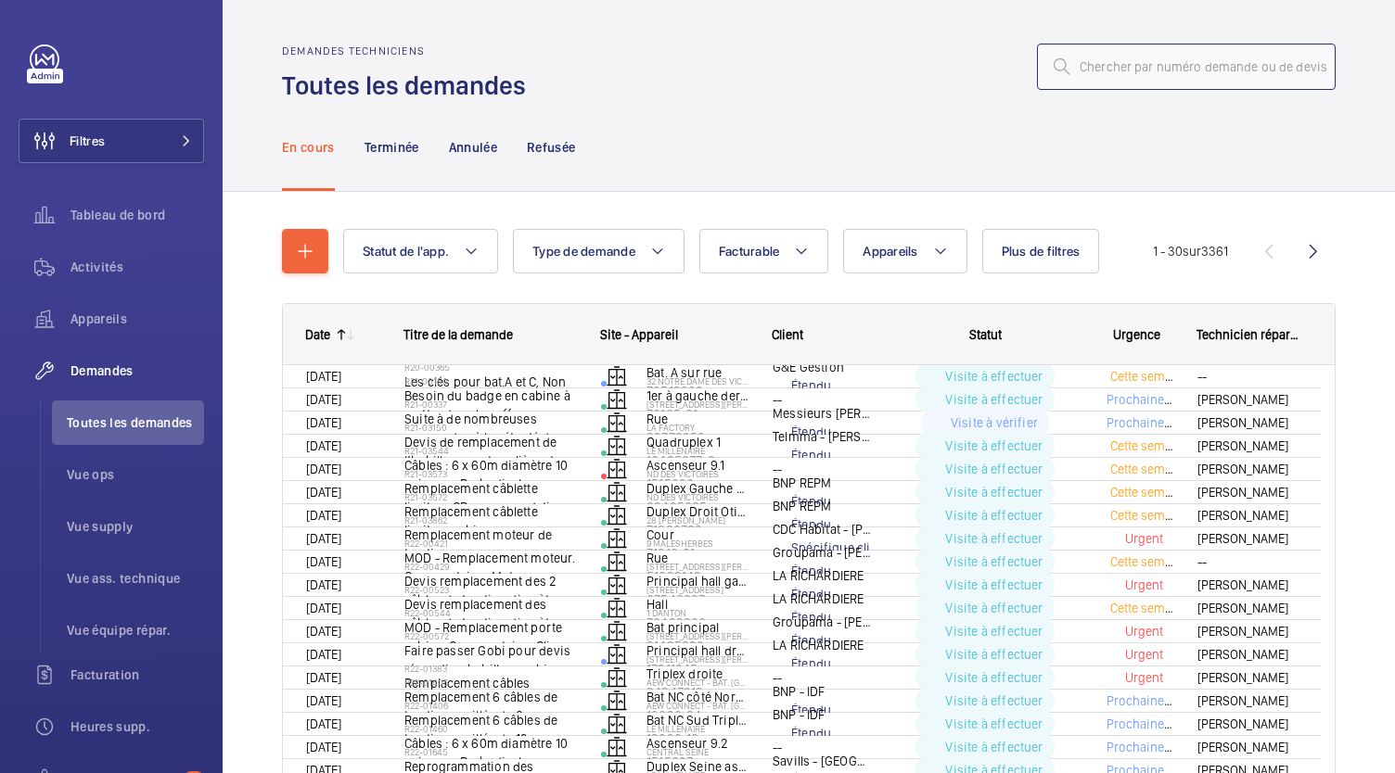
click at [1131, 70] on input "text" at bounding box center [1186, 67] width 299 height 46
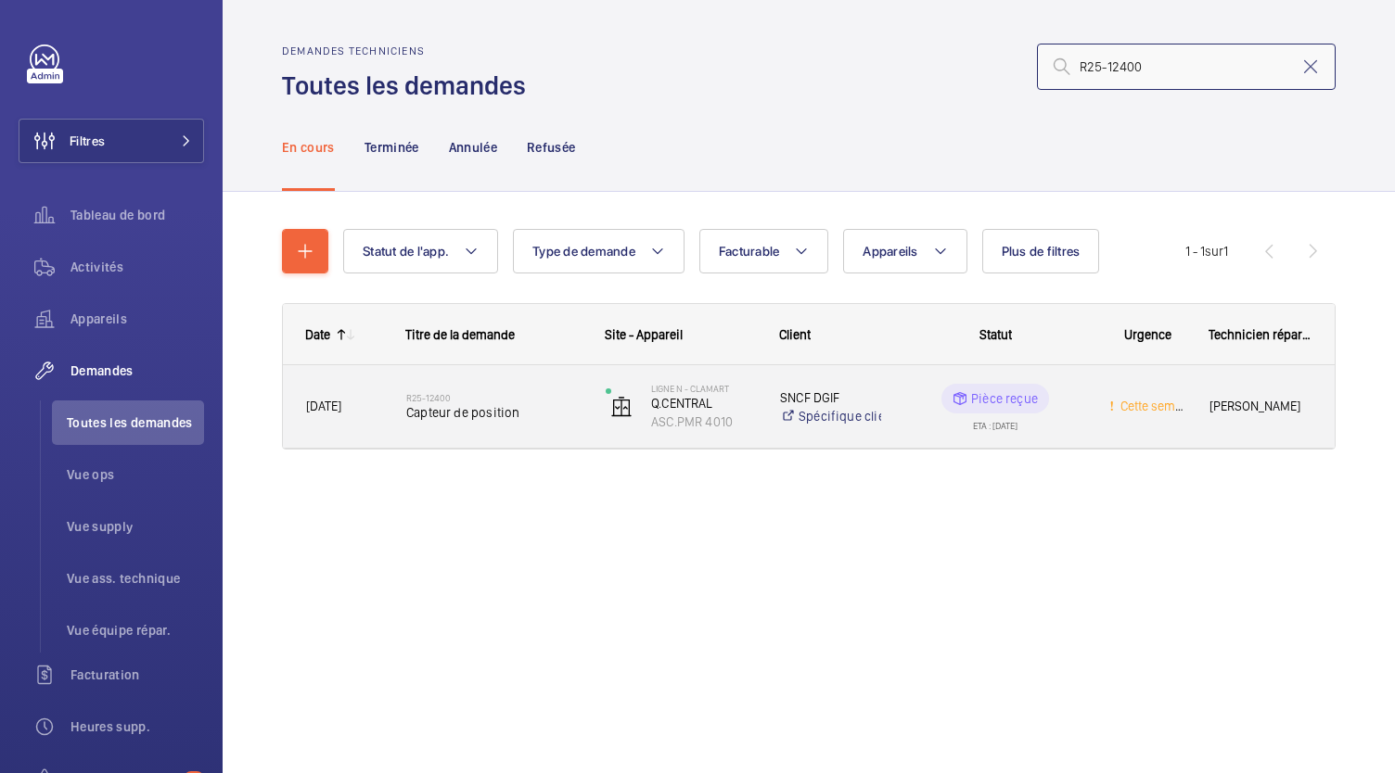
type input "R25-12400"
click at [491, 412] on span "Capteur de position" at bounding box center [493, 412] width 175 height 19
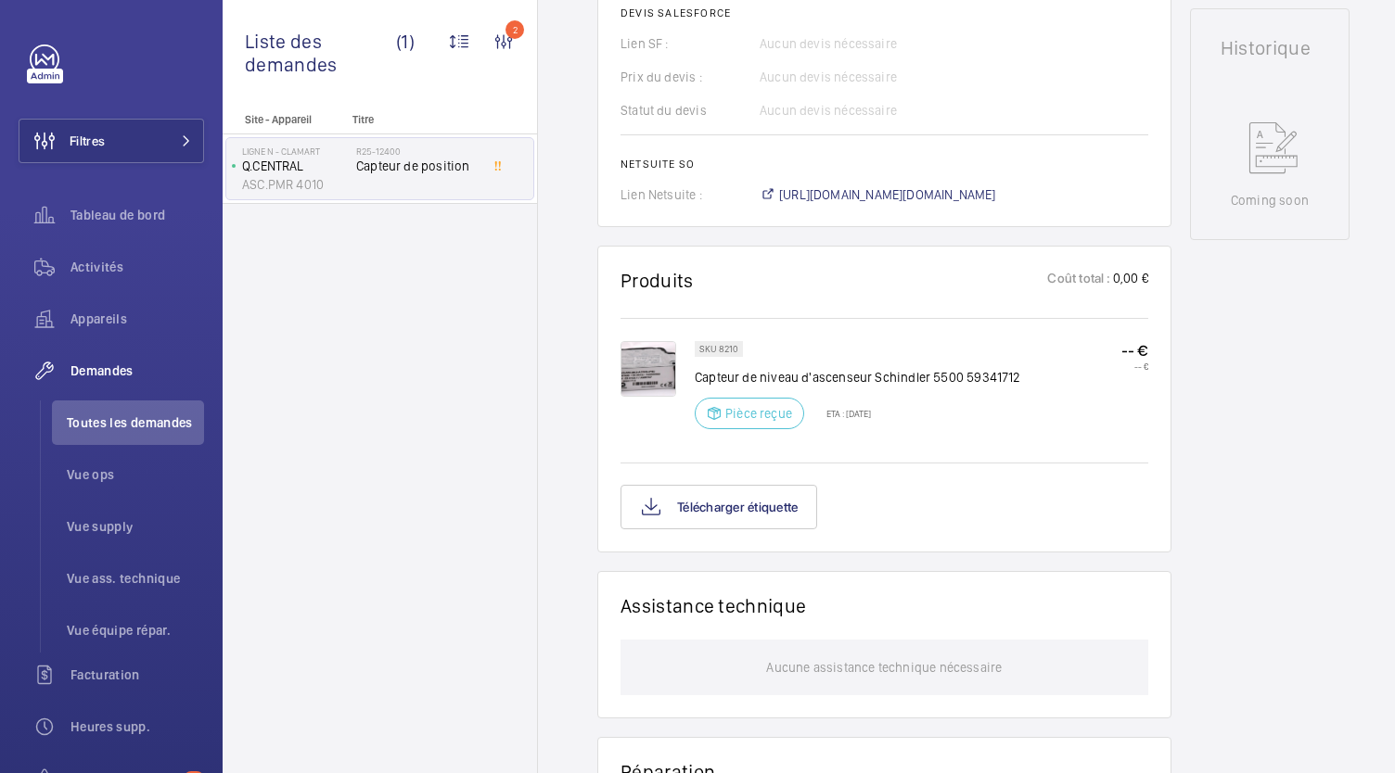
scroll to position [850, 0]
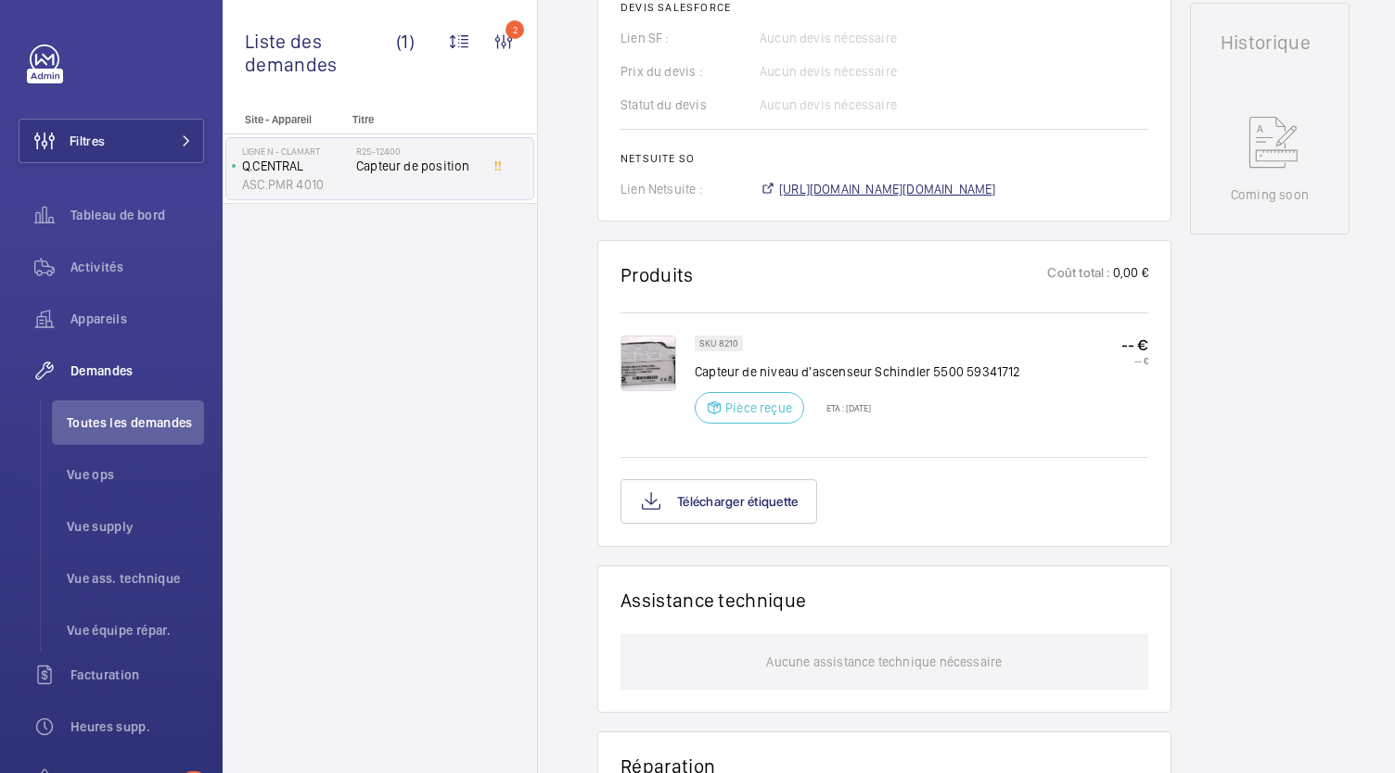
click at [898, 187] on span "https://6461500.app.netsuite.com/app/accounting/transactions/salesord.nl?id=302…" at bounding box center [887, 189] width 217 height 19
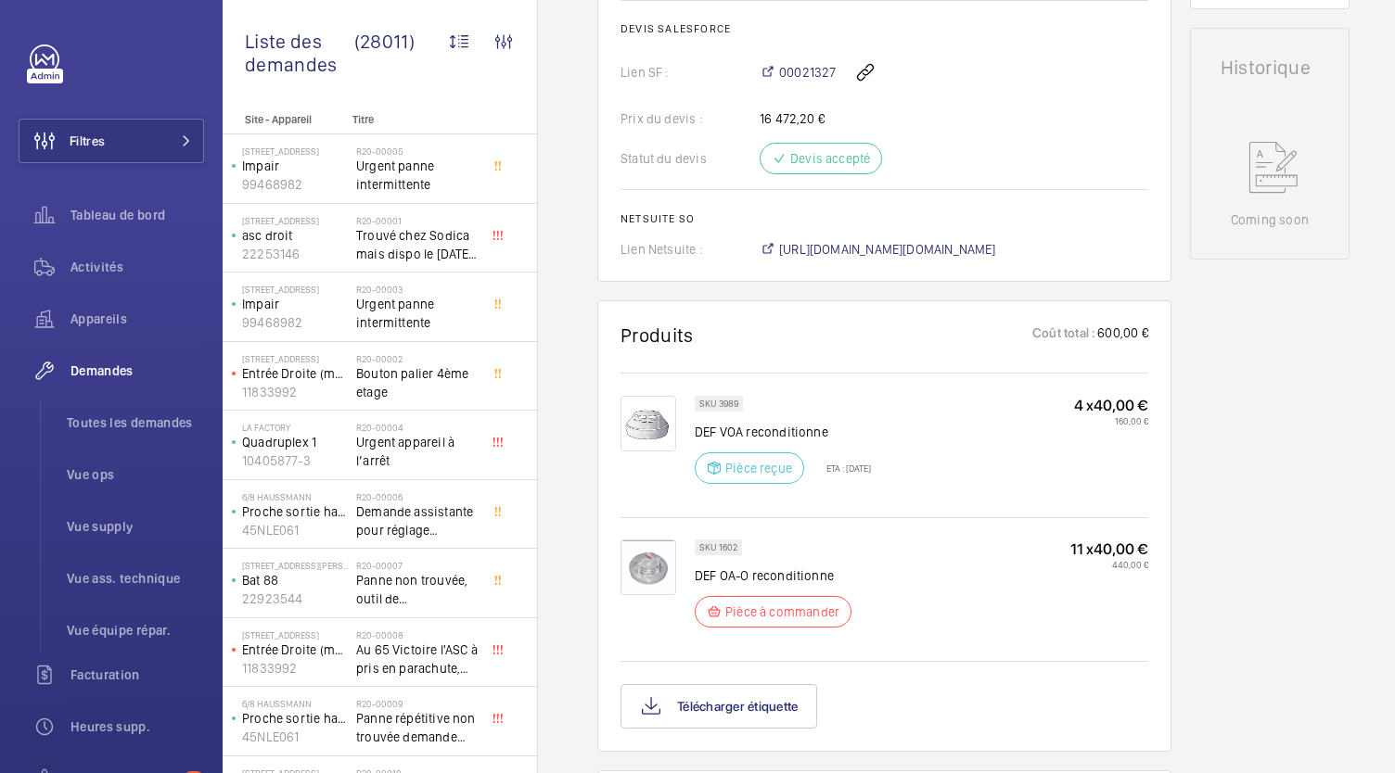
scroll to position [1121, 0]
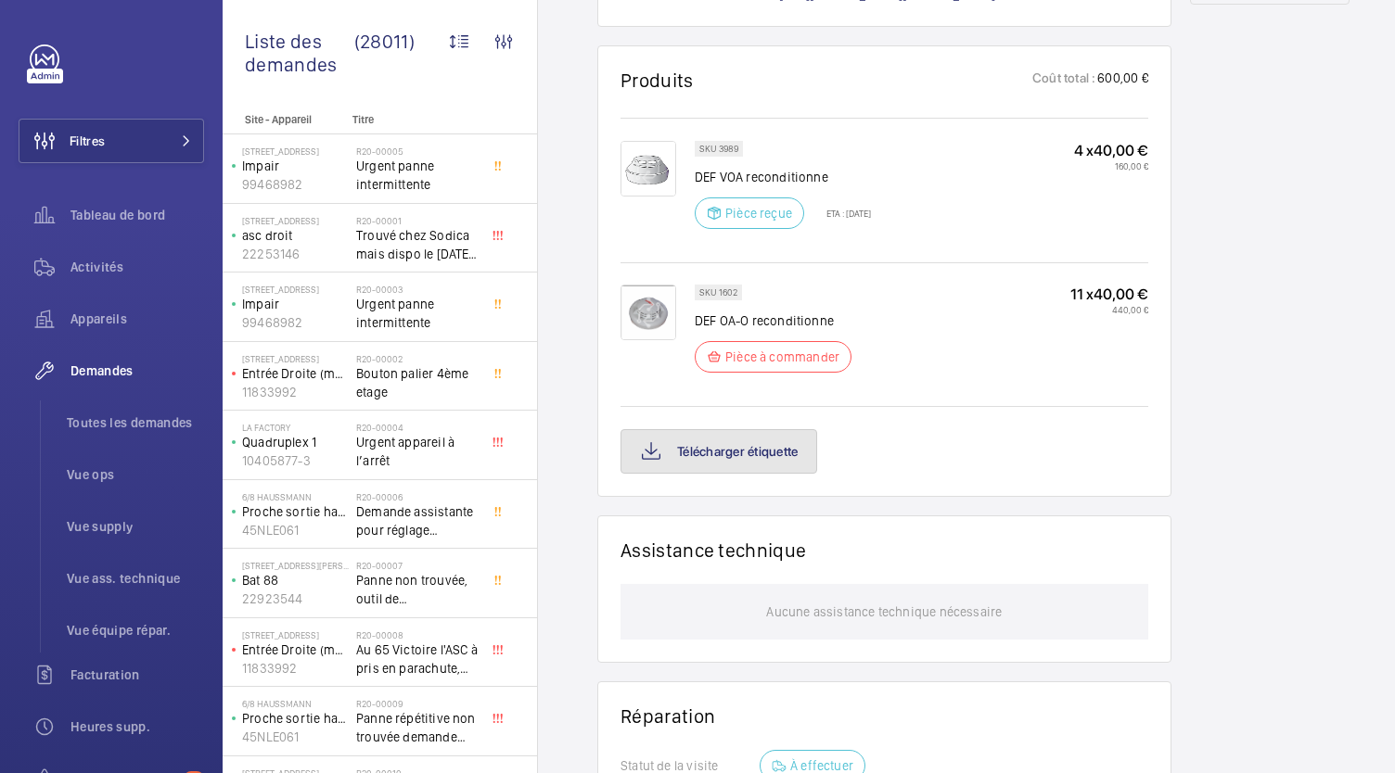
click at [768, 453] on button "Télécharger étiquette" at bounding box center [718, 451] width 197 height 45
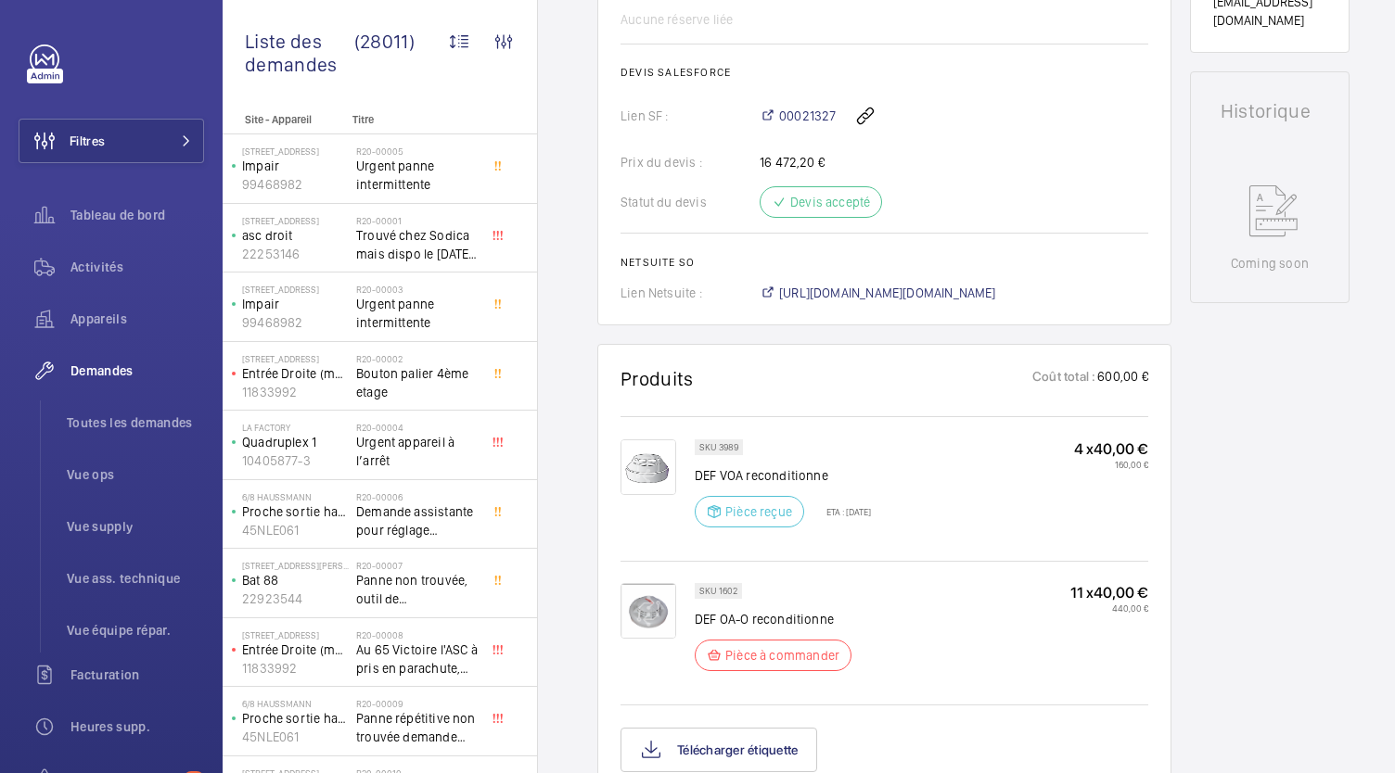
scroll to position [772, 0]
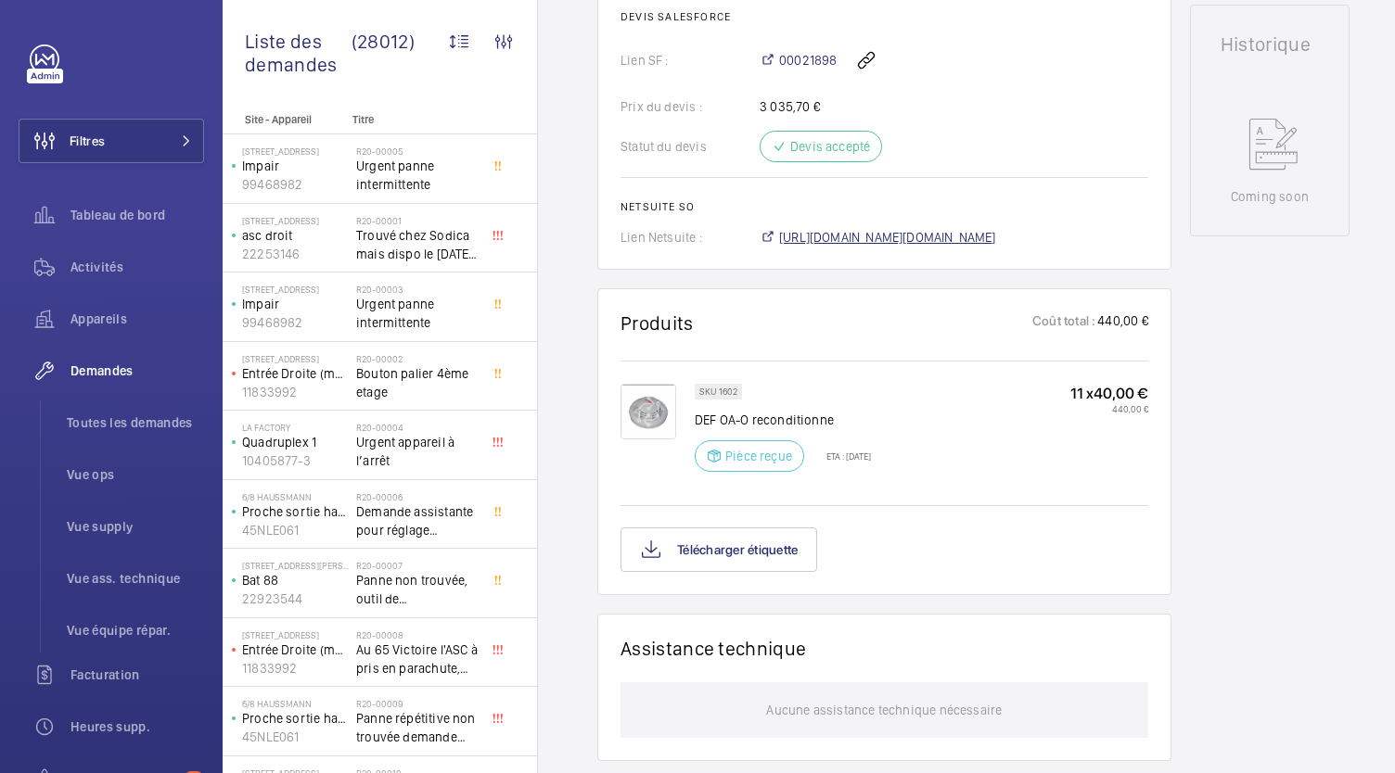
scroll to position [843, 0]
click at [749, 568] on button "Télécharger étiquette" at bounding box center [718, 548] width 197 height 45
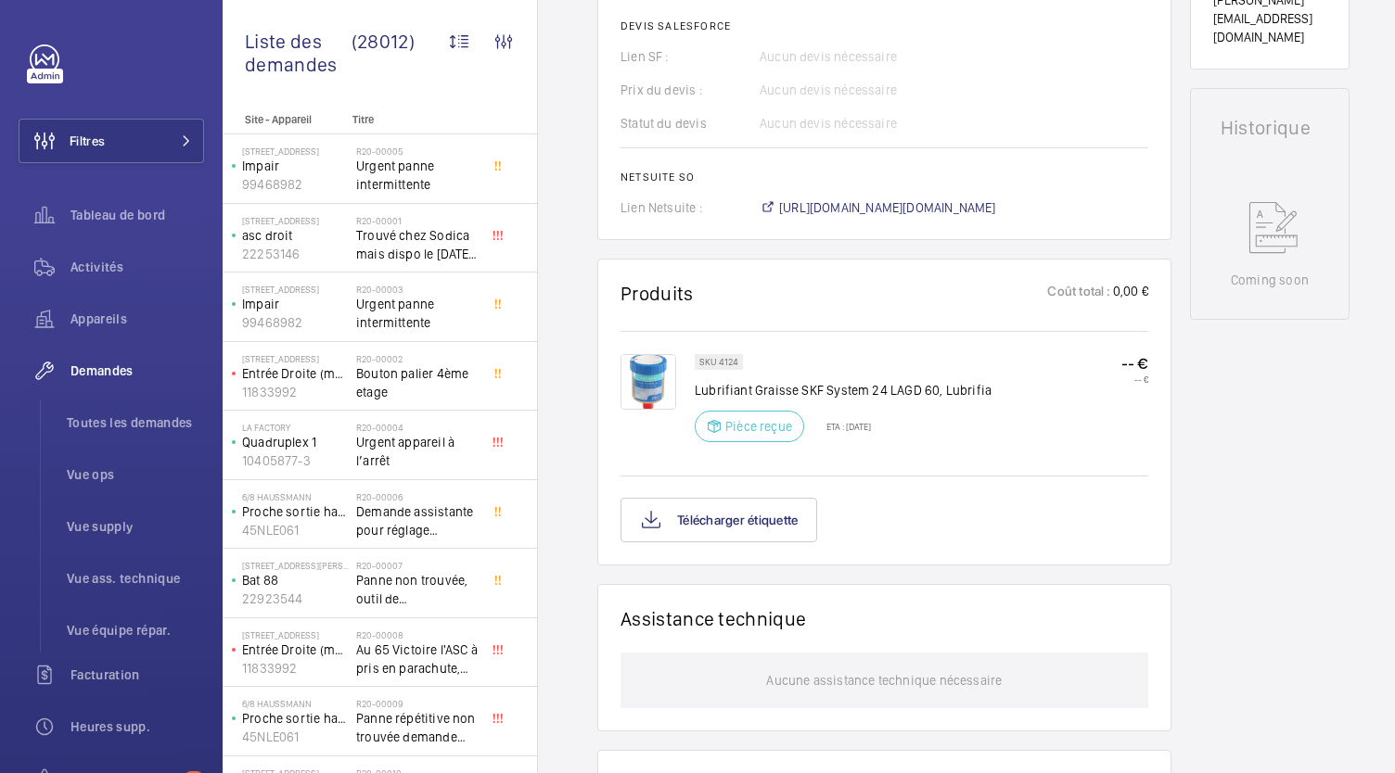
scroll to position [836, 0]
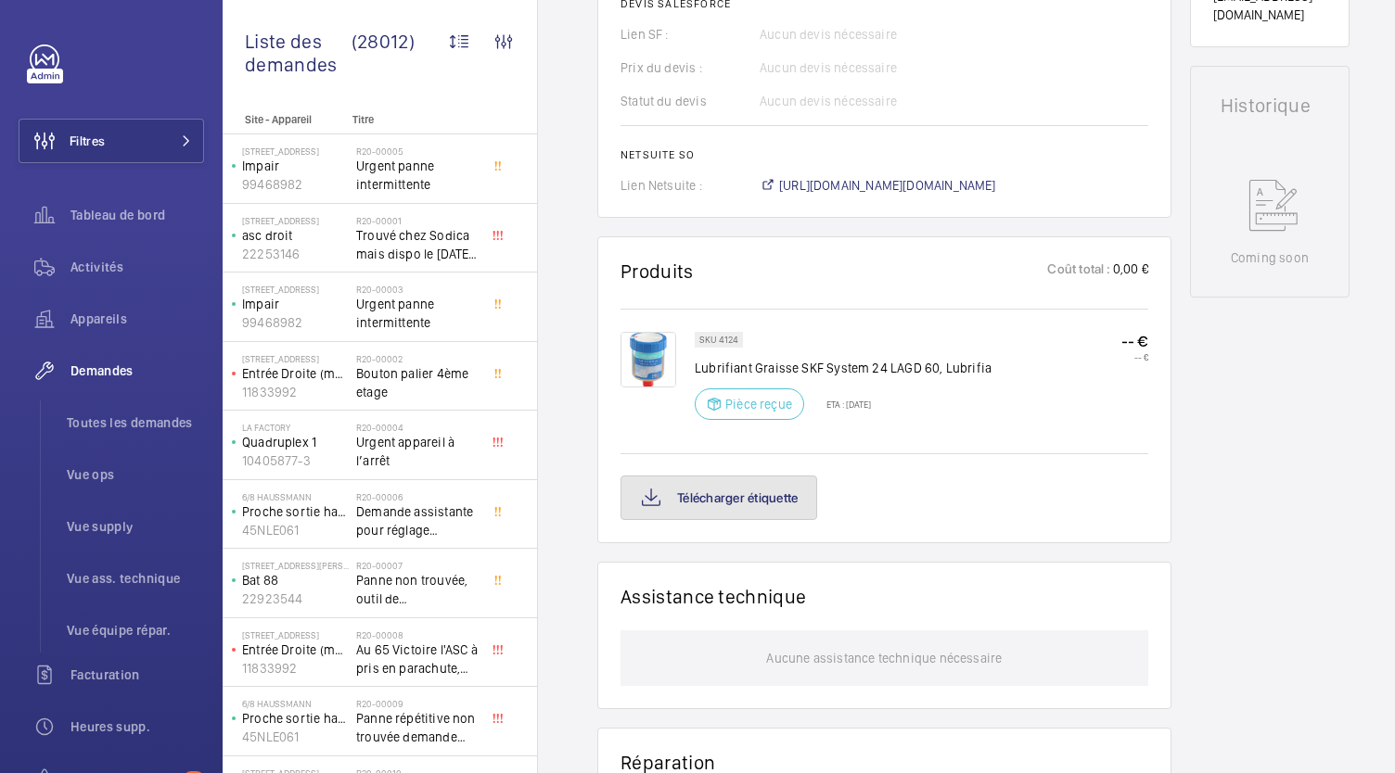
click at [775, 503] on button "Télécharger étiquette" at bounding box center [718, 498] width 197 height 45
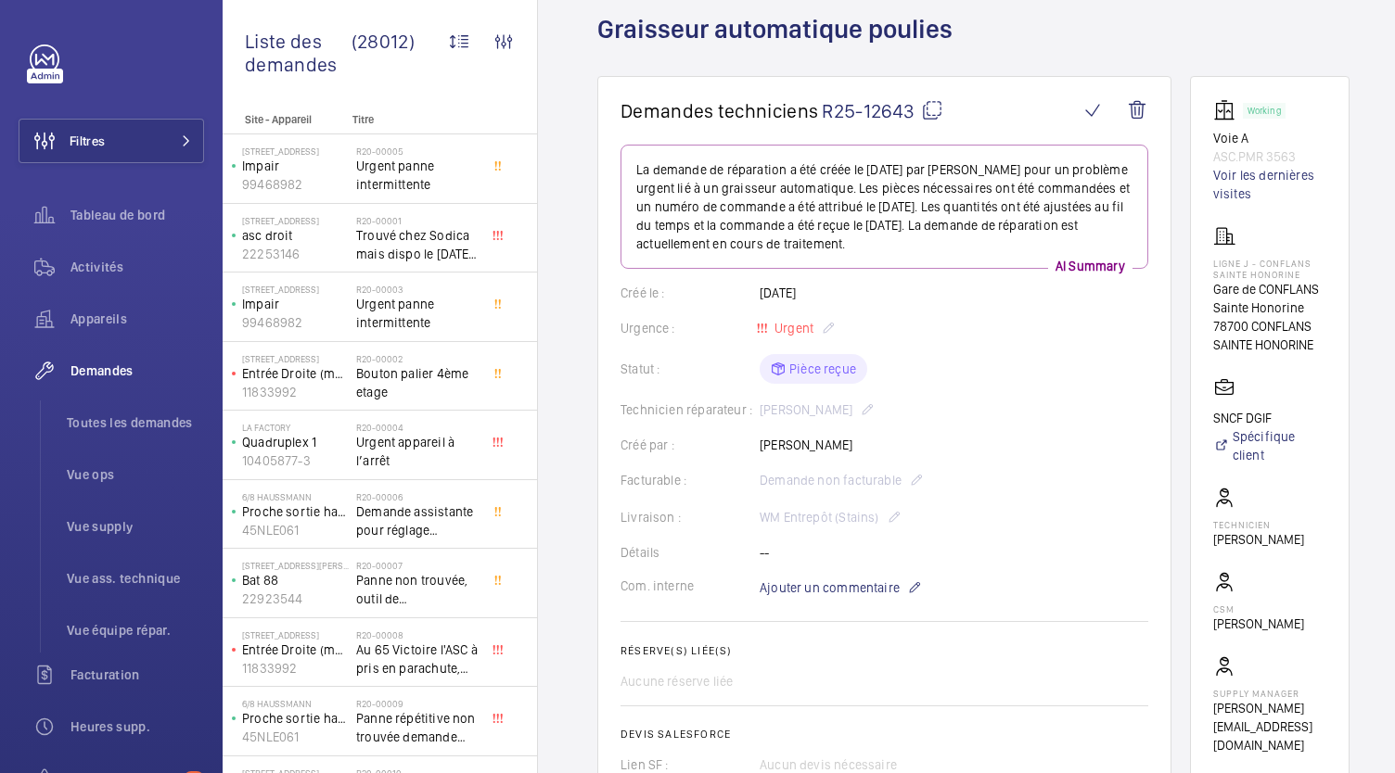
scroll to position [106, 0]
